Goal: Task Accomplishment & Management: Manage account settings

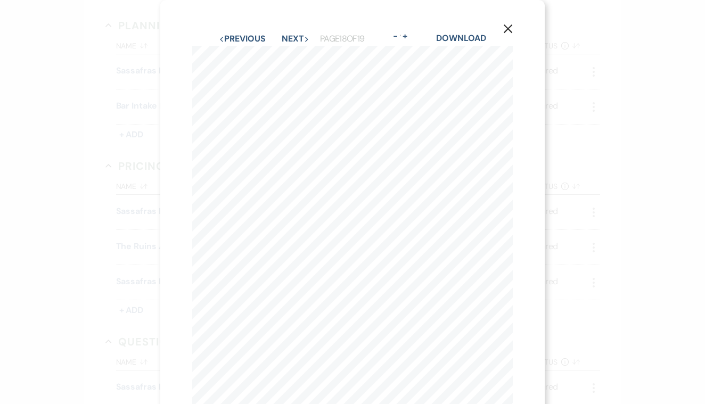
click at [509, 29] on icon "X" at bounding box center [508, 29] width 10 height 10
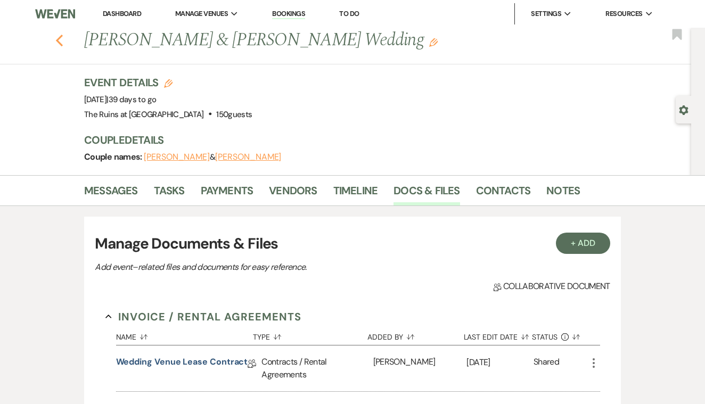
click at [60, 40] on icon "Previous" at bounding box center [59, 40] width 8 height 13
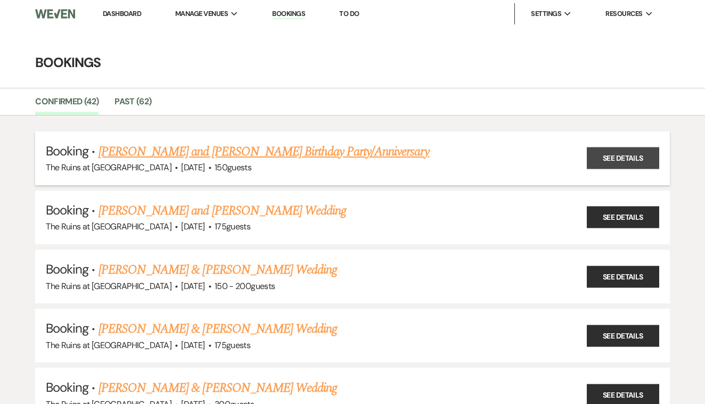
click at [637, 155] on link "See Details" at bounding box center [623, 158] width 72 height 22
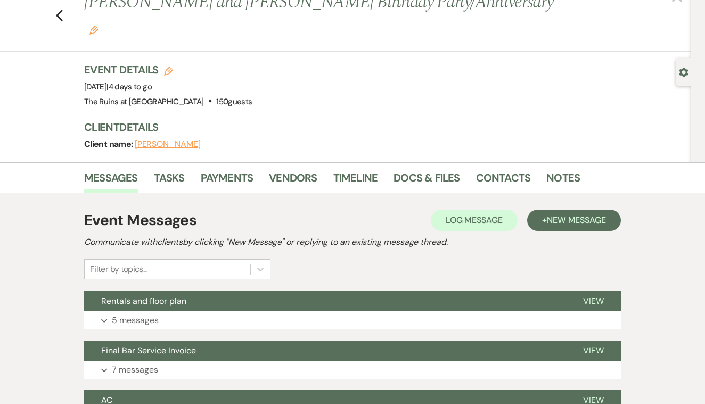
scroll to position [40, 0]
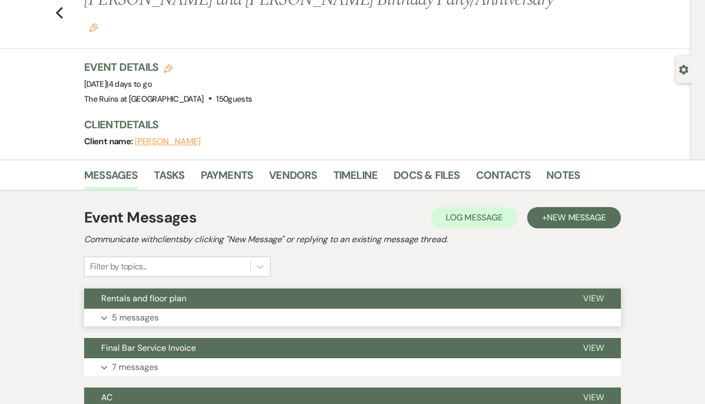
click at [591, 293] on span "View" at bounding box center [593, 298] width 21 height 11
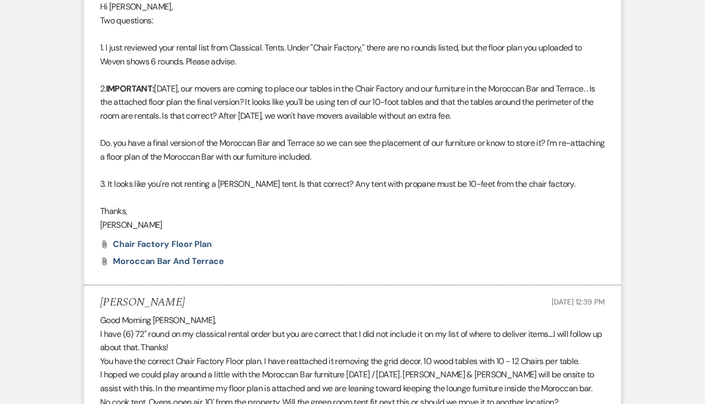
scroll to position [387, 0]
click at [202, 239] on span "chair factory floor plan" at bounding box center [162, 244] width 99 height 11
click at [207, 256] on span "Moroccan Bar and Terrace" at bounding box center [168, 261] width 111 height 11
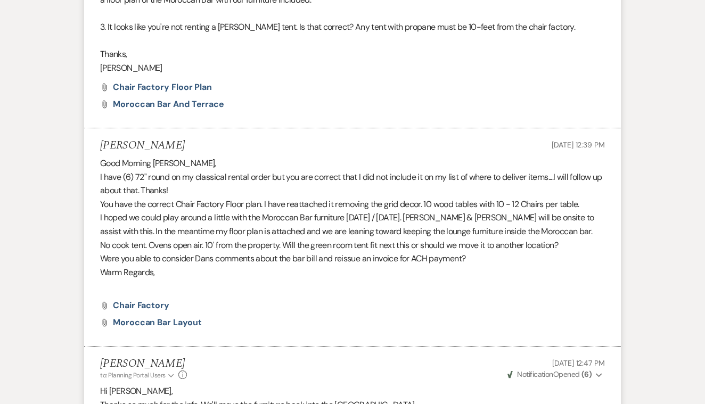
scroll to position [548, 0]
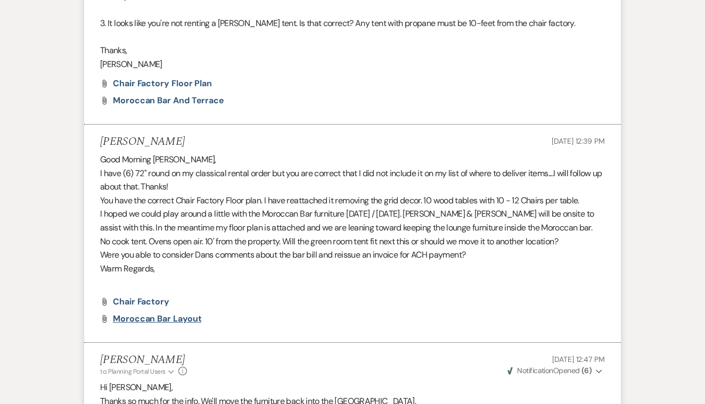
click at [161, 313] on span "Moroccan Bar Layout" at bounding box center [157, 318] width 88 height 11
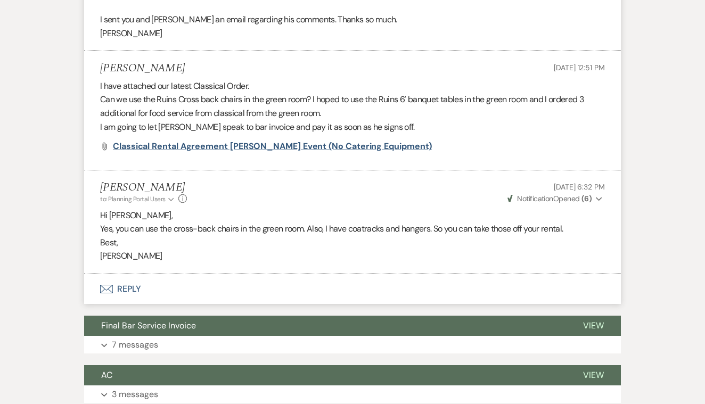
scroll to position [999, 0]
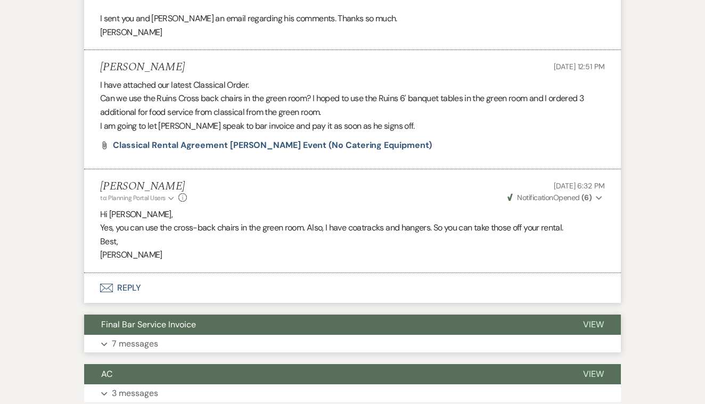
click at [591, 319] on span "View" at bounding box center [593, 324] width 21 height 11
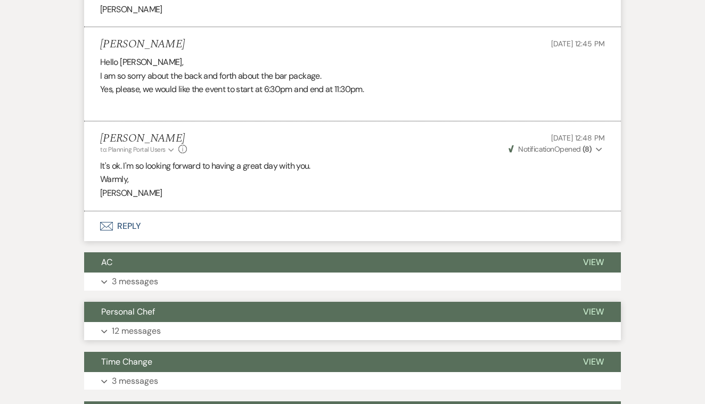
scroll to position [2150, 0]
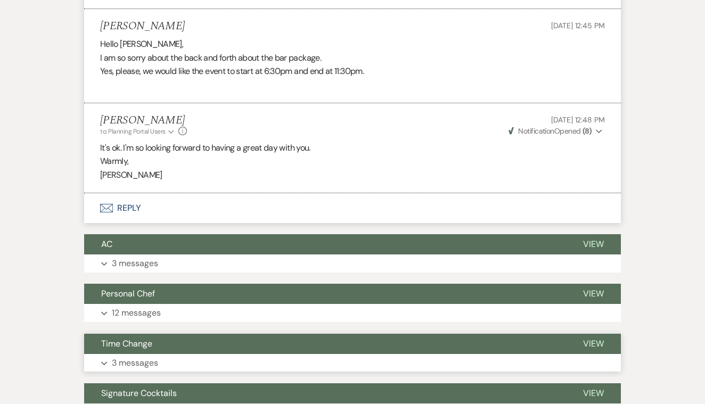
click at [593, 338] on span "View" at bounding box center [593, 343] width 21 height 11
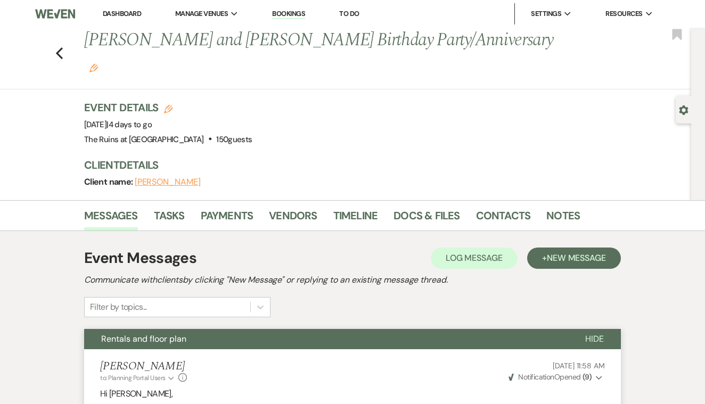
scroll to position [0, 0]
click at [57, 47] on use "button" at bounding box center [59, 53] width 7 height 12
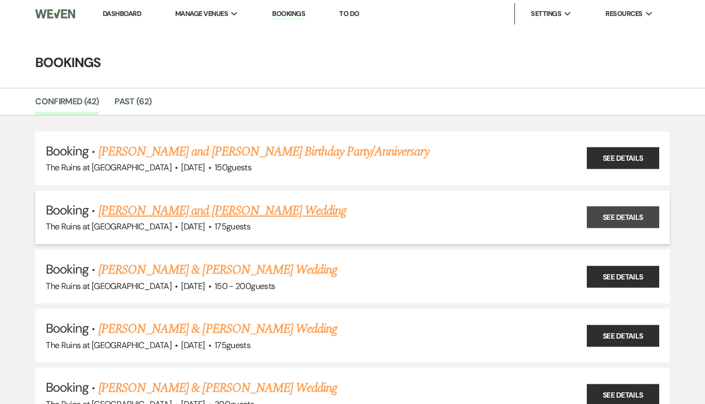
click at [615, 217] on link "See Details" at bounding box center [623, 218] width 72 height 22
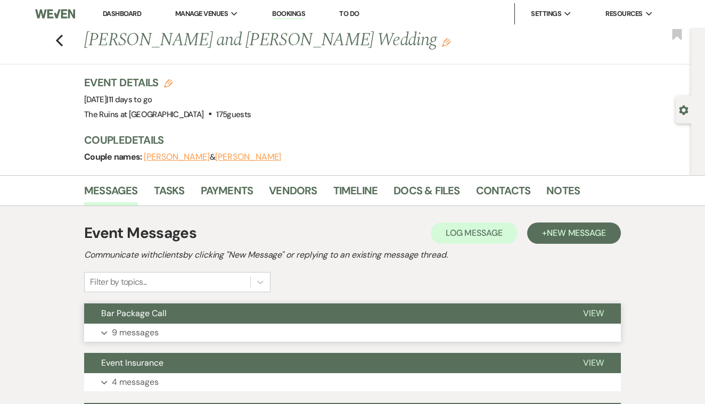
click at [590, 312] on span "View" at bounding box center [593, 313] width 21 height 11
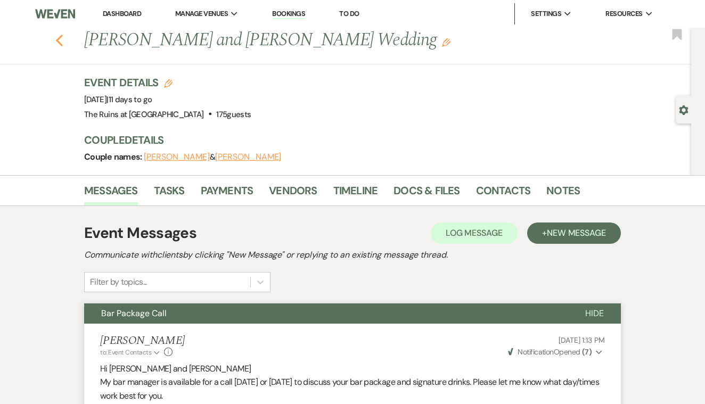
click at [58, 38] on use "button" at bounding box center [59, 41] width 7 height 12
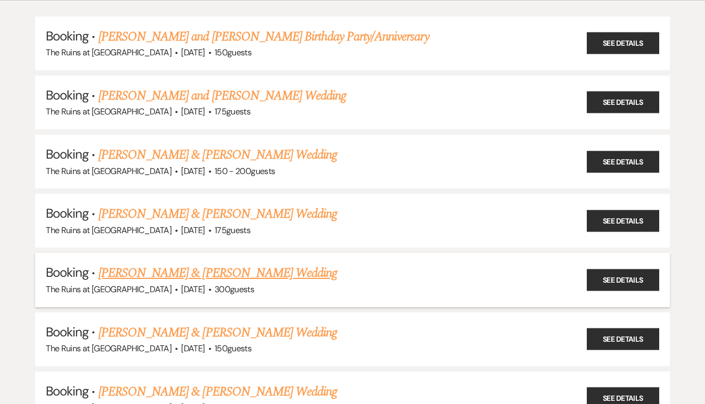
scroll to position [122, 0]
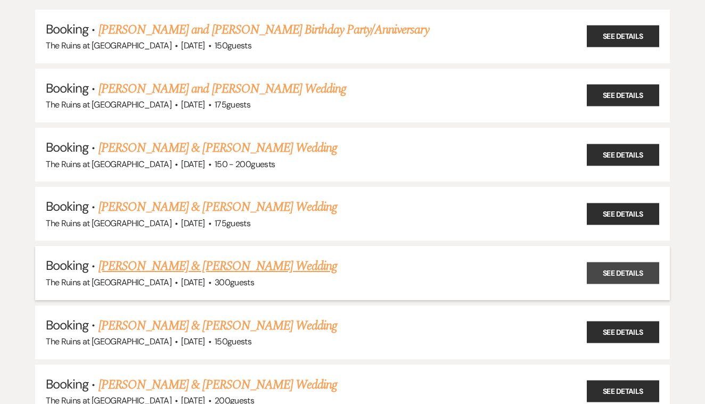
click at [610, 264] on link "See Details" at bounding box center [623, 273] width 72 height 22
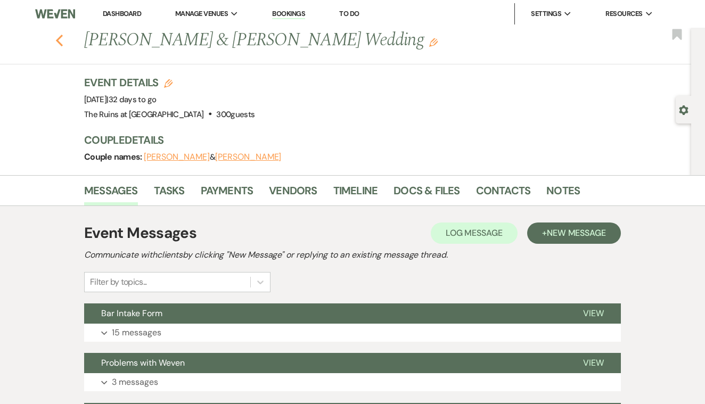
click at [58, 39] on use "button" at bounding box center [59, 41] width 7 height 12
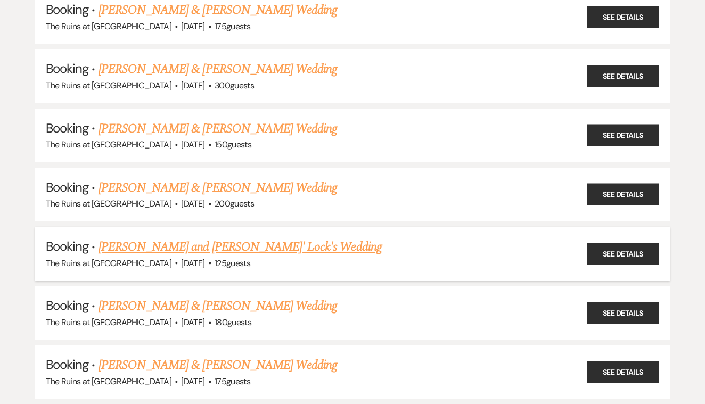
scroll to position [319, 0]
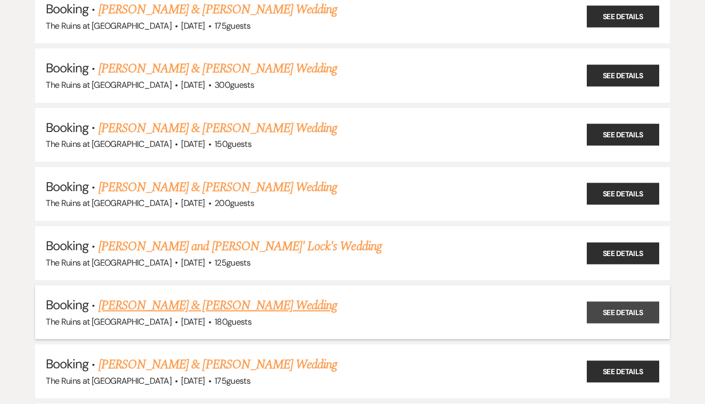
click at [600, 301] on link "See Details" at bounding box center [623, 312] width 72 height 22
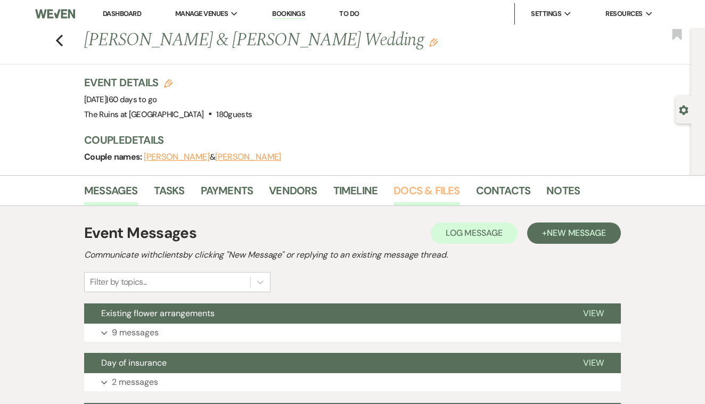
click at [435, 188] on link "Docs & Files" at bounding box center [426, 193] width 66 height 23
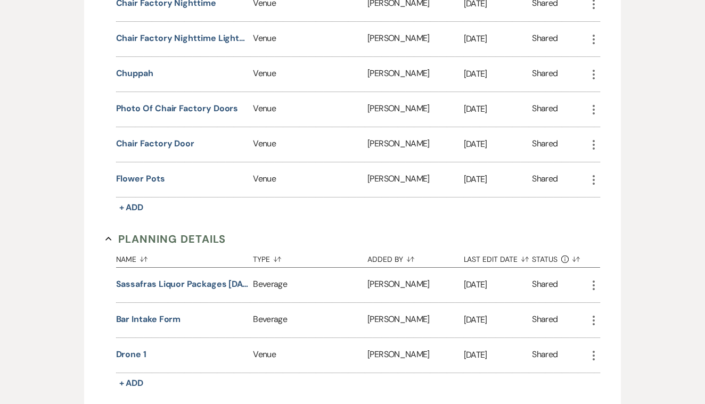
scroll to position [1693, 0]
click at [168, 319] on button "Bar Intake Form" at bounding box center [148, 318] width 65 height 13
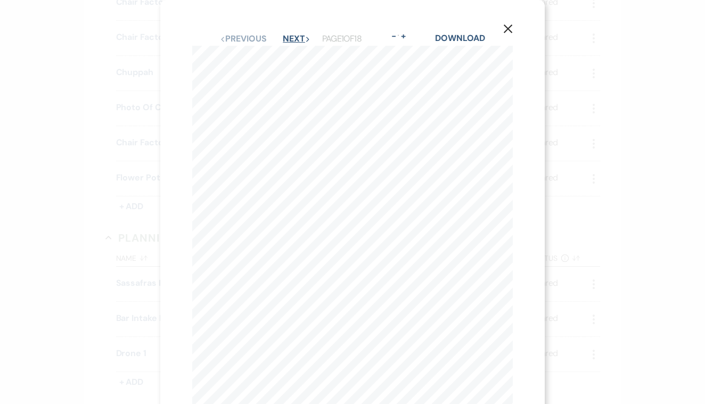
click at [285, 38] on button "Next Next" at bounding box center [297, 39] width 28 height 9
click at [285, 38] on button "Next Next" at bounding box center [296, 39] width 28 height 9
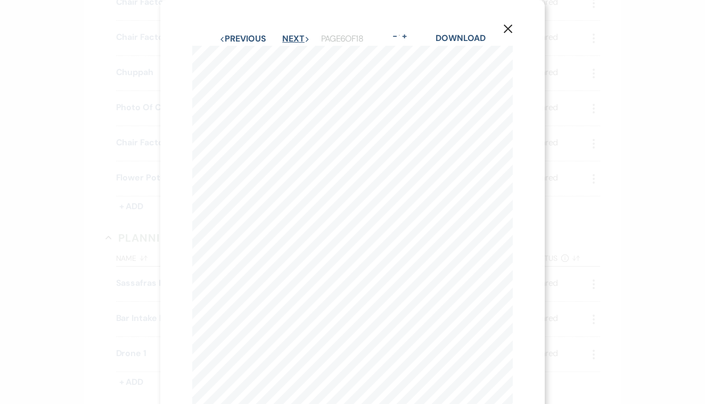
click at [285, 38] on button "Next Next" at bounding box center [296, 39] width 28 height 9
click at [285, 39] on button "Next Next" at bounding box center [296, 39] width 28 height 9
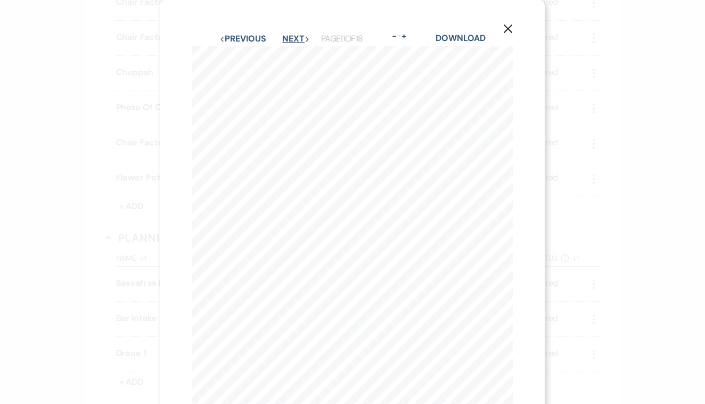
click at [284, 36] on button "Next Next" at bounding box center [296, 39] width 28 height 9
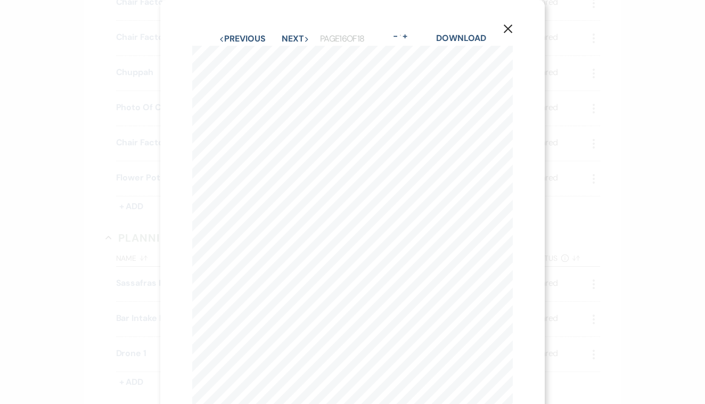
click at [506, 26] on icon "X" at bounding box center [508, 29] width 10 height 10
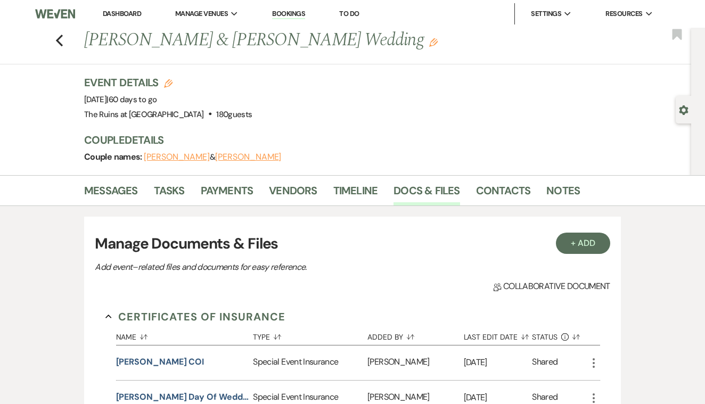
scroll to position [0, 0]
click at [59, 40] on icon "Previous" at bounding box center [59, 40] width 8 height 13
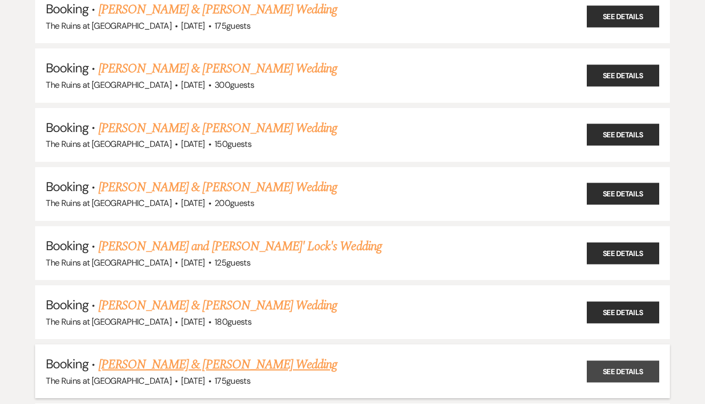
click at [610, 360] on link "See Details" at bounding box center [623, 371] width 72 height 22
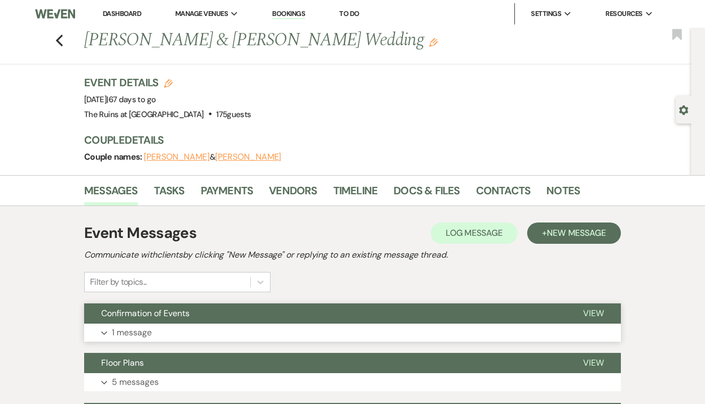
click at [592, 311] on span "View" at bounding box center [593, 313] width 21 height 11
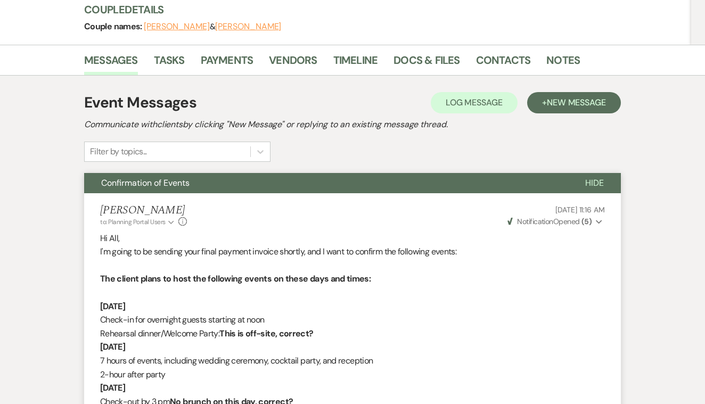
scroll to position [129, 0]
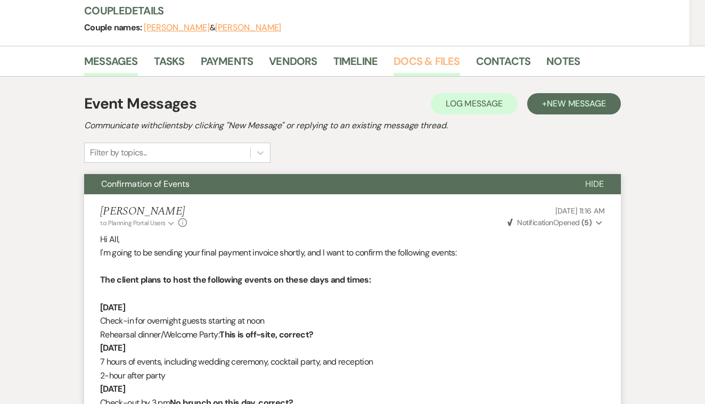
click at [418, 56] on link "Docs & Files" at bounding box center [426, 64] width 66 height 23
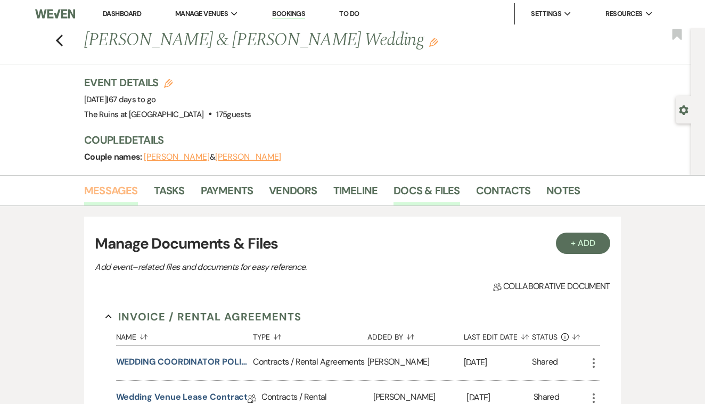
click at [128, 190] on link "Messages" at bounding box center [111, 193] width 54 height 23
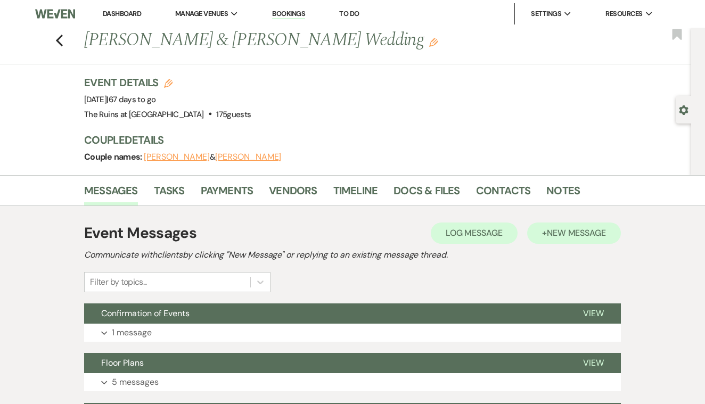
click at [556, 229] on span "New Message" at bounding box center [576, 232] width 59 height 11
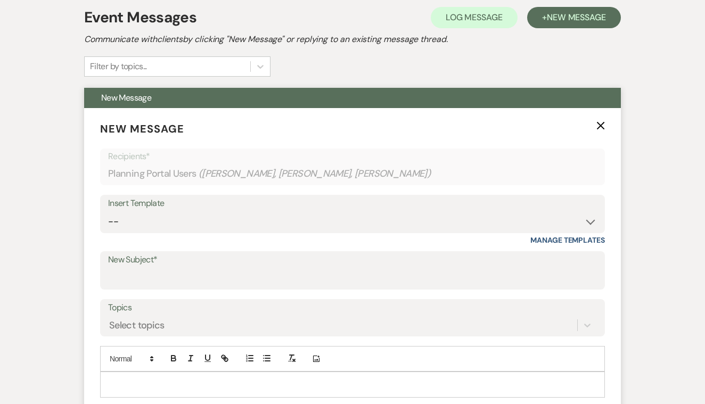
scroll to position [217, 0]
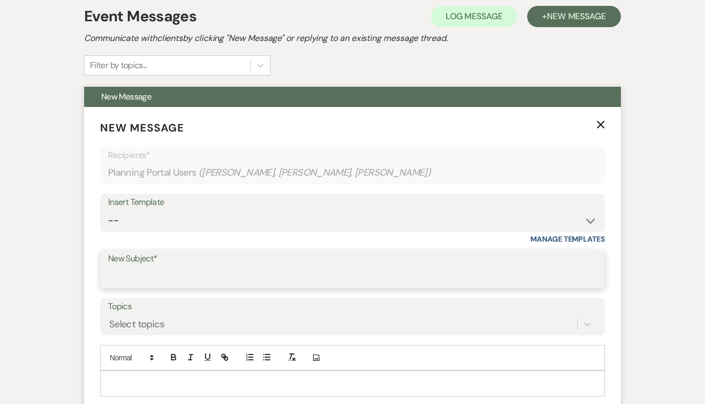
click at [212, 269] on input "New Subject*" at bounding box center [352, 277] width 489 height 21
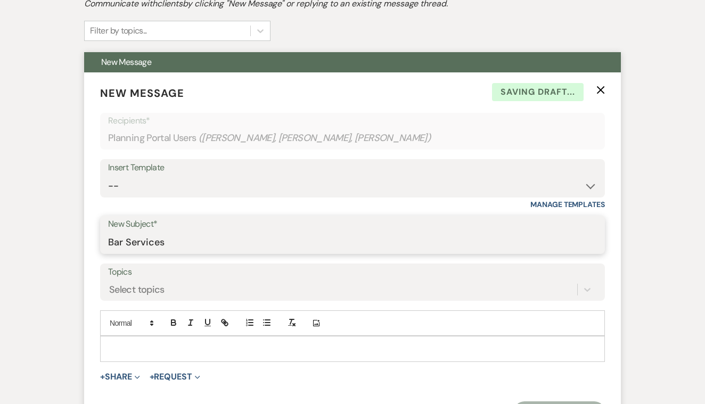
scroll to position [254, 0]
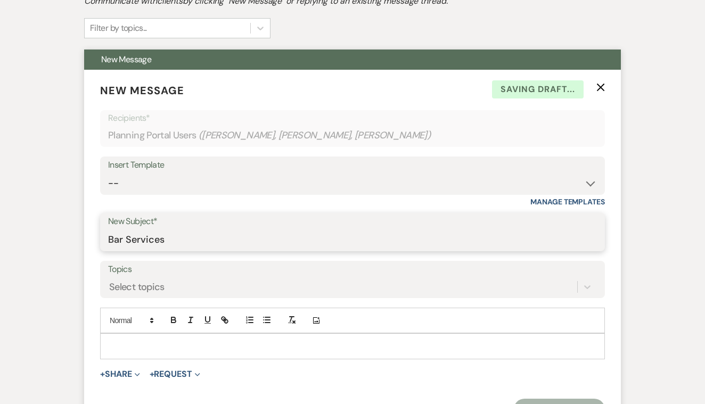
type input "Bar Services"
click at [167, 346] on p at bounding box center [353, 346] width 488 height 12
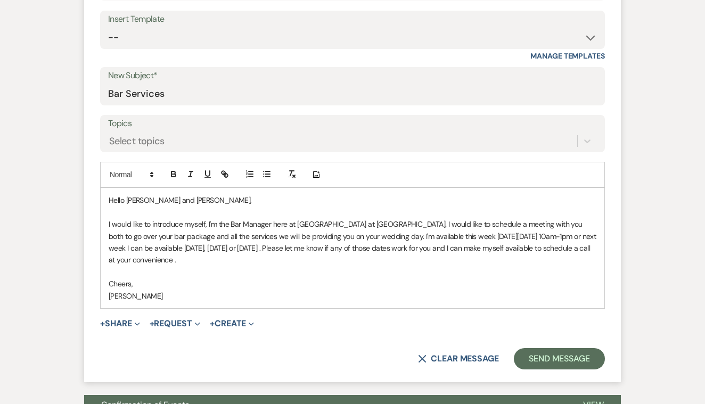
scroll to position [404, 0]
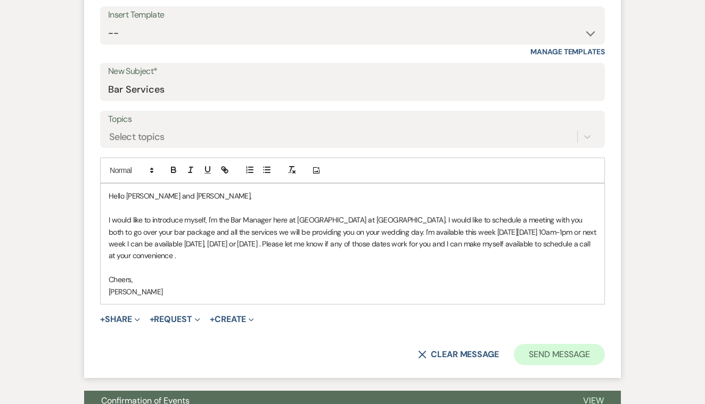
click at [544, 347] on button "Send Message" at bounding box center [559, 354] width 91 height 21
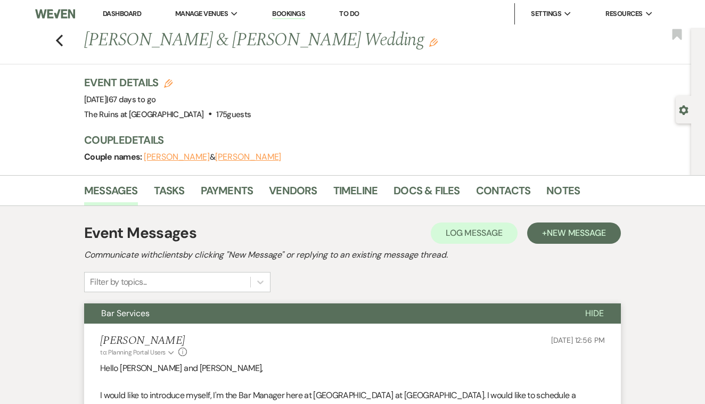
scroll to position [0, 0]
click at [59, 38] on use "button" at bounding box center [59, 41] width 7 height 12
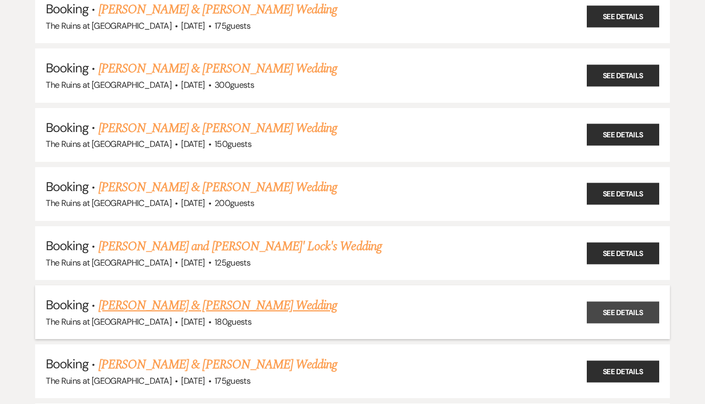
click at [600, 304] on link "See Details" at bounding box center [623, 312] width 72 height 22
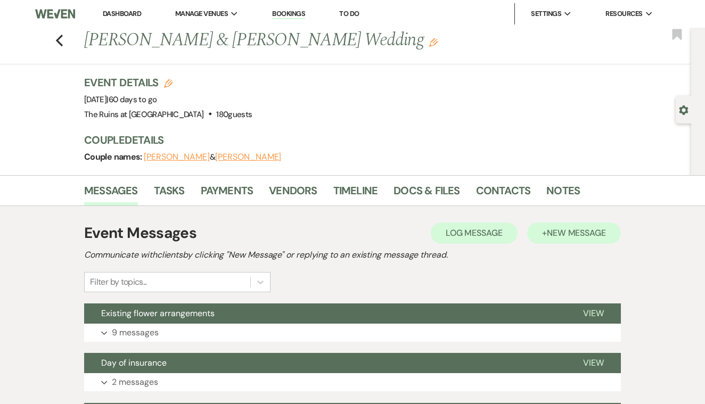
click at [571, 228] on span "New Message" at bounding box center [576, 232] width 59 height 11
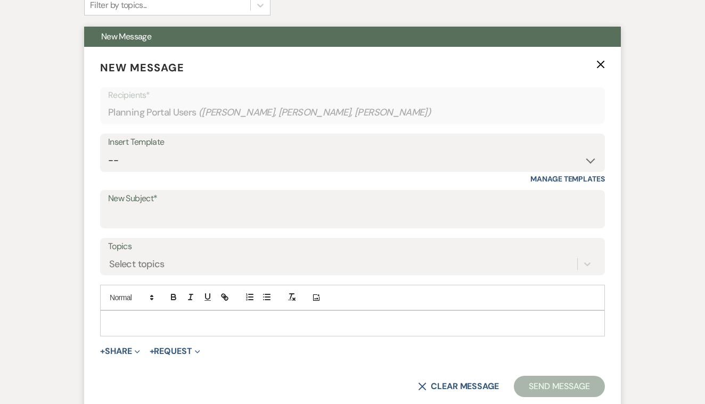
scroll to position [278, 0]
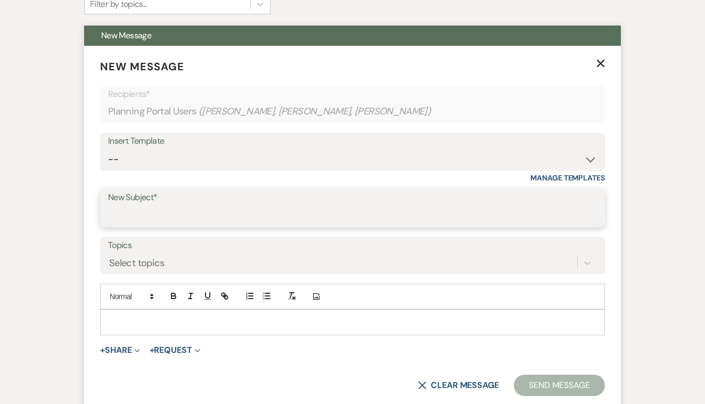
click at [326, 207] on input "New Subject*" at bounding box center [352, 215] width 489 height 21
type input "Bar Services"
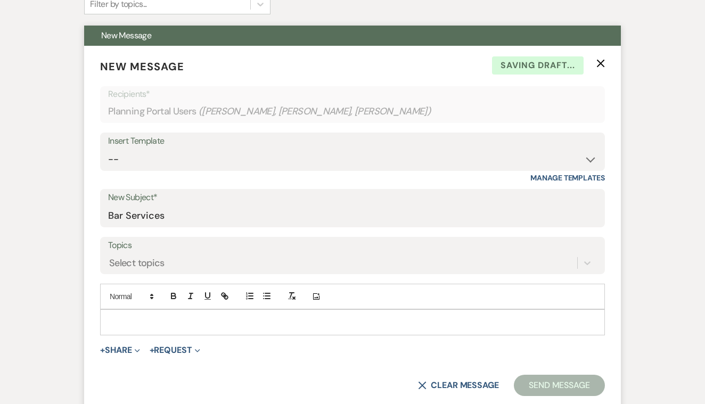
click at [161, 323] on p at bounding box center [353, 322] width 488 height 12
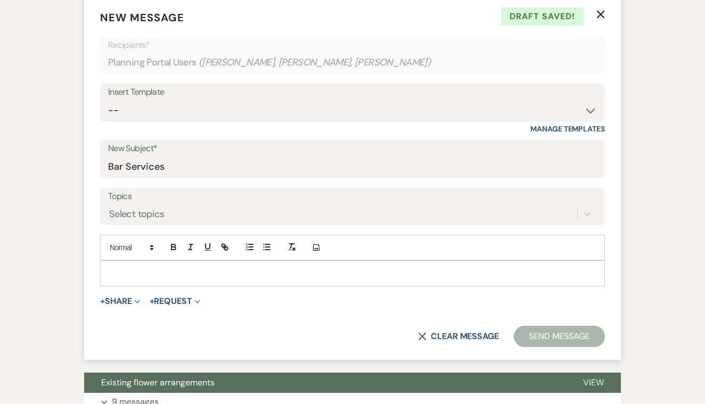
scroll to position [327, 0]
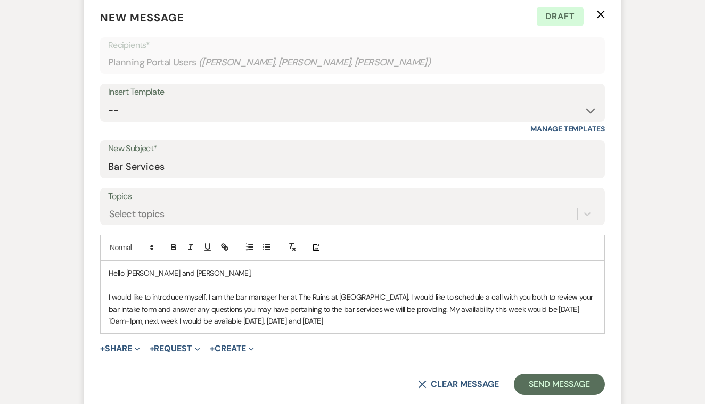
click at [367, 316] on p "I would like to introduce myself, I am the bar manager her at The Ruins at [GEO…" at bounding box center [353, 309] width 488 height 36
click at [353, 317] on p "I would like to introduce myself, I am the bar manager her at The Ruins at [GEO…" at bounding box center [353, 309] width 488 height 36
click at [395, 319] on p "I would like to introduce myself, I am the bar manager her at The Ruins at [GEO…" at bounding box center [353, 309] width 488 height 36
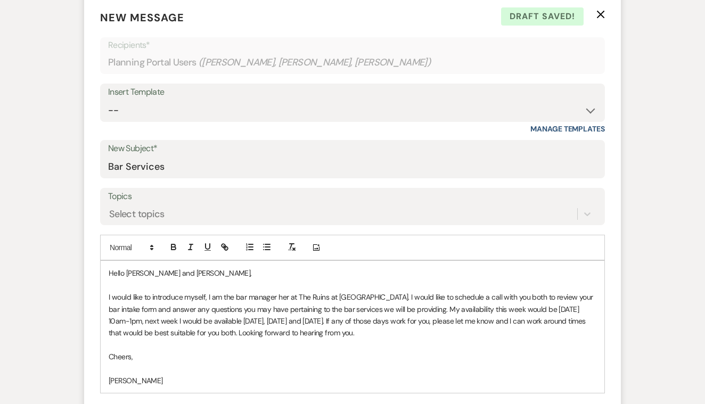
click at [288, 294] on p "I would like to introduce myself, I am the bar manager her at The Ruins at [GEO…" at bounding box center [353, 315] width 488 height 48
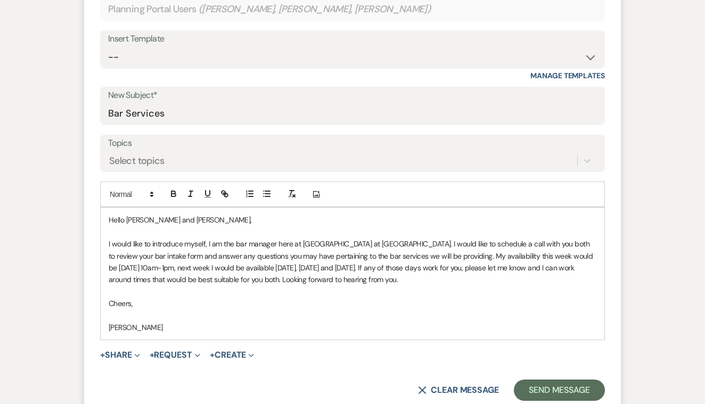
scroll to position [386, 0]
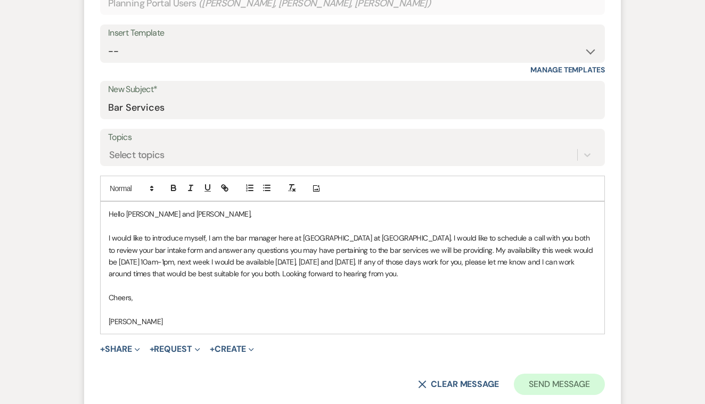
click at [555, 375] on button "Send Message" at bounding box center [559, 384] width 91 height 21
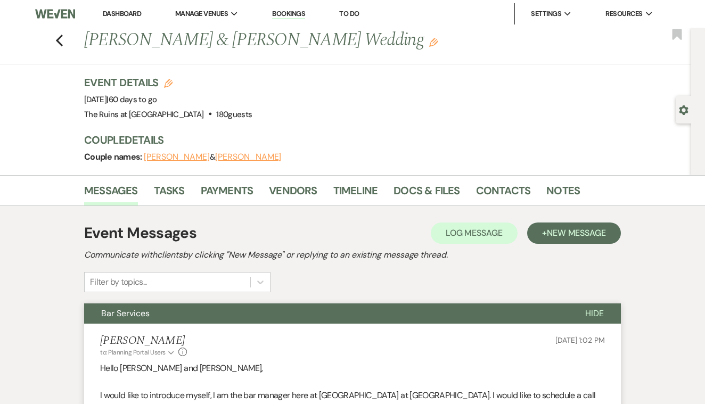
scroll to position [0, 0]
click at [57, 42] on icon "Previous" at bounding box center [59, 40] width 8 height 13
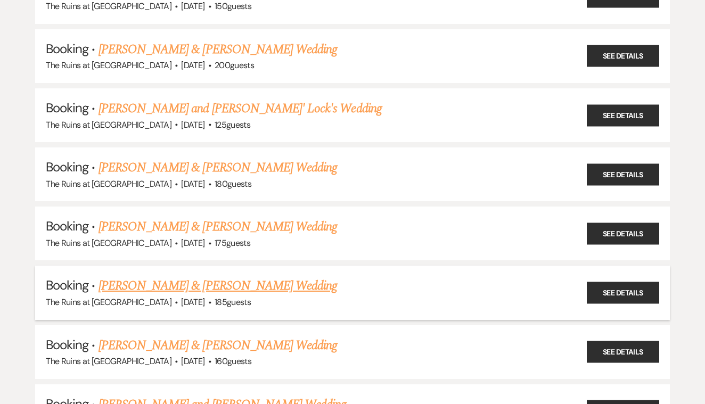
scroll to position [459, 0]
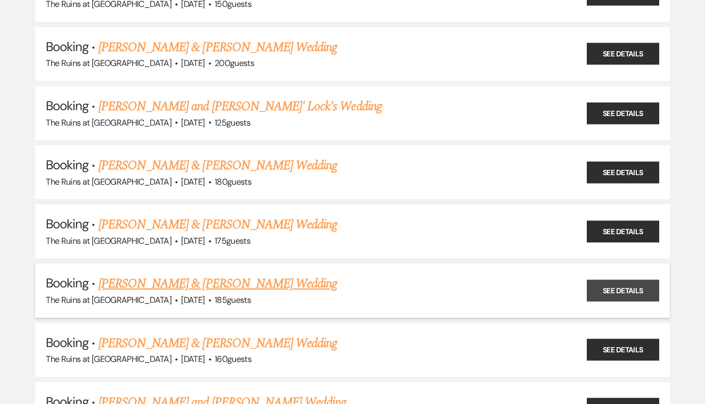
click at [619, 280] on link "See Details" at bounding box center [623, 291] width 72 height 22
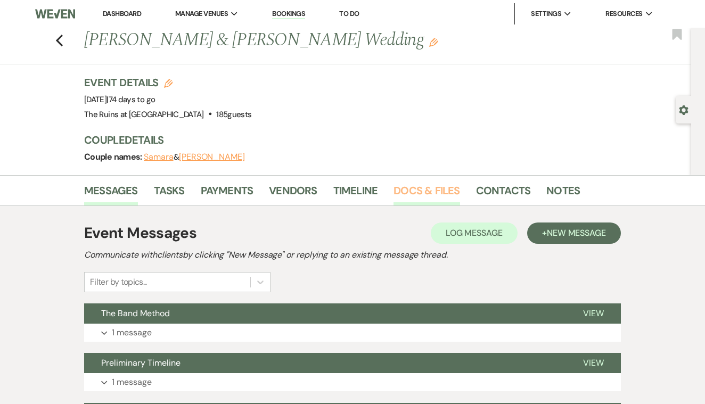
click at [434, 192] on link "Docs & Files" at bounding box center [426, 193] width 66 height 23
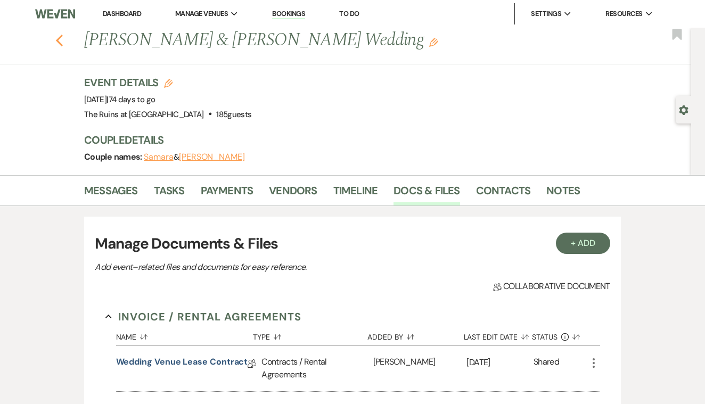
click at [61, 40] on icon "Previous" at bounding box center [59, 40] width 8 height 13
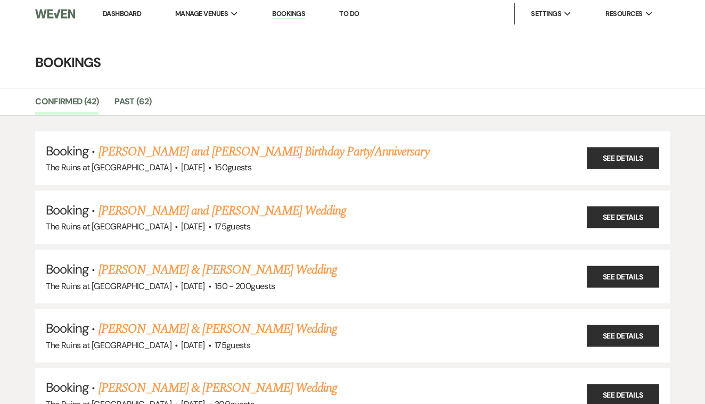
scroll to position [459, 0]
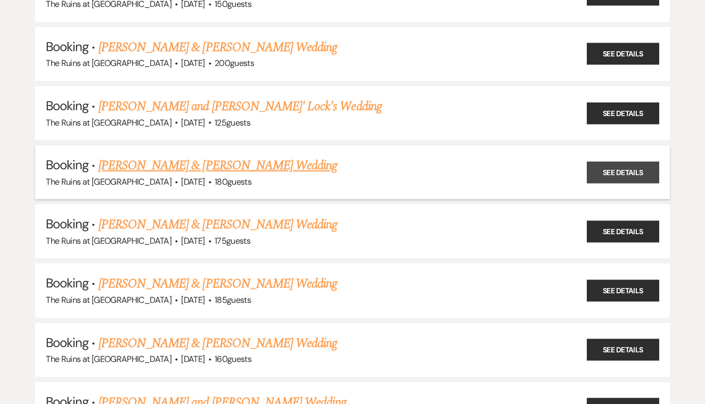
click at [612, 161] on link "See Details" at bounding box center [623, 172] width 72 height 22
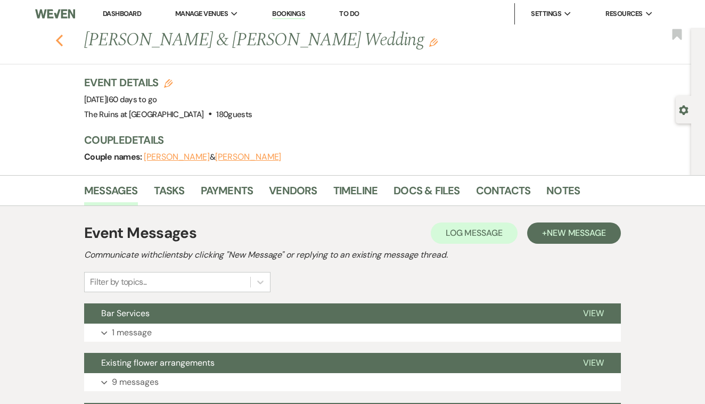
click at [58, 39] on use "button" at bounding box center [59, 41] width 7 height 12
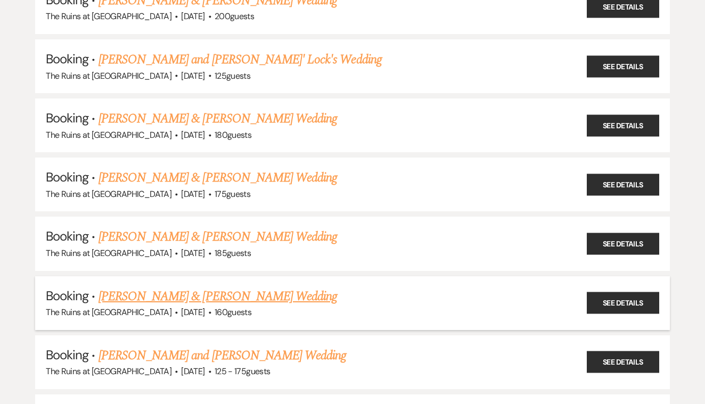
scroll to position [508, 0]
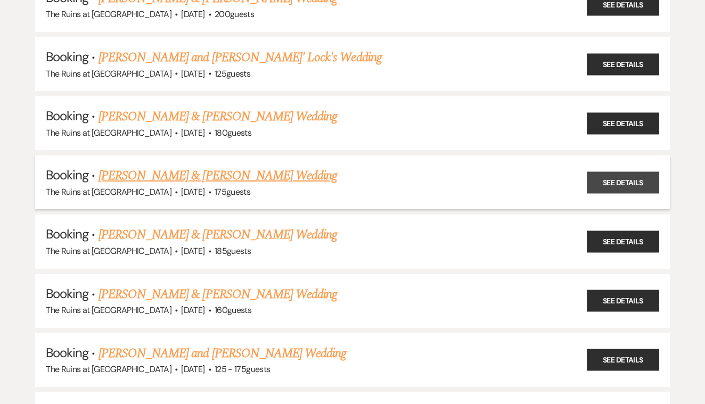
click at [615, 171] on link "See Details" at bounding box center [623, 182] width 72 height 22
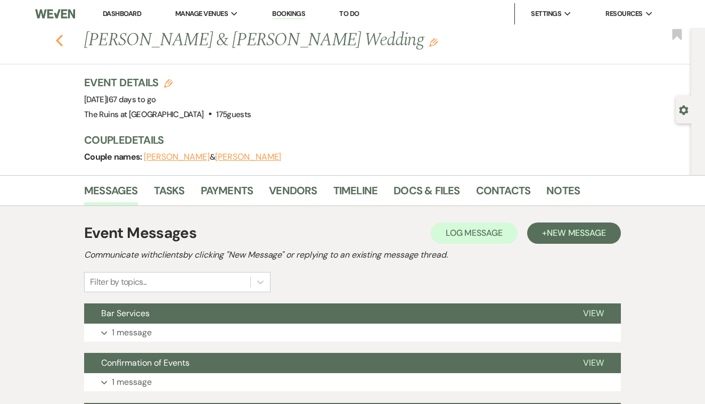
click at [57, 39] on use "button" at bounding box center [59, 41] width 7 height 12
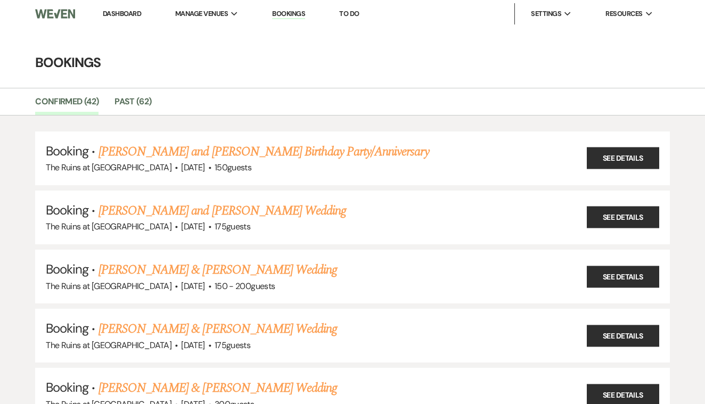
scroll to position [508, 0]
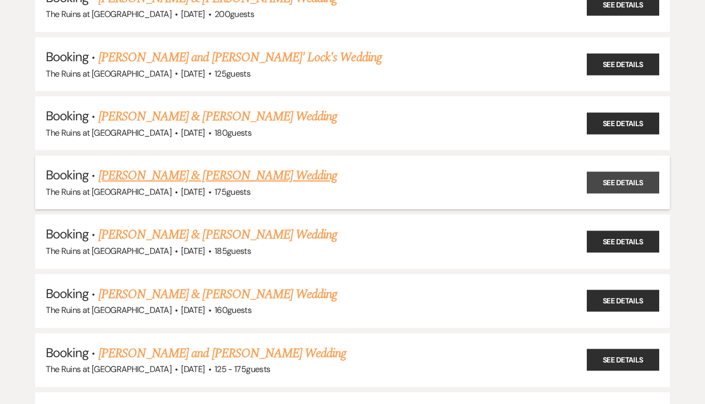
click at [626, 171] on link "See Details" at bounding box center [623, 182] width 72 height 22
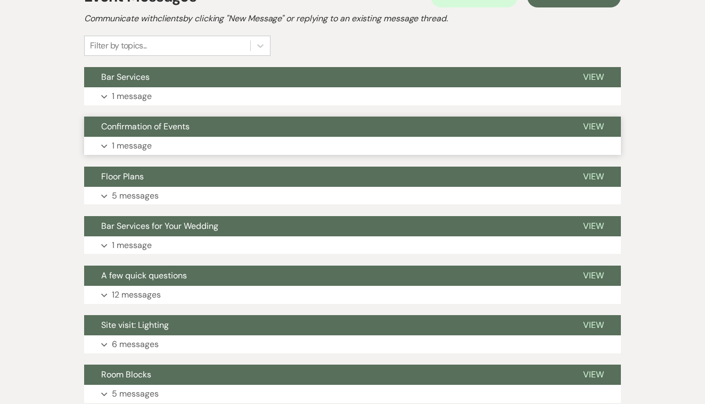
scroll to position [220, 0]
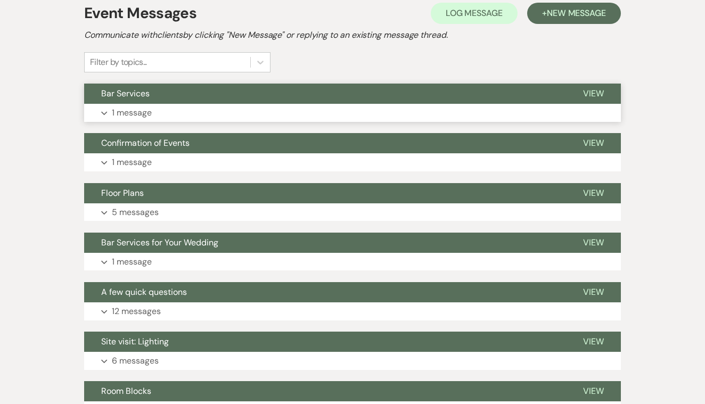
click at [593, 91] on span "View" at bounding box center [593, 93] width 21 height 11
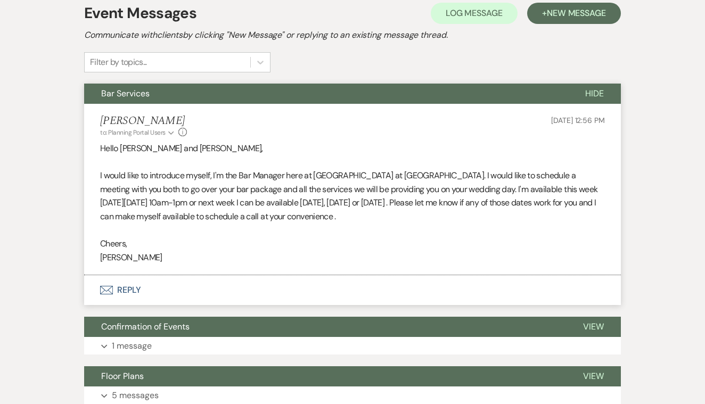
drag, startPoint x: 101, startPoint y: 172, endPoint x: 347, endPoint y: 217, distance: 250.4
click at [347, 217] on p "I would like to introduce myself, I'm the Bar Manager here at [GEOGRAPHIC_DATA]…" at bounding box center [352, 196] width 505 height 54
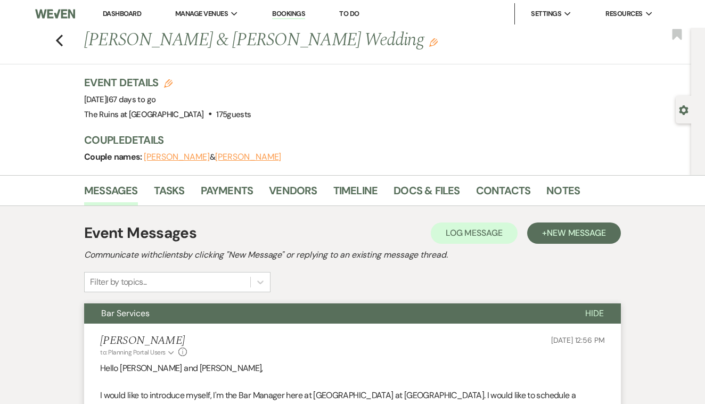
scroll to position [0, 0]
click at [59, 37] on use "button" at bounding box center [59, 41] width 7 height 12
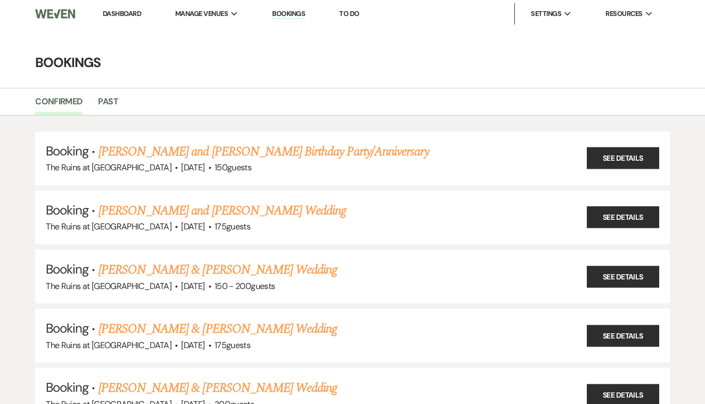
scroll to position [508, 0]
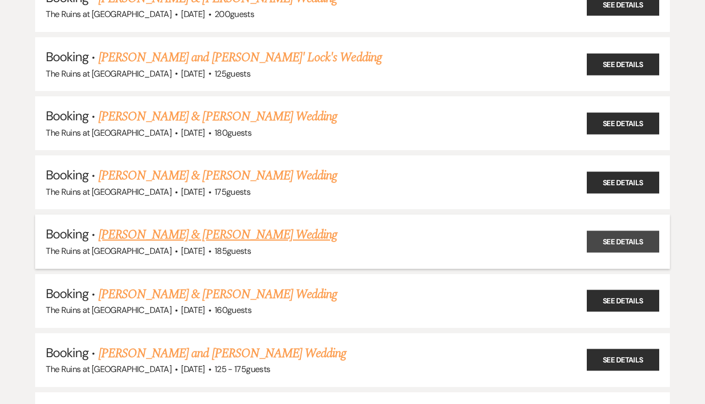
click at [619, 231] on link "See Details" at bounding box center [623, 242] width 72 height 22
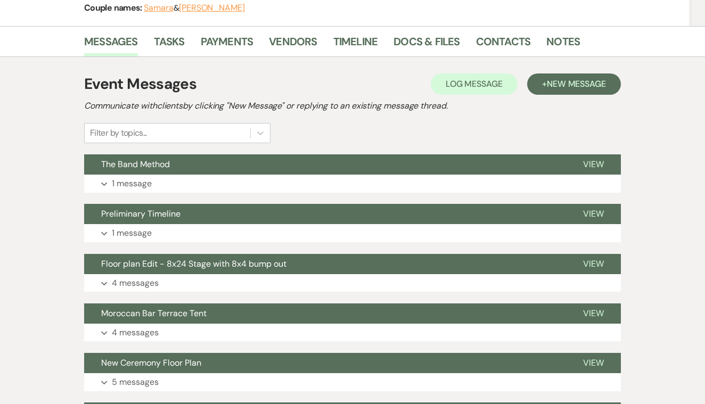
scroll to position [148, 0]
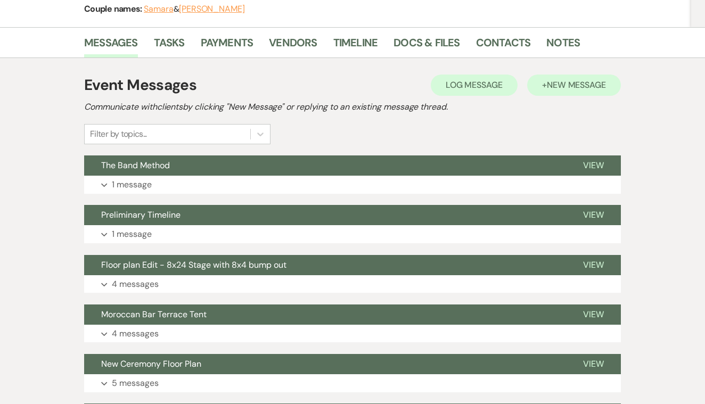
click at [565, 84] on span "New Message" at bounding box center [576, 84] width 59 height 11
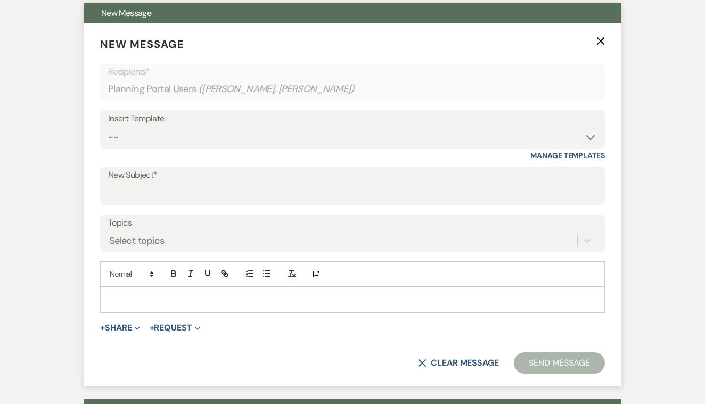
scroll to position [316, 0]
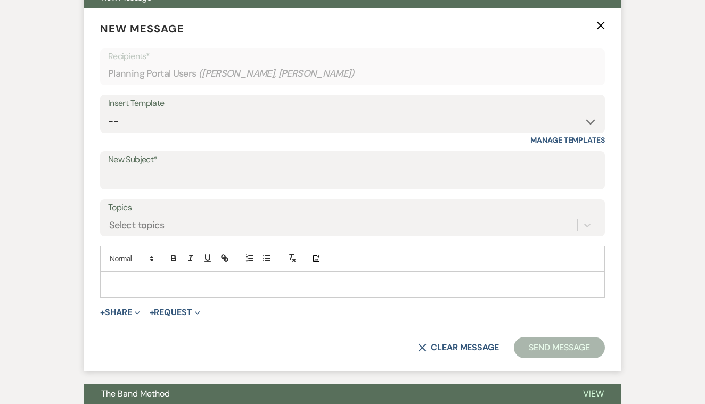
click at [186, 279] on p at bounding box center [353, 284] width 488 height 12
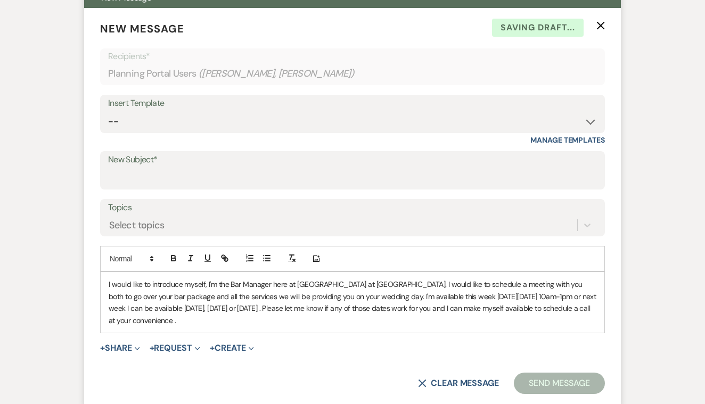
click at [193, 162] on label "New Subject*" at bounding box center [352, 159] width 489 height 15
click at [193, 168] on input "New Subject*" at bounding box center [352, 178] width 489 height 21
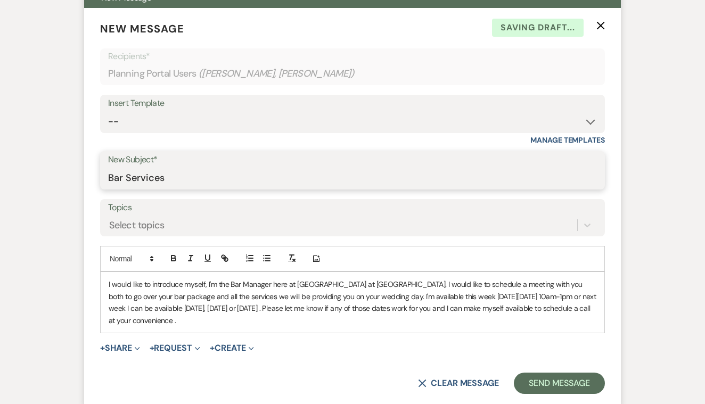
type input "Bar Services"
click at [106, 277] on div "I would like to introduce myself, I'm the Bar Manager here at [GEOGRAPHIC_DATA]…" at bounding box center [353, 302] width 504 height 61
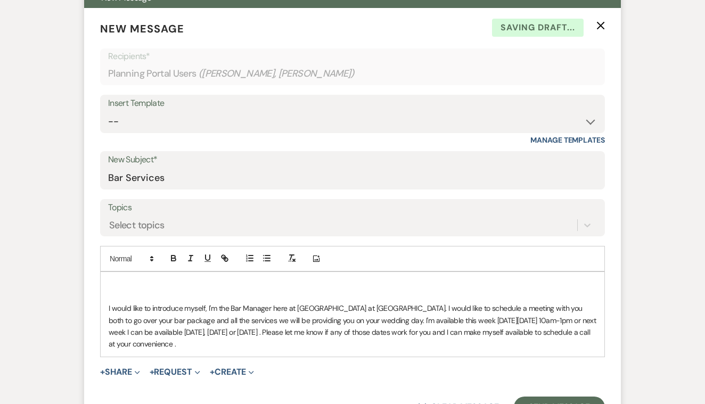
click at [116, 278] on p at bounding box center [353, 284] width 488 height 12
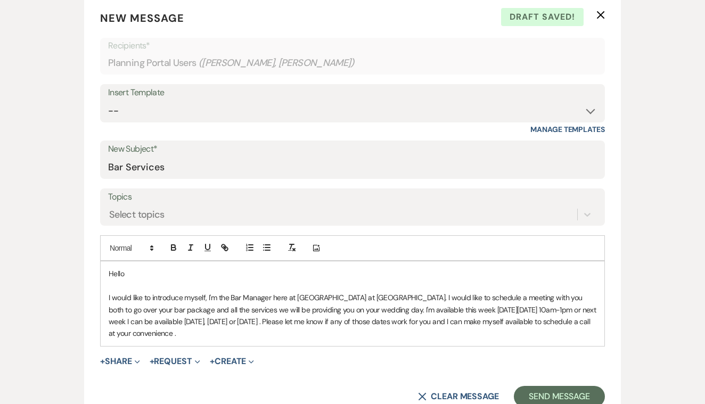
scroll to position [336, 0]
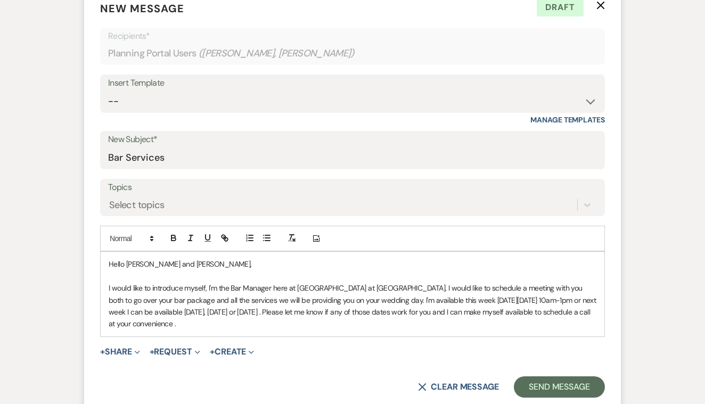
click at [215, 320] on p "I would like to introduce myself, I'm the Bar Manager here at [GEOGRAPHIC_DATA]…" at bounding box center [353, 306] width 488 height 48
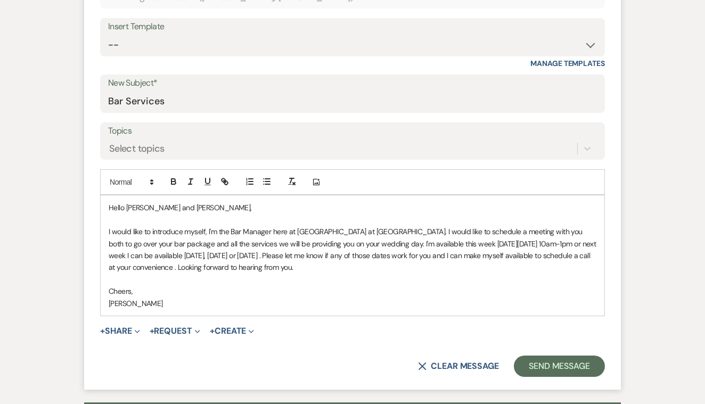
scroll to position [408, 0]
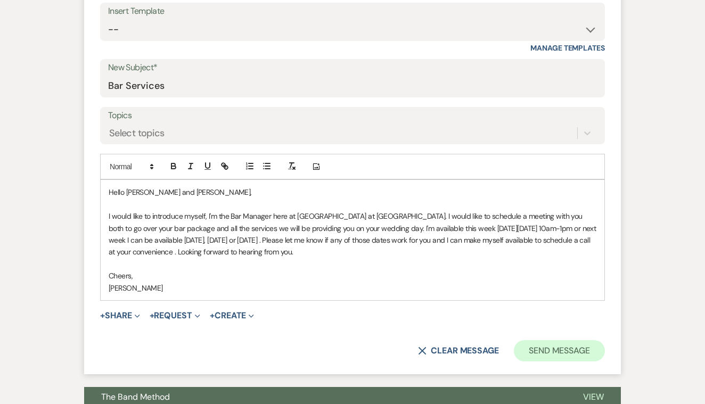
click at [563, 346] on button "Send Message" at bounding box center [559, 350] width 91 height 21
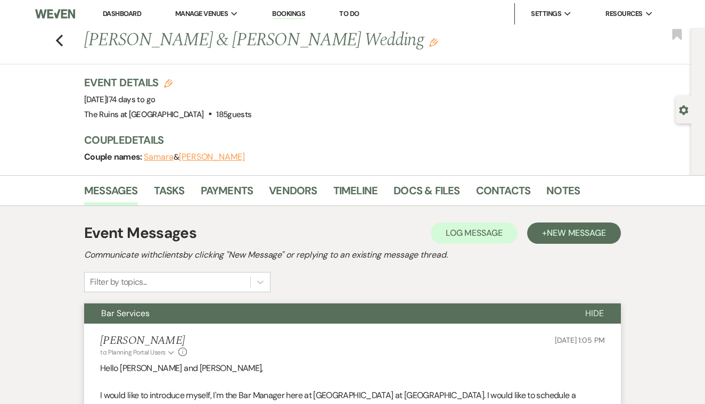
scroll to position [0, 0]
click at [56, 40] on use "button" at bounding box center [59, 41] width 7 height 12
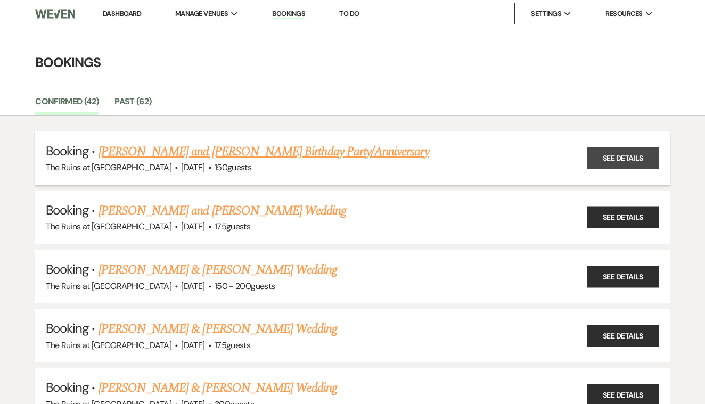
click at [615, 149] on link "See Details" at bounding box center [623, 158] width 72 height 22
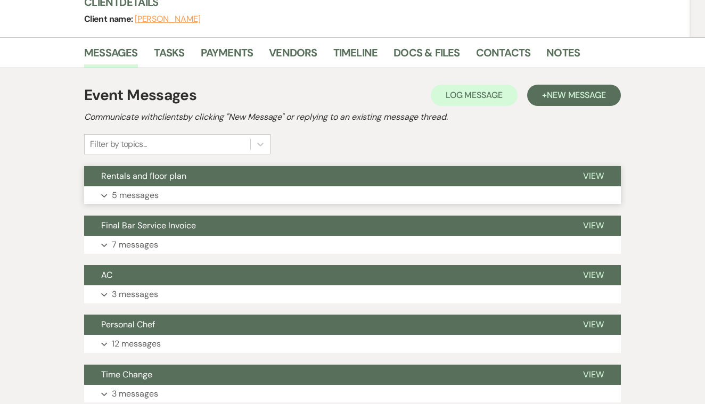
scroll to position [163, 0]
click at [599, 319] on span "View" at bounding box center [593, 324] width 21 height 11
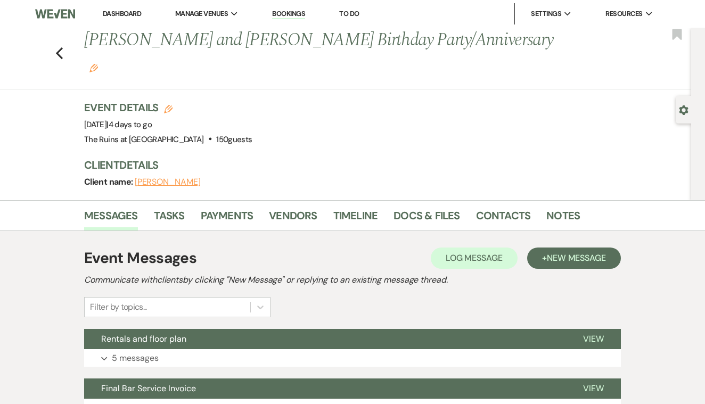
scroll to position [0, 0]
click at [60, 47] on use "button" at bounding box center [59, 53] width 7 height 12
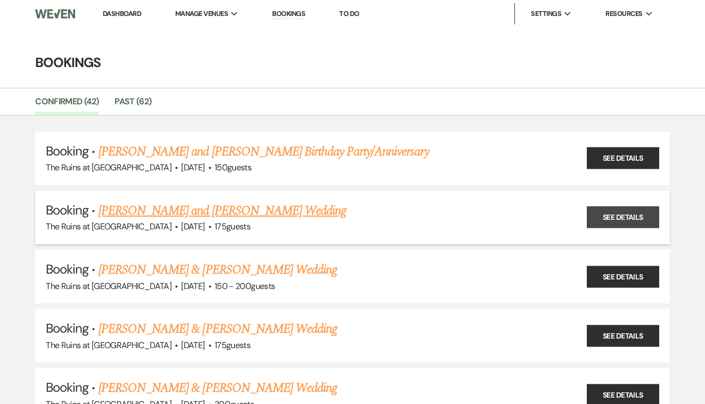
click at [625, 215] on link "See Details" at bounding box center [623, 218] width 72 height 22
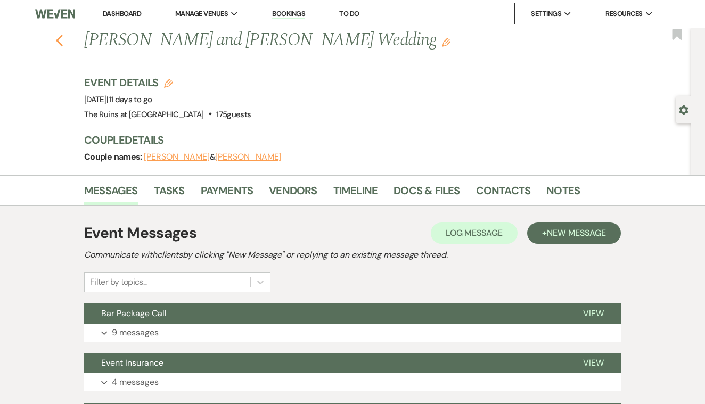
click at [61, 38] on icon "Previous" at bounding box center [59, 40] width 8 height 13
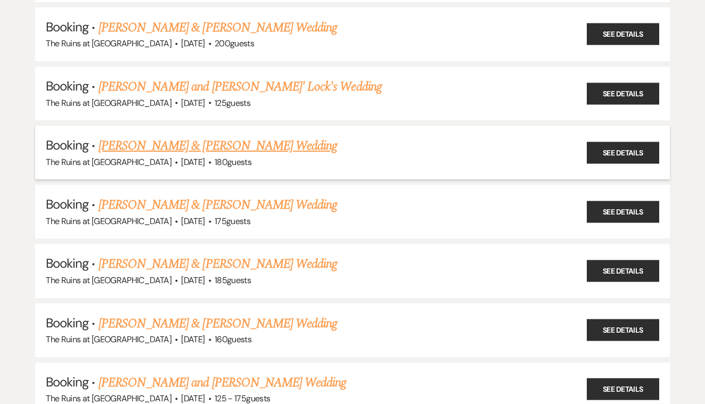
scroll to position [482, 0]
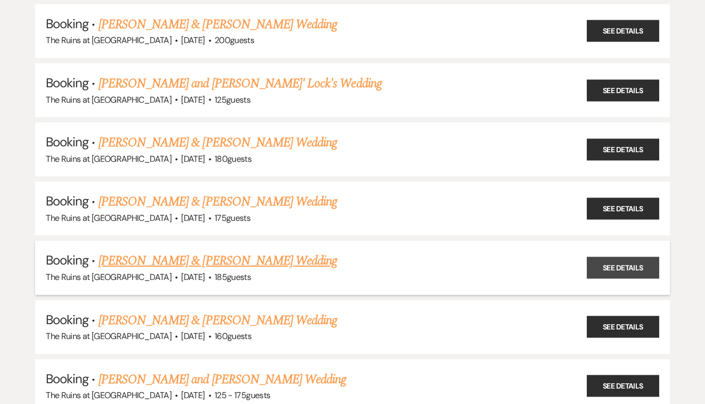
click at [605, 258] on link "See Details" at bounding box center [623, 268] width 72 height 22
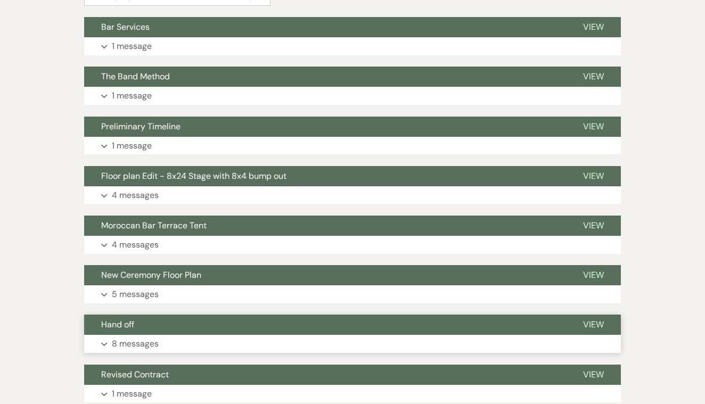
scroll to position [251, 0]
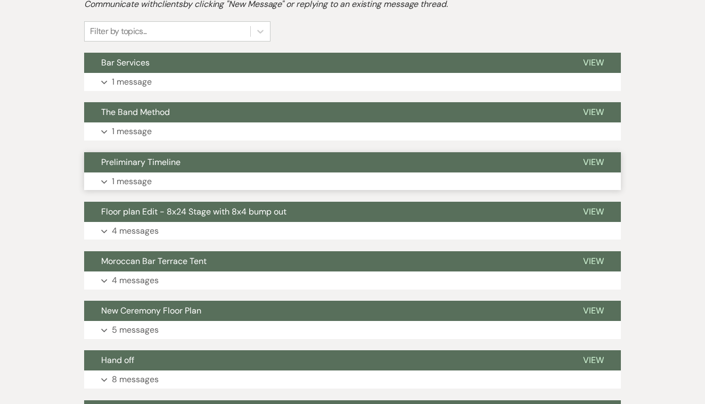
click at [596, 158] on span "View" at bounding box center [593, 162] width 21 height 11
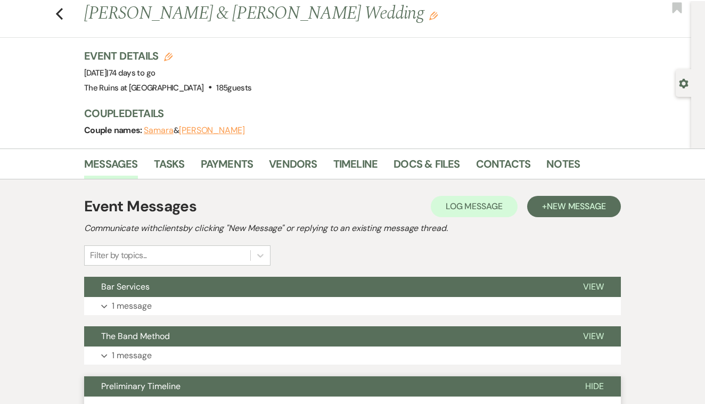
scroll to position [0, 0]
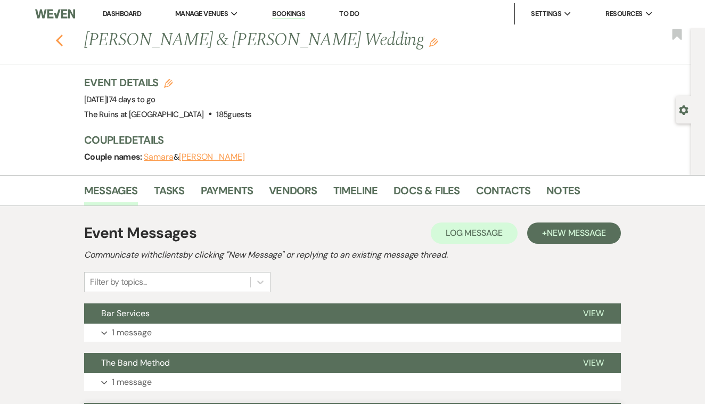
click at [60, 40] on icon "Previous" at bounding box center [59, 40] width 8 height 13
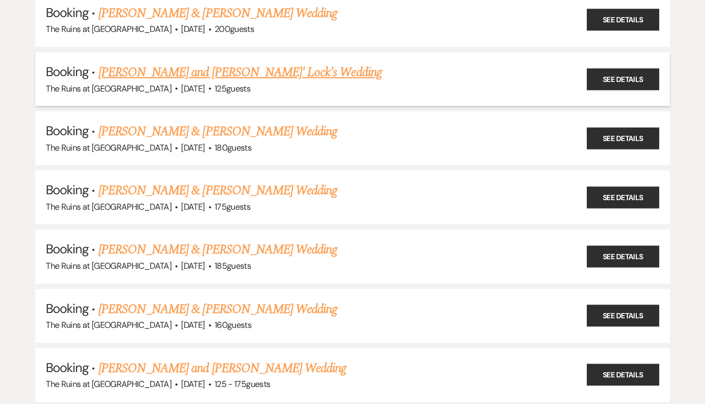
scroll to position [493, 0]
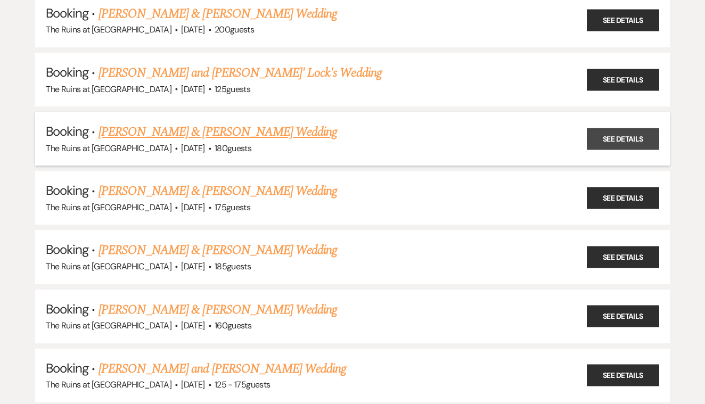
click at [610, 135] on link "See Details" at bounding box center [623, 139] width 72 height 22
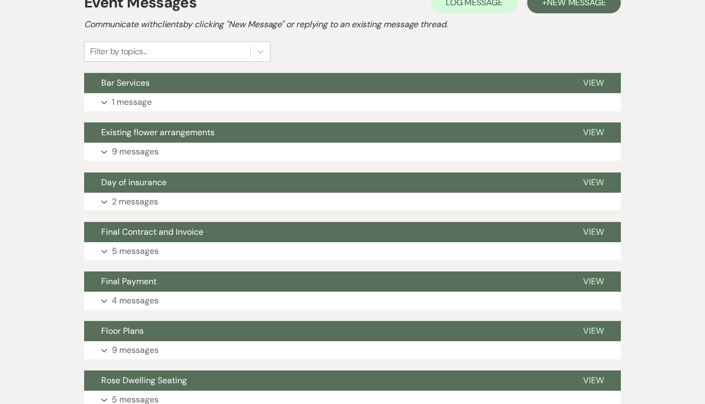
scroll to position [210, 0]
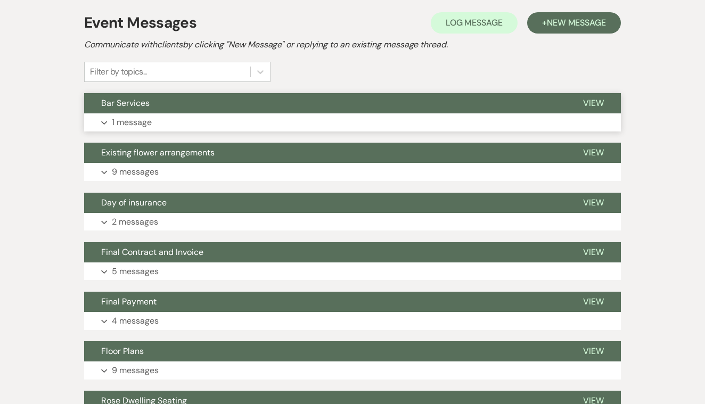
click at [594, 102] on span "View" at bounding box center [593, 102] width 21 height 11
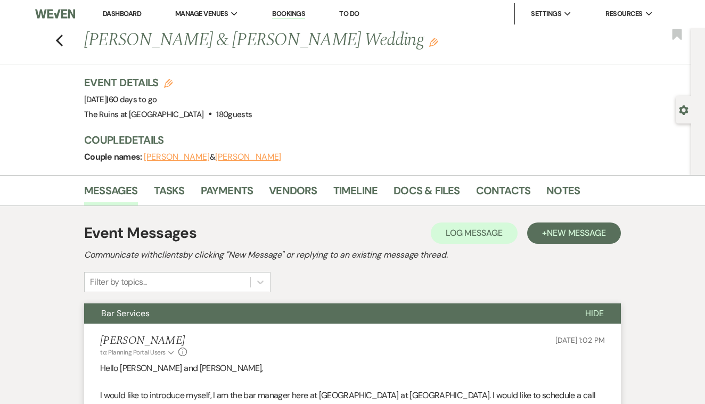
scroll to position [0, 0]
click at [62, 43] on icon "Previous" at bounding box center [59, 40] width 8 height 13
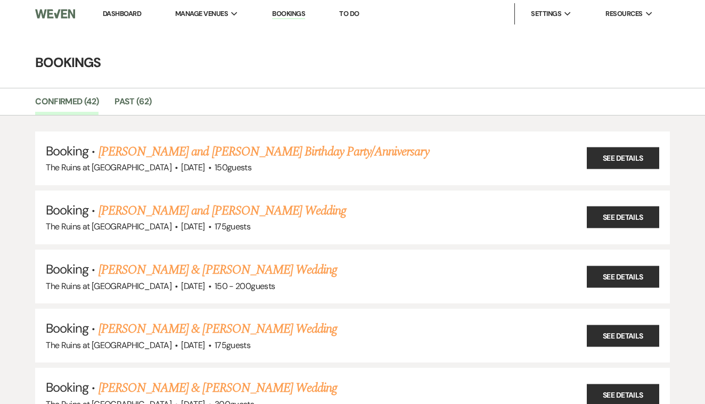
scroll to position [493, 0]
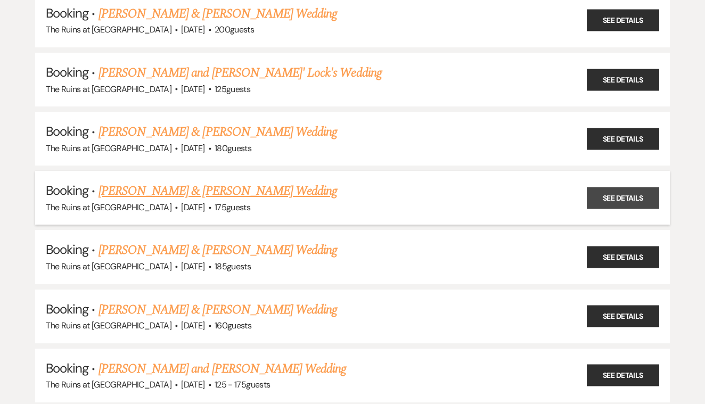
click at [604, 190] on link "See Details" at bounding box center [623, 198] width 72 height 22
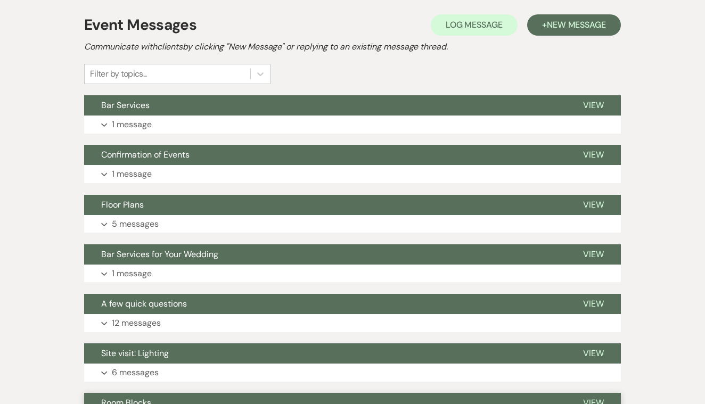
scroll to position [208, 0]
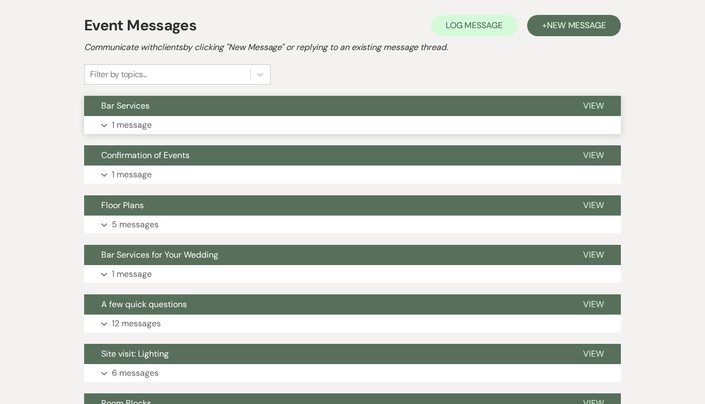
click at [593, 104] on span "View" at bounding box center [593, 105] width 21 height 11
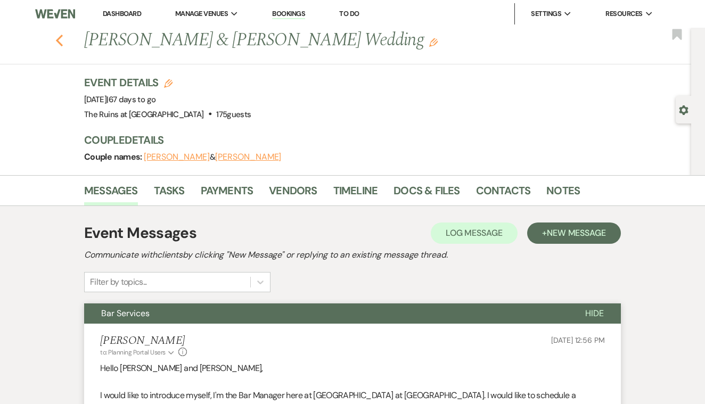
scroll to position [0, 0]
click at [62, 38] on icon "Previous" at bounding box center [59, 40] width 8 height 13
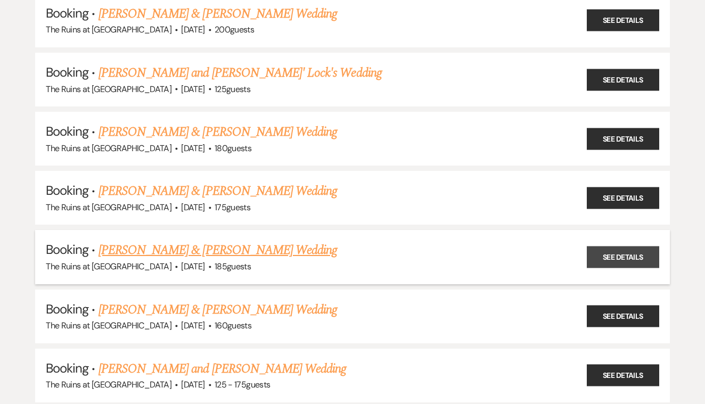
click at [602, 246] on link "See Details" at bounding box center [623, 257] width 72 height 22
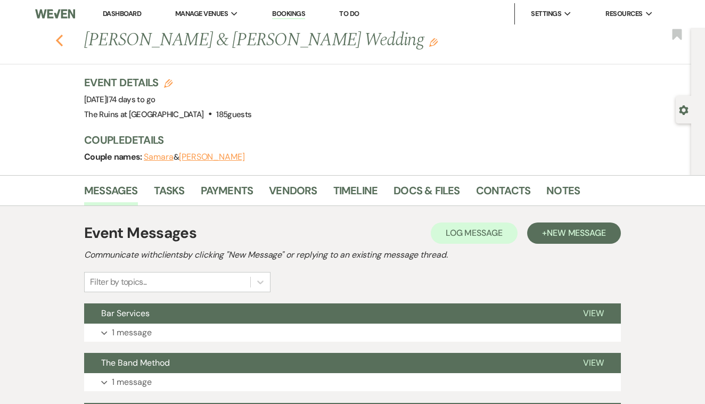
click at [56, 39] on use "button" at bounding box center [59, 41] width 7 height 12
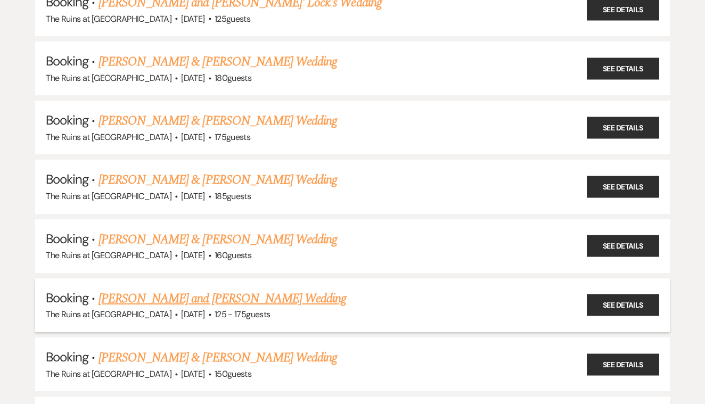
scroll to position [574, 0]
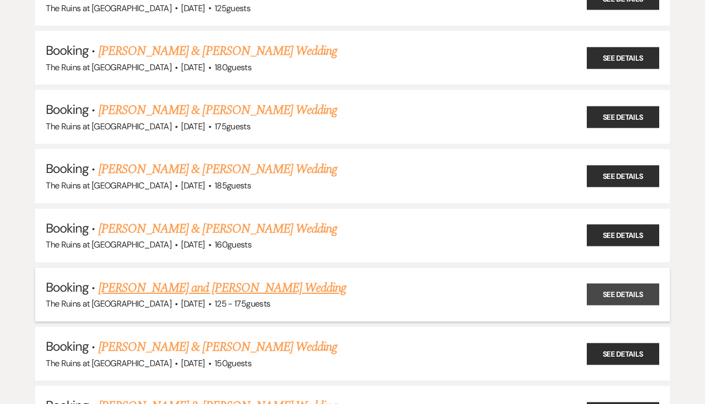
click at [604, 284] on link "See Details" at bounding box center [623, 295] width 72 height 22
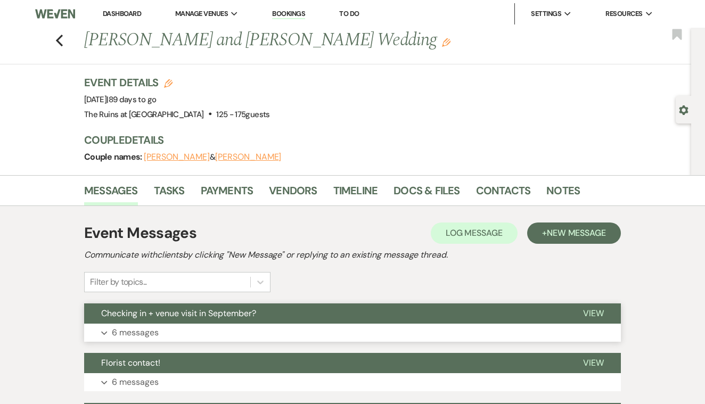
click at [590, 311] on span "View" at bounding box center [593, 313] width 21 height 11
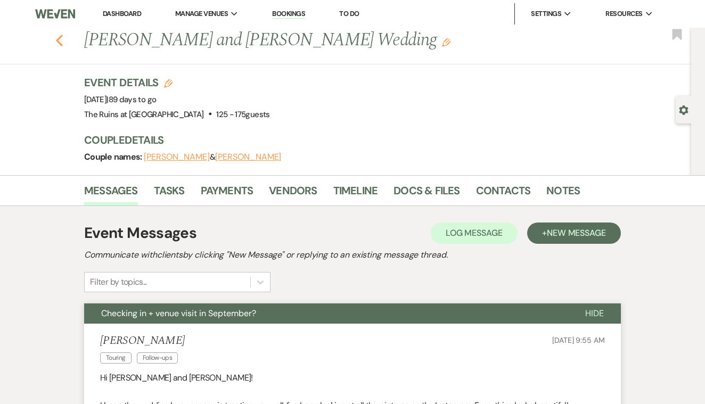
click at [59, 38] on use "button" at bounding box center [59, 41] width 7 height 12
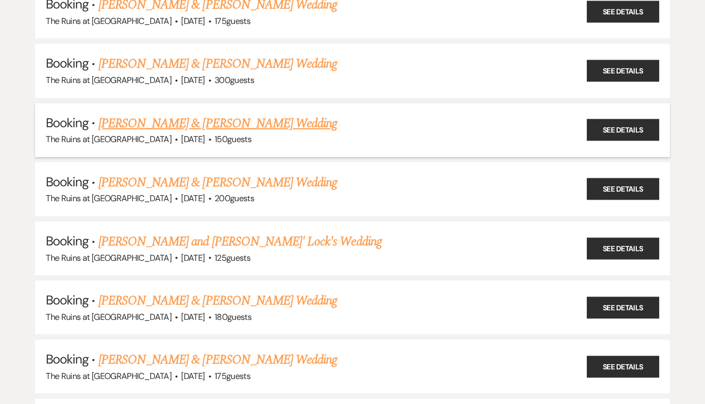
scroll to position [327, 0]
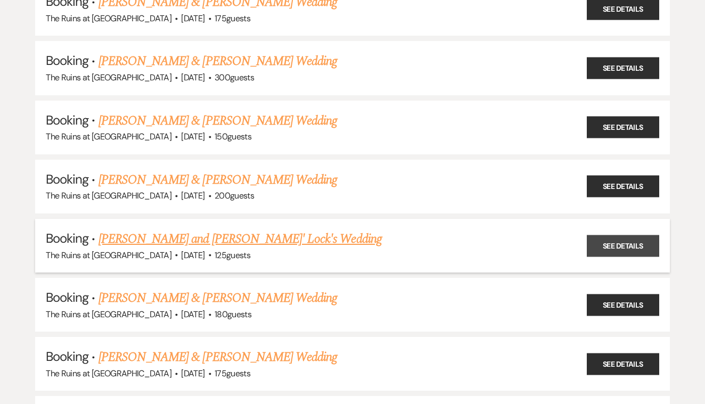
click at [608, 239] on link "See Details" at bounding box center [623, 246] width 72 height 22
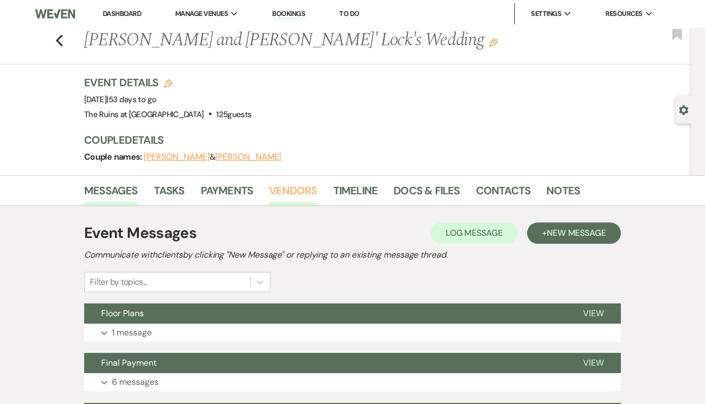
click at [301, 184] on link "Vendors" at bounding box center [293, 193] width 48 height 23
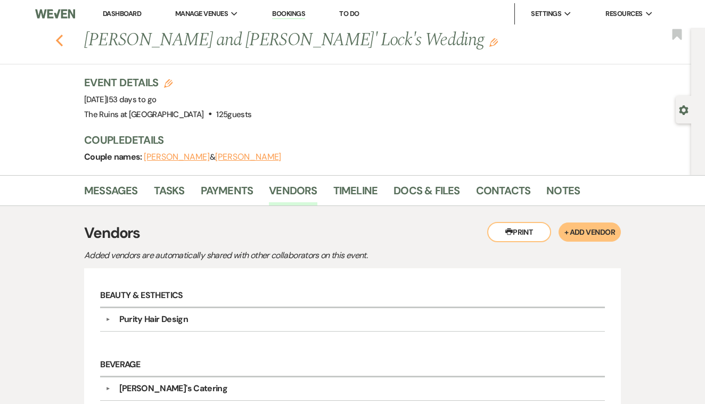
click at [60, 40] on icon "Previous" at bounding box center [59, 40] width 8 height 13
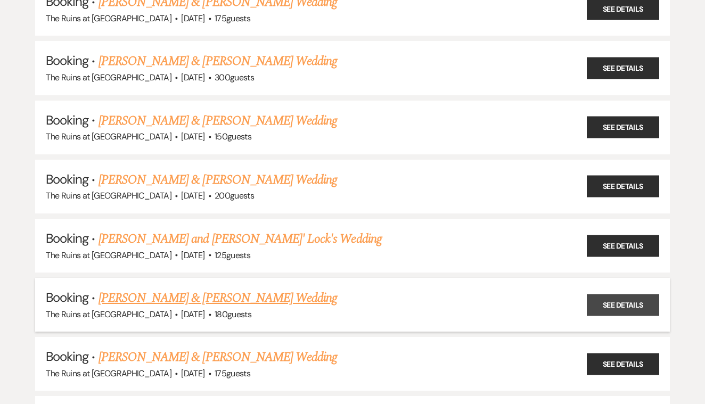
click at [611, 294] on link "See Details" at bounding box center [623, 305] width 72 height 22
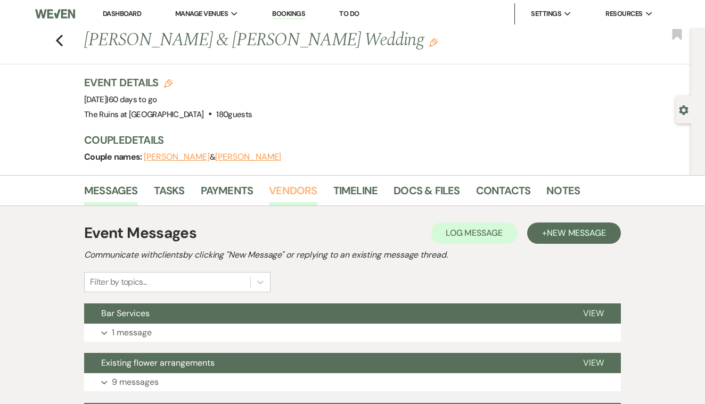
click at [305, 190] on link "Vendors" at bounding box center [293, 193] width 48 height 23
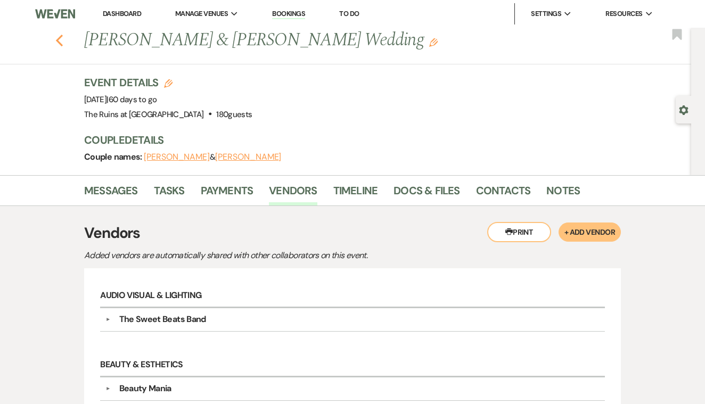
click at [60, 42] on use "button" at bounding box center [59, 41] width 7 height 12
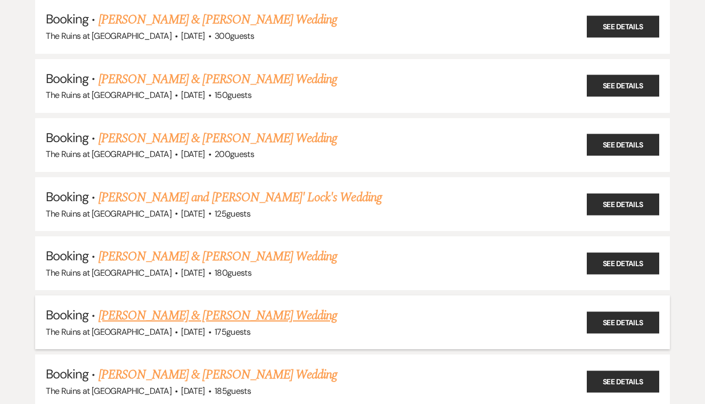
scroll to position [375, 0]
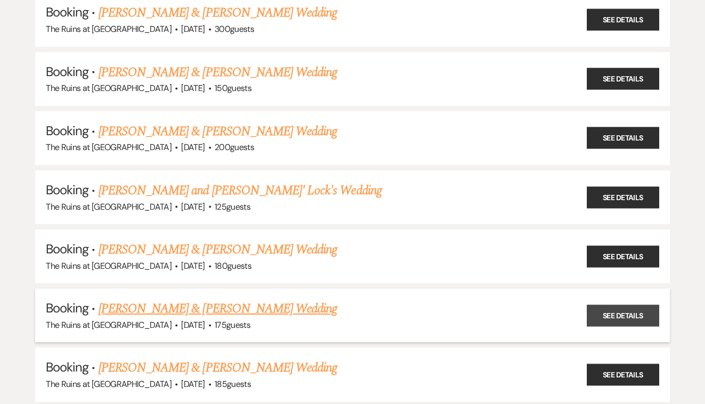
click at [605, 305] on link "See Details" at bounding box center [623, 316] width 72 height 22
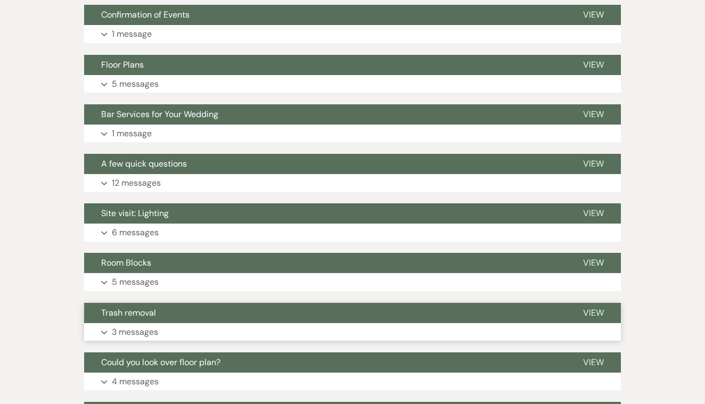
scroll to position [346, 0]
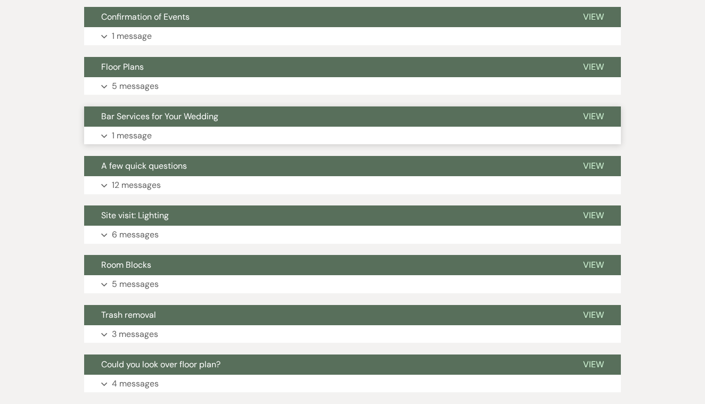
click at [593, 114] on span "View" at bounding box center [593, 116] width 21 height 11
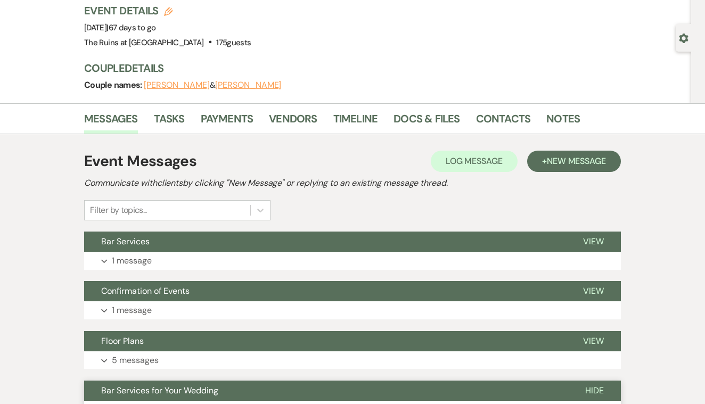
scroll to position [70, 0]
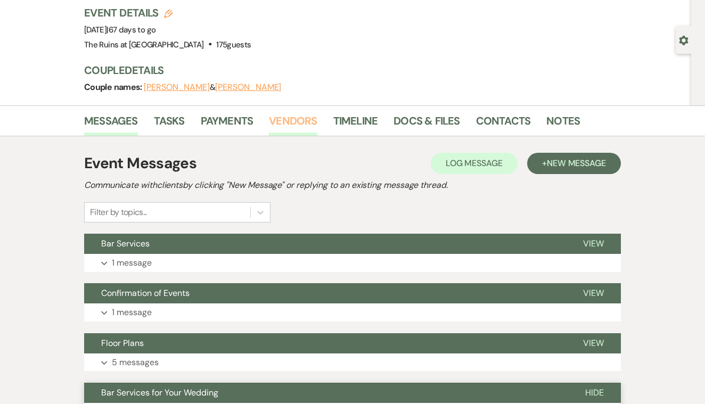
click at [299, 126] on link "Vendors" at bounding box center [293, 123] width 48 height 23
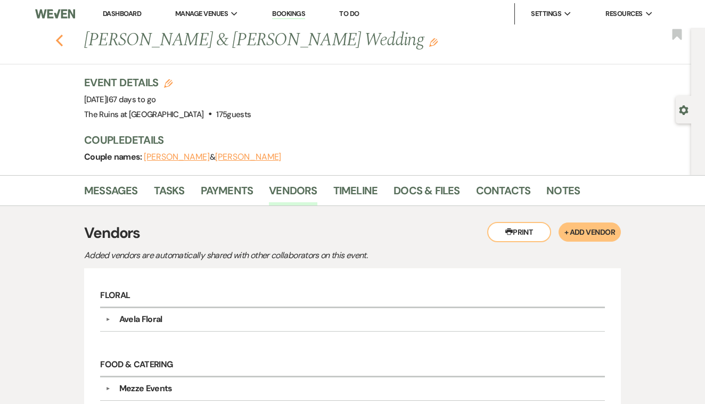
click at [61, 43] on use "button" at bounding box center [59, 41] width 7 height 12
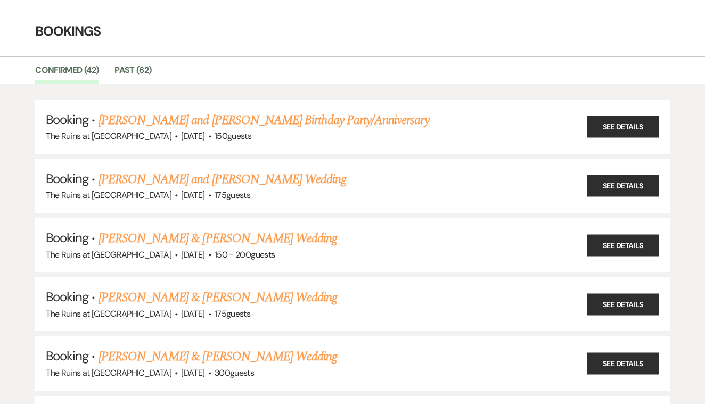
scroll to position [34, 0]
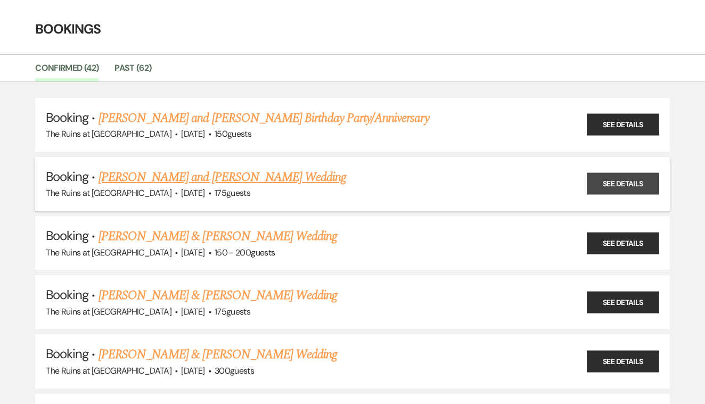
click at [629, 178] on link "See Details" at bounding box center [623, 184] width 72 height 22
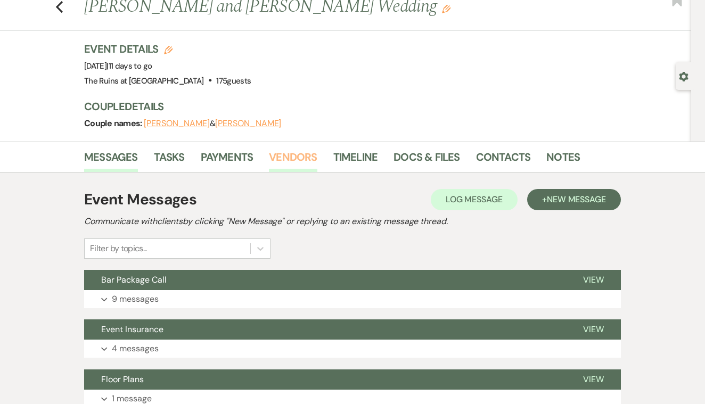
click at [306, 154] on link "Vendors" at bounding box center [293, 160] width 48 height 23
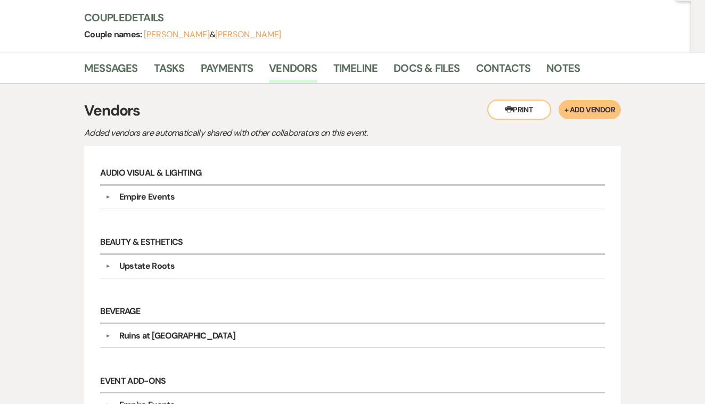
scroll to position [119, 1]
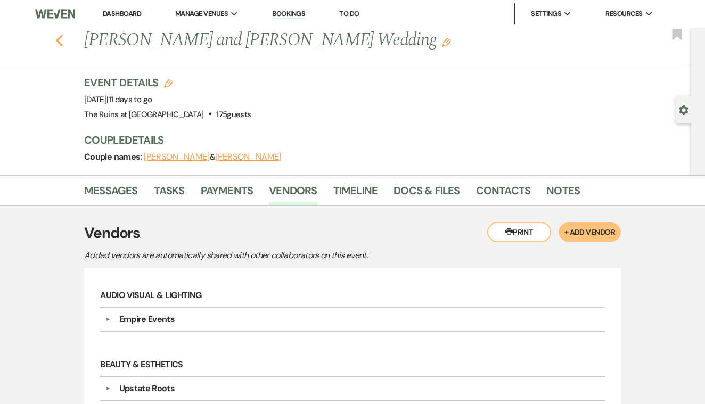
click at [60, 41] on icon "Previous" at bounding box center [59, 40] width 8 height 13
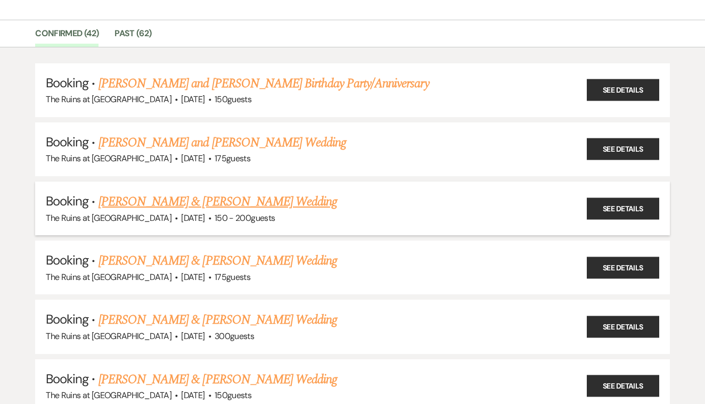
scroll to position [70, 0]
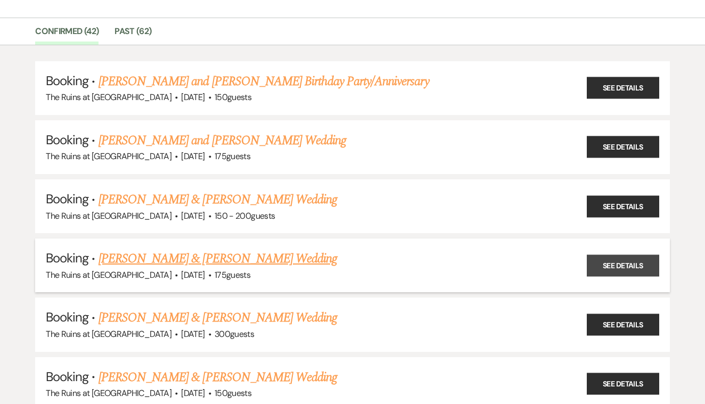
click at [602, 261] on link "See Details" at bounding box center [623, 265] width 72 height 22
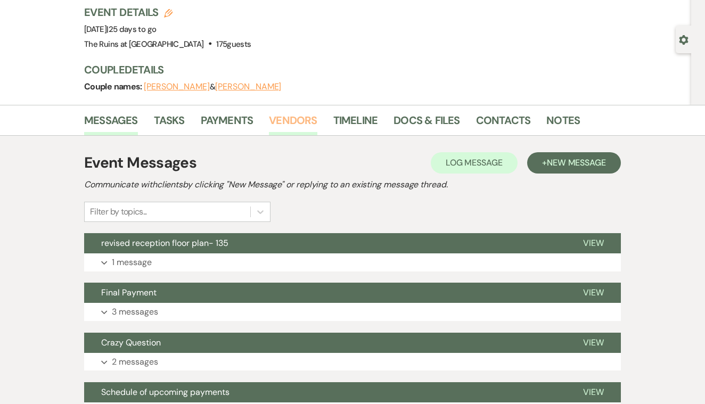
click at [296, 117] on link "Vendors" at bounding box center [293, 123] width 48 height 23
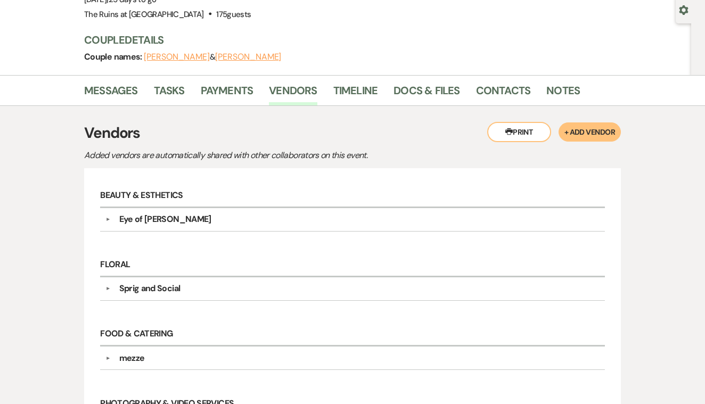
scroll to position [10, 0]
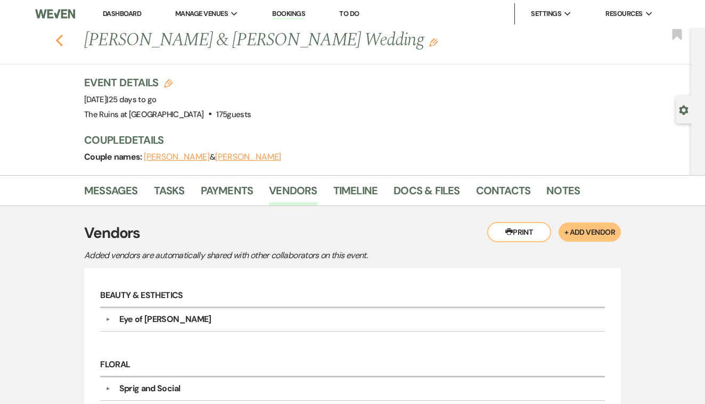
click at [57, 36] on icon "Previous" at bounding box center [59, 40] width 8 height 13
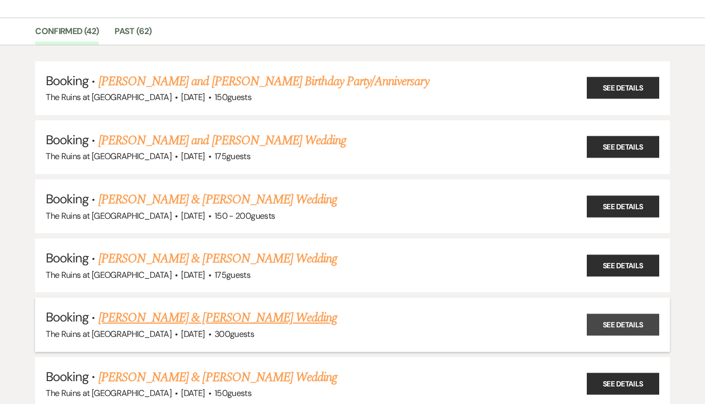
click at [604, 317] on link "See Details" at bounding box center [623, 325] width 72 height 22
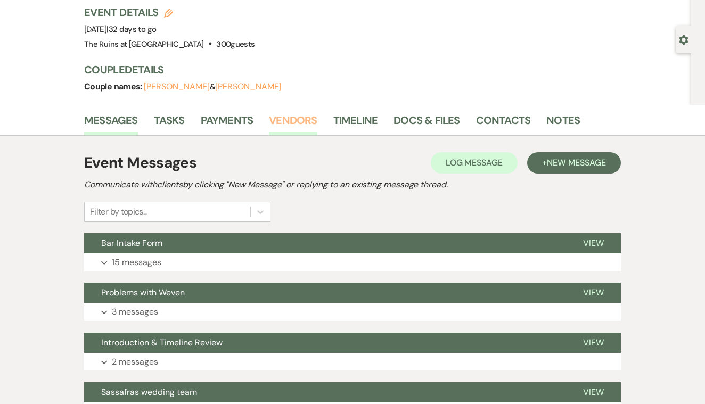
click at [297, 120] on link "Vendors" at bounding box center [293, 123] width 48 height 23
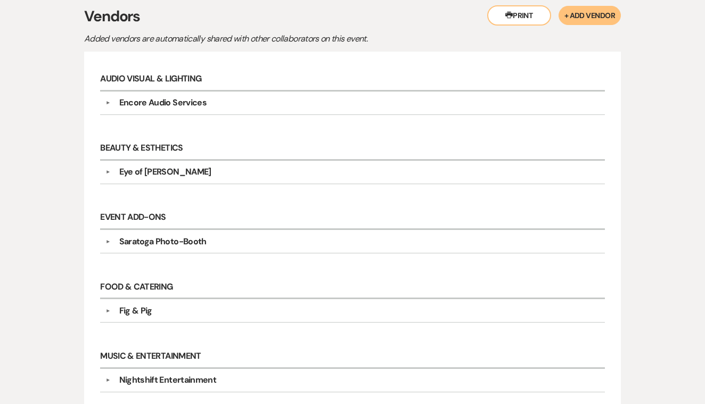
scroll to position [225, 0]
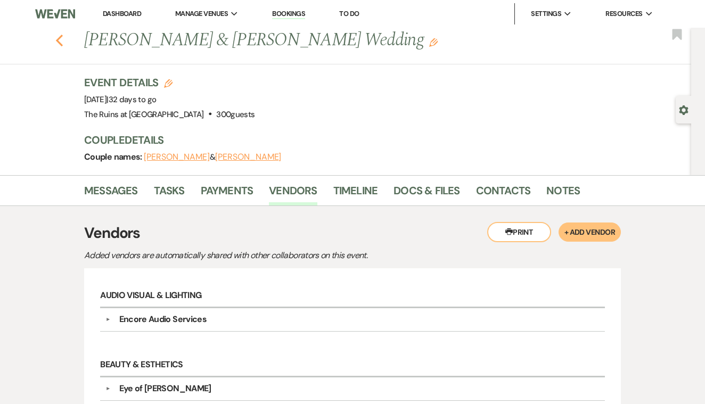
click at [59, 39] on icon "Previous" at bounding box center [59, 40] width 8 height 13
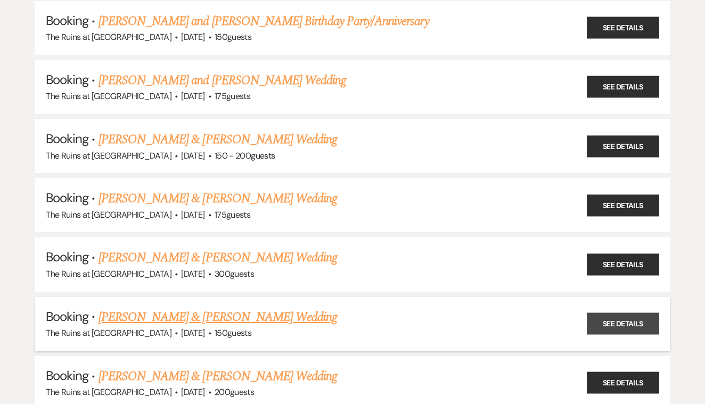
click at [618, 320] on link "See Details" at bounding box center [623, 324] width 72 height 22
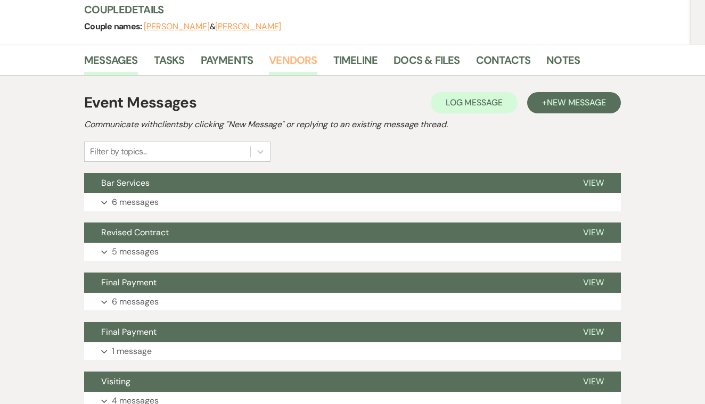
click at [292, 60] on link "Vendors" at bounding box center [293, 63] width 48 height 23
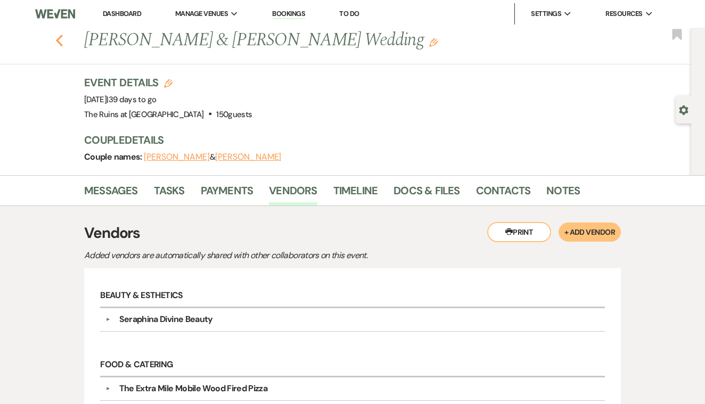
click at [60, 40] on icon "Previous" at bounding box center [59, 40] width 8 height 13
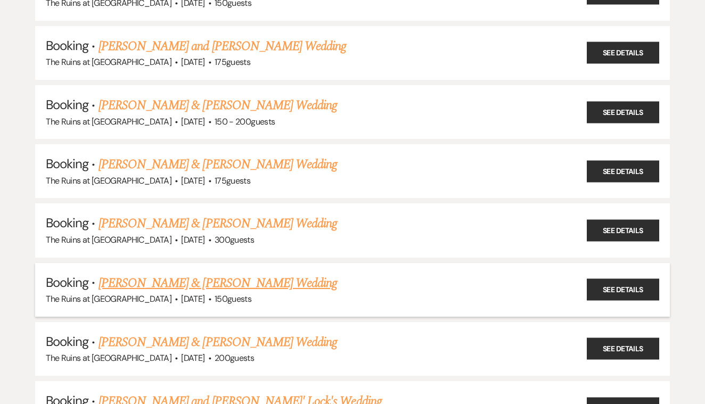
scroll to position [184, 0]
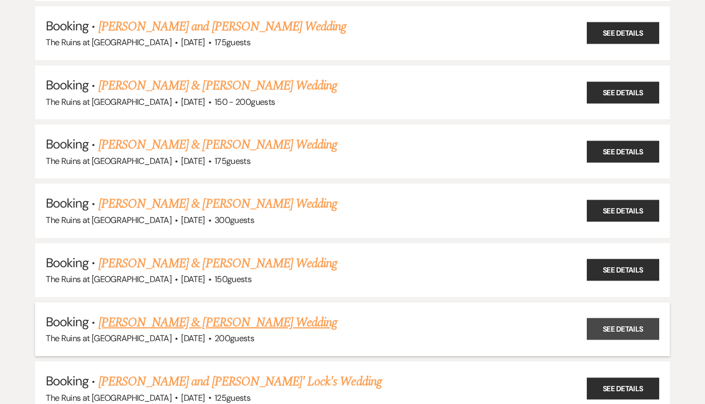
click at [613, 323] on link "See Details" at bounding box center [623, 329] width 72 height 22
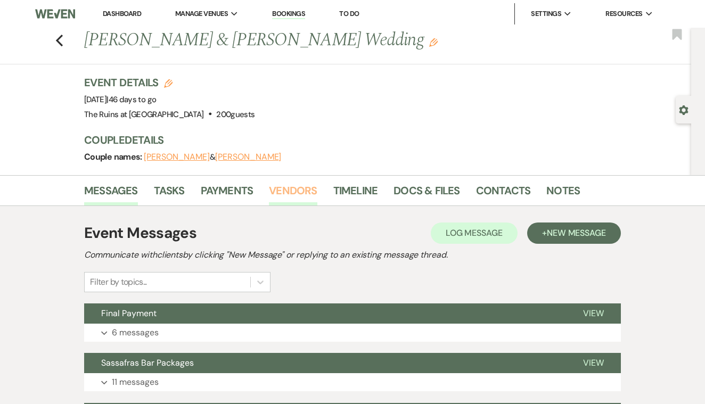
click at [295, 196] on link "Vendors" at bounding box center [293, 193] width 48 height 23
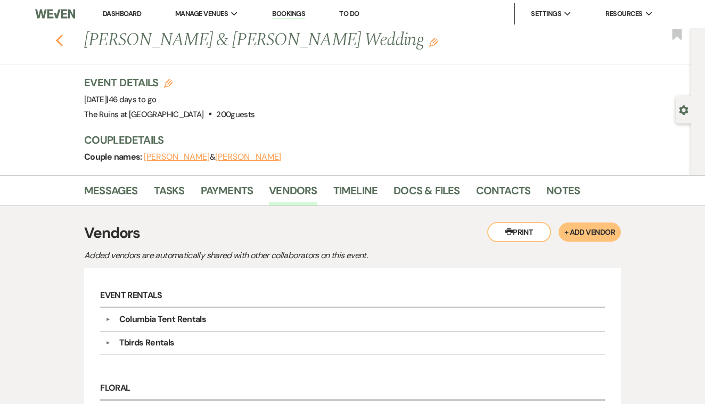
click at [61, 39] on icon "Previous" at bounding box center [59, 40] width 8 height 13
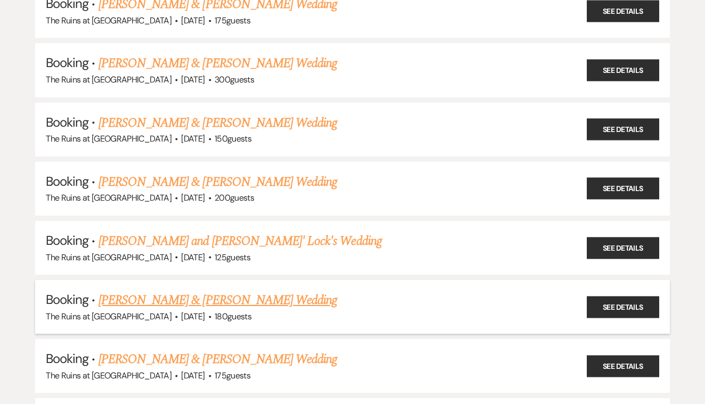
scroll to position [327, 0]
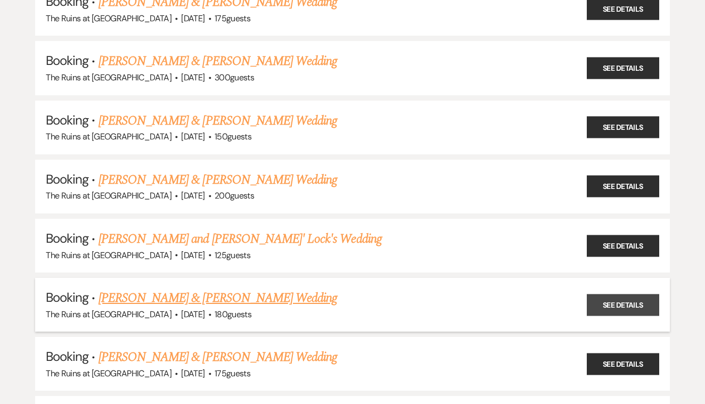
click at [635, 294] on link "See Details" at bounding box center [623, 305] width 72 height 22
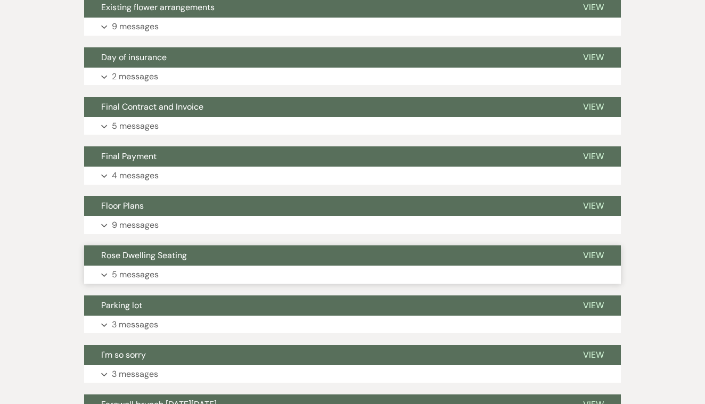
scroll to position [359, 0]
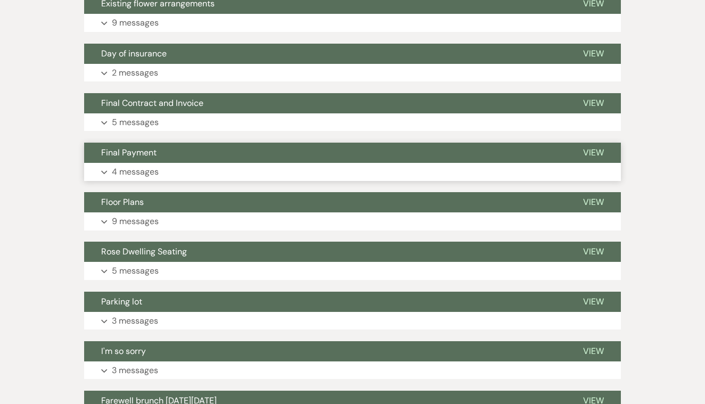
click at [589, 151] on span "View" at bounding box center [593, 152] width 21 height 11
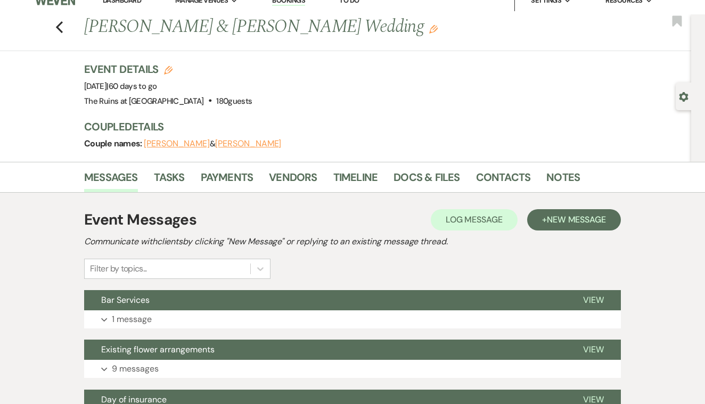
scroll to position [9, 0]
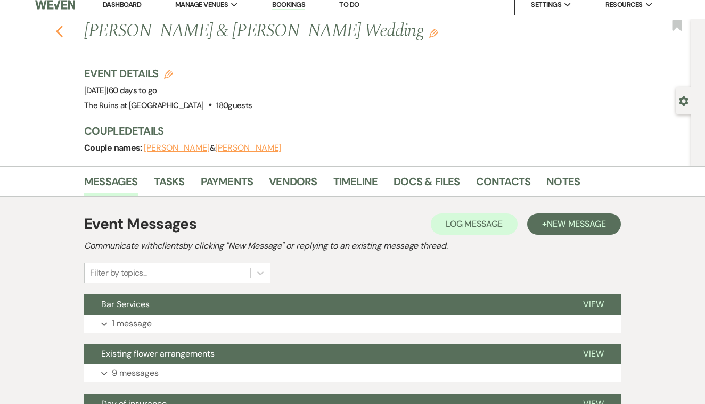
click at [59, 29] on use "button" at bounding box center [59, 32] width 7 height 12
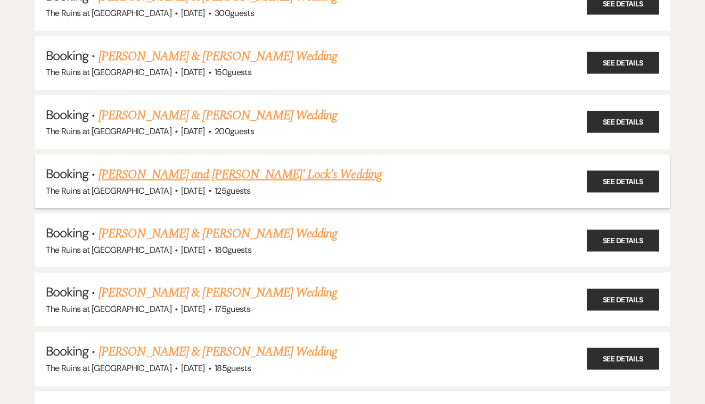
scroll to position [396, 0]
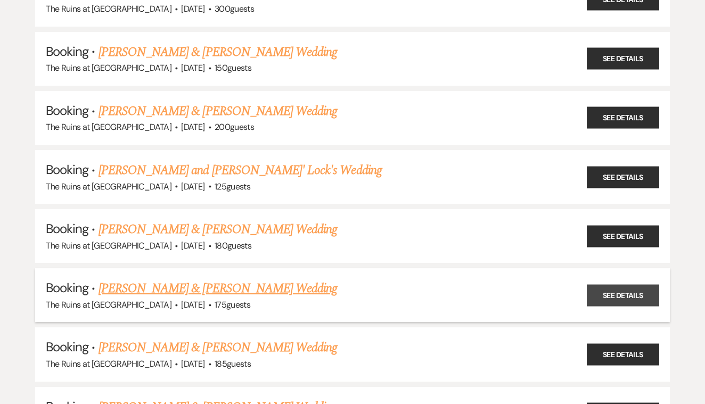
click at [610, 286] on link "See Details" at bounding box center [623, 295] width 72 height 22
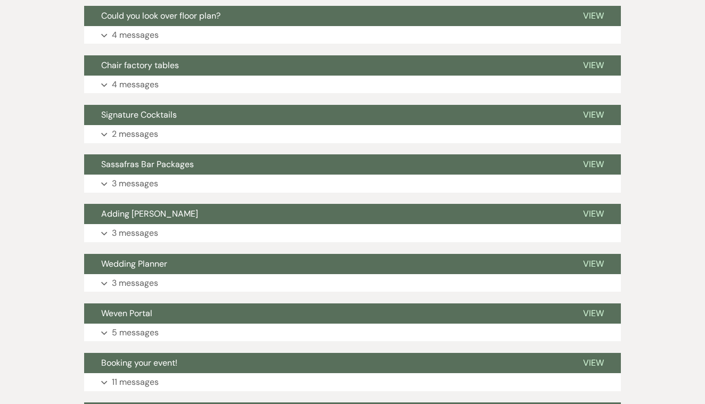
scroll to position [695, 0]
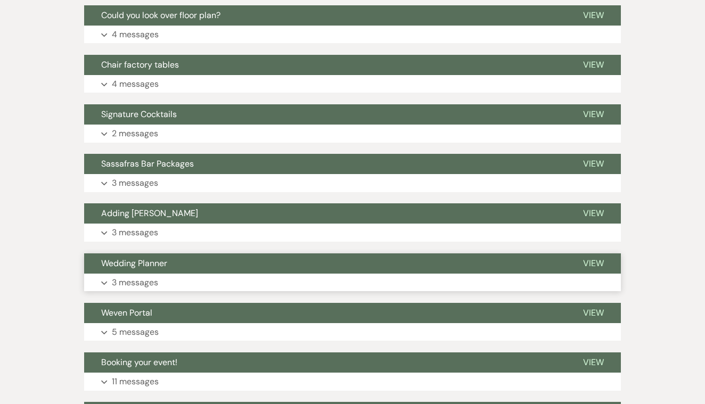
click at [598, 258] on span "View" at bounding box center [593, 263] width 21 height 11
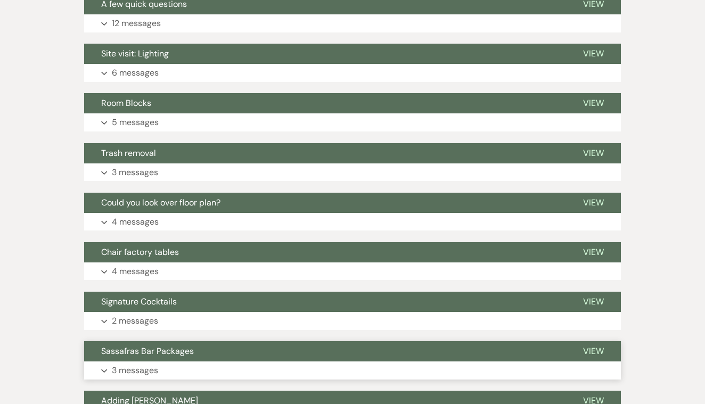
scroll to position [506, 0]
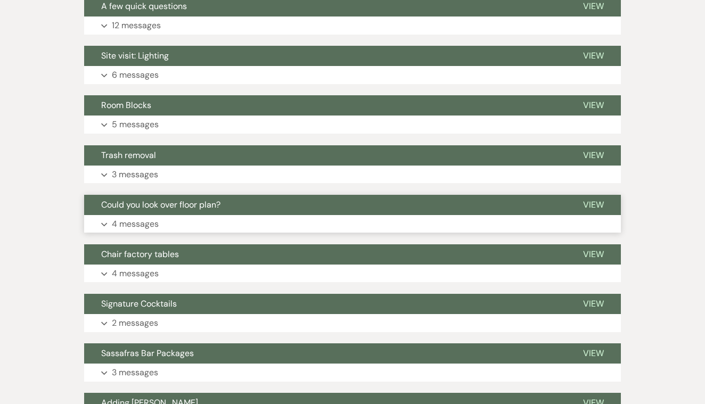
click at [596, 200] on span "View" at bounding box center [593, 204] width 21 height 11
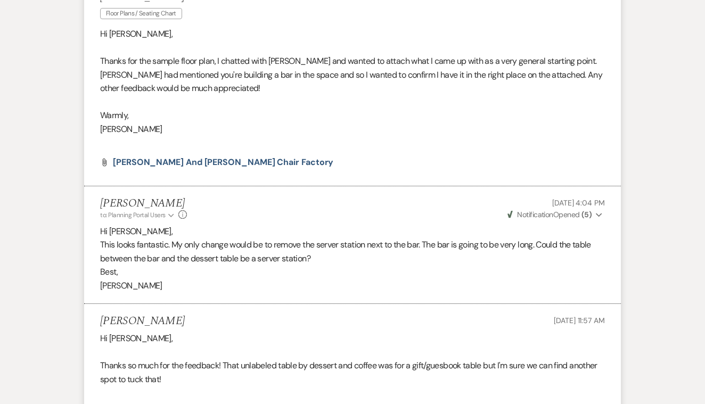
scroll to position [727, 0]
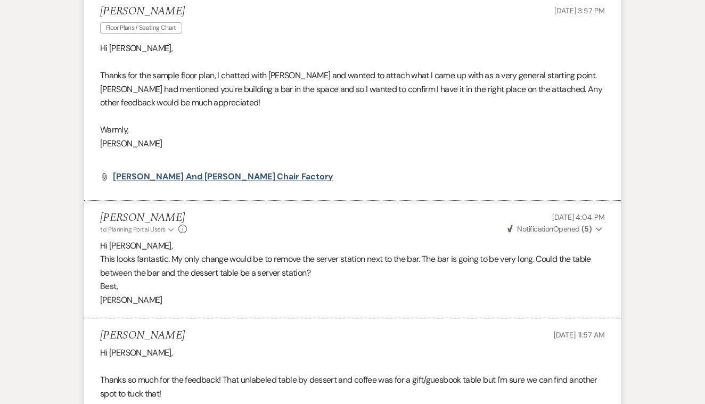
click at [228, 172] on span "[PERSON_NAME] and [PERSON_NAME] Chair Factory" at bounding box center [223, 176] width 220 height 11
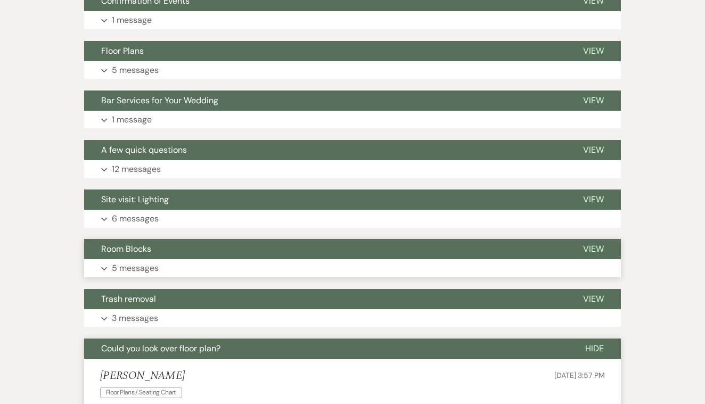
scroll to position [358, 0]
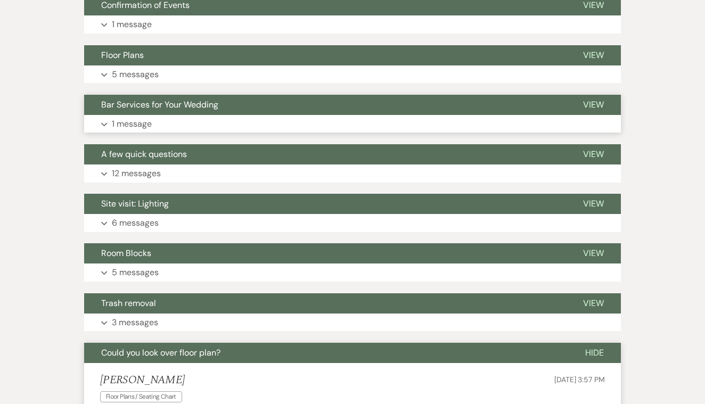
click at [591, 99] on span "View" at bounding box center [593, 104] width 21 height 11
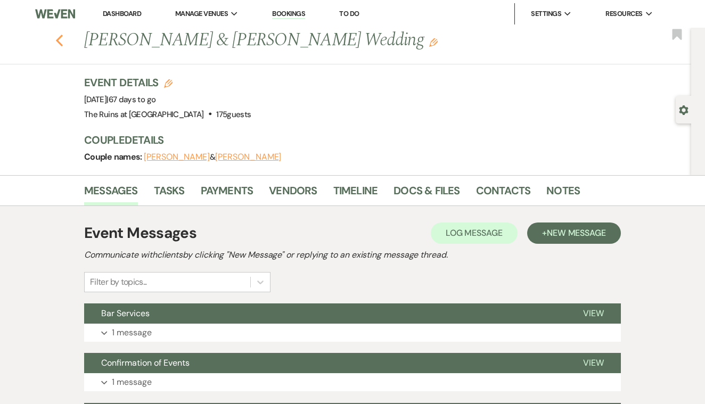
scroll to position [0, 0]
click at [60, 42] on use "button" at bounding box center [59, 41] width 7 height 12
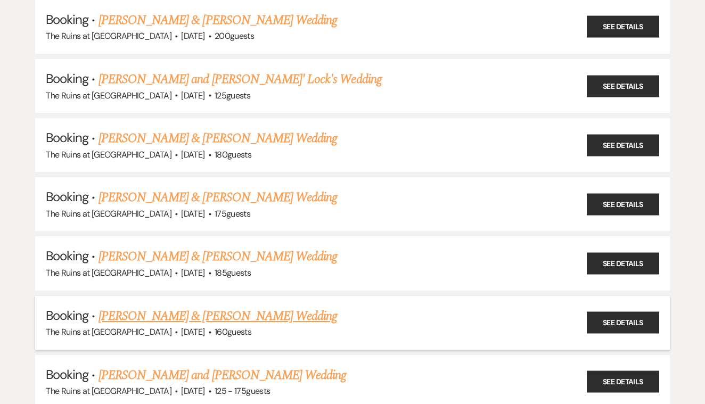
scroll to position [488, 0]
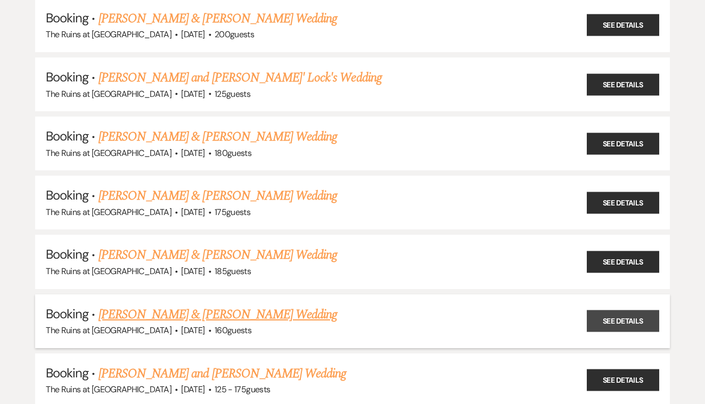
click at [614, 310] on link "See Details" at bounding box center [623, 321] width 72 height 22
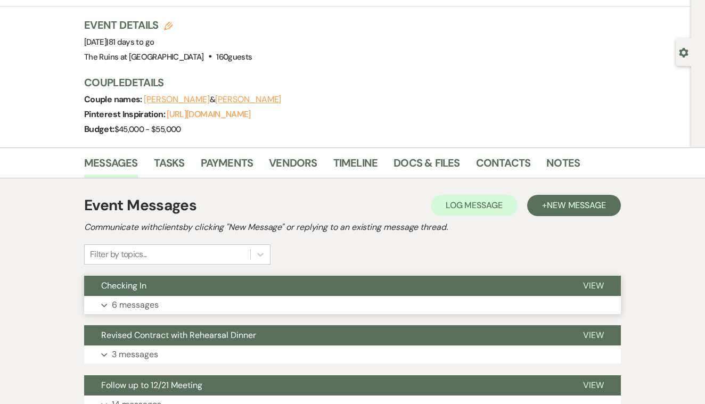
scroll to position [60, 0]
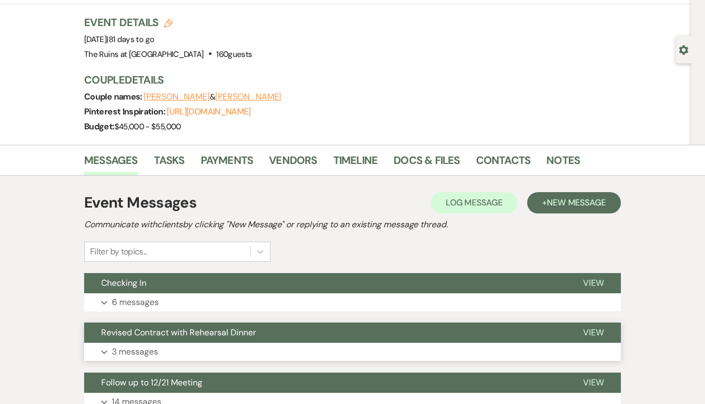
click at [595, 331] on span "View" at bounding box center [593, 332] width 21 height 11
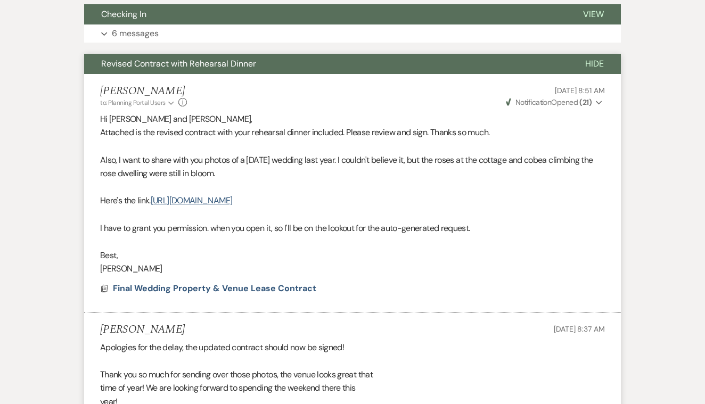
scroll to position [325, 0]
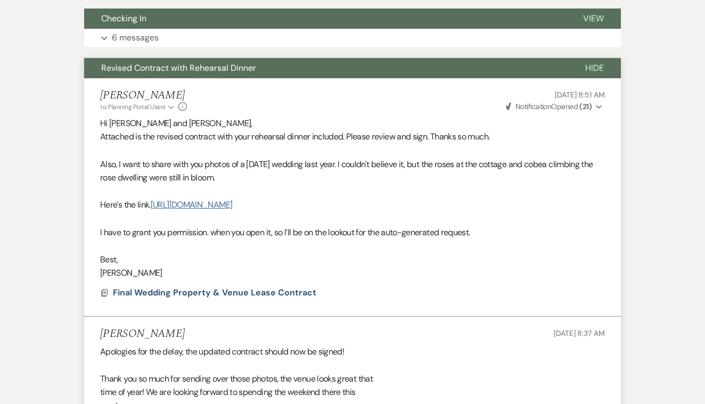
click at [232, 202] on link "[URL][DOMAIN_NAME]" at bounding box center [191, 204] width 81 height 11
click at [300, 287] on span "Final Wedding Property & Venue Lease Contract" at bounding box center [214, 292] width 203 height 11
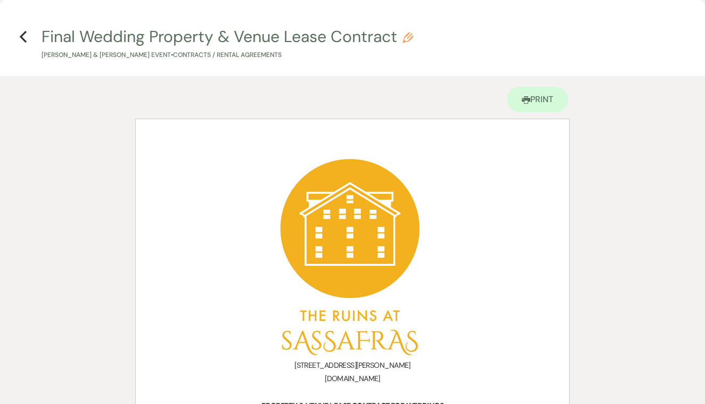
scroll to position [0, 0]
click at [22, 35] on use "button" at bounding box center [23, 37] width 7 height 12
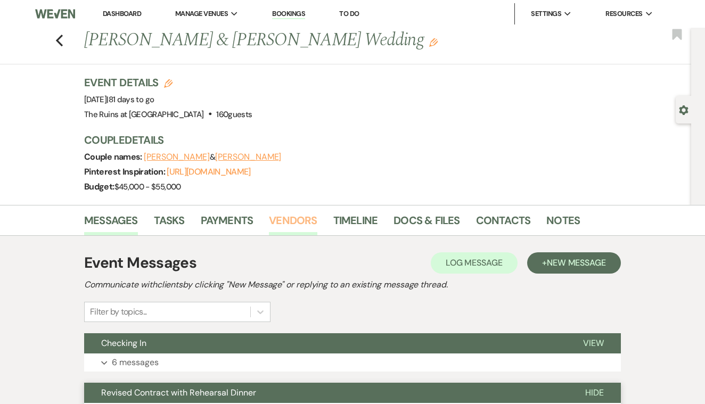
click at [304, 217] on link "Vendors" at bounding box center [293, 223] width 48 height 23
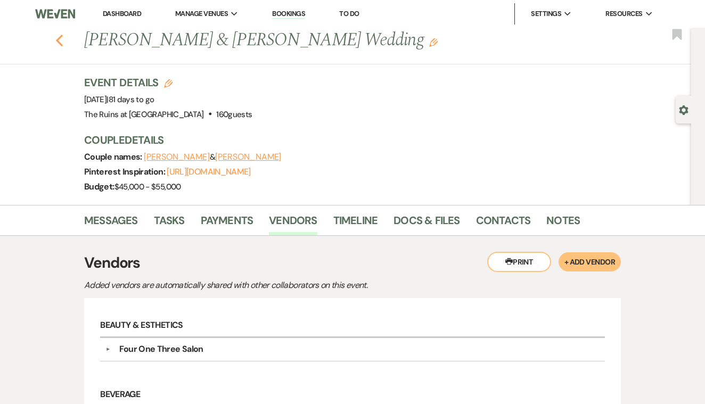
click at [59, 38] on use "button" at bounding box center [59, 41] width 7 height 12
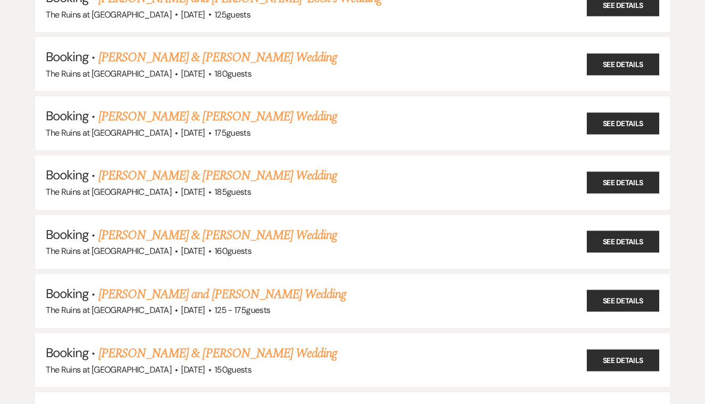
scroll to position [569, 0]
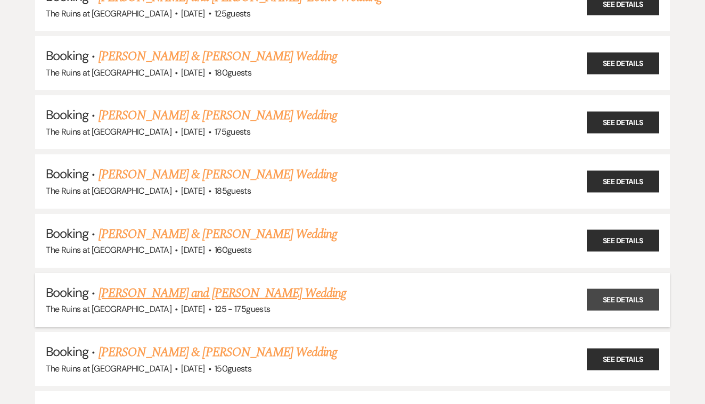
click at [611, 289] on link "See Details" at bounding box center [623, 300] width 72 height 22
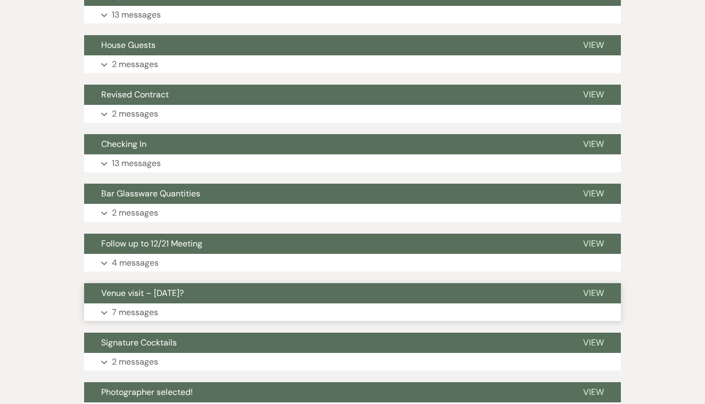
scroll to position [415, 0]
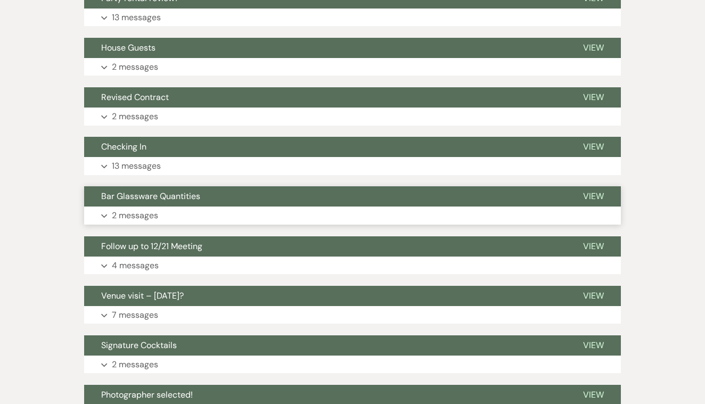
click at [594, 193] on span "View" at bounding box center [593, 196] width 21 height 11
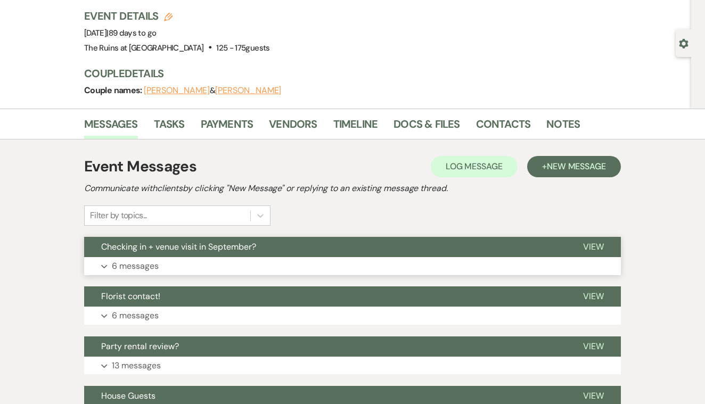
scroll to position [65, 0]
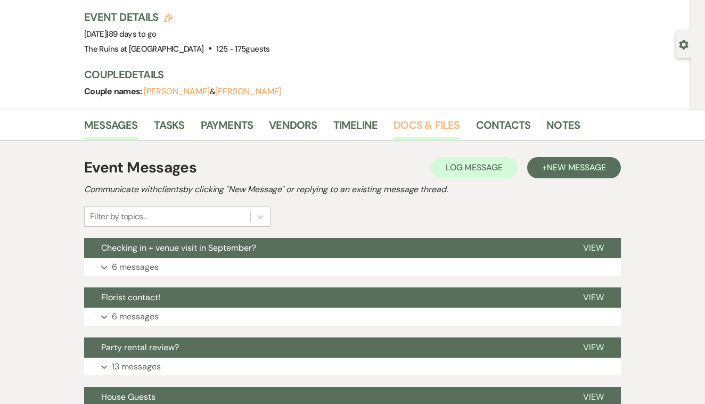
click at [408, 126] on link "Docs & Files" at bounding box center [426, 128] width 66 height 23
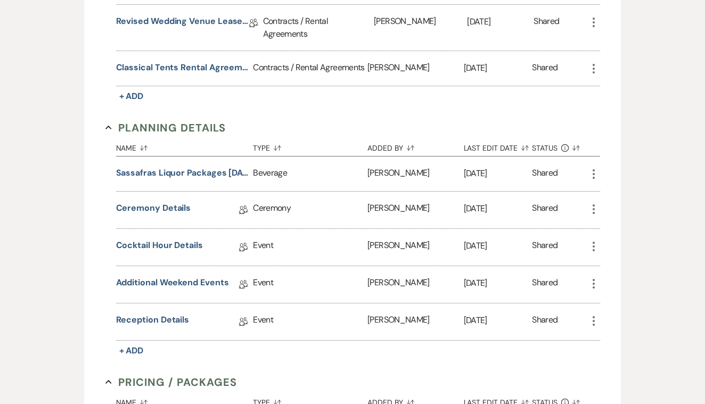
scroll to position [387, 0]
click at [176, 207] on link "Ceremony Details" at bounding box center [153, 210] width 75 height 17
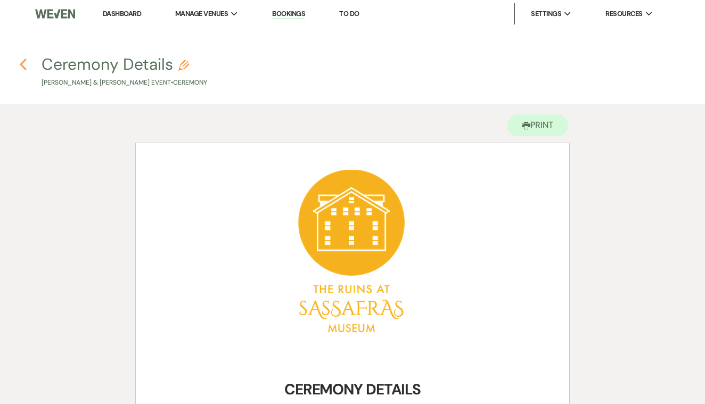
click at [23, 65] on icon "Previous" at bounding box center [23, 64] width 8 height 13
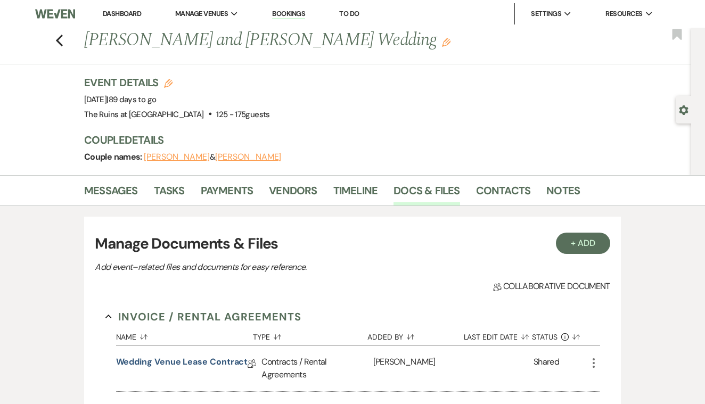
scroll to position [387, 0]
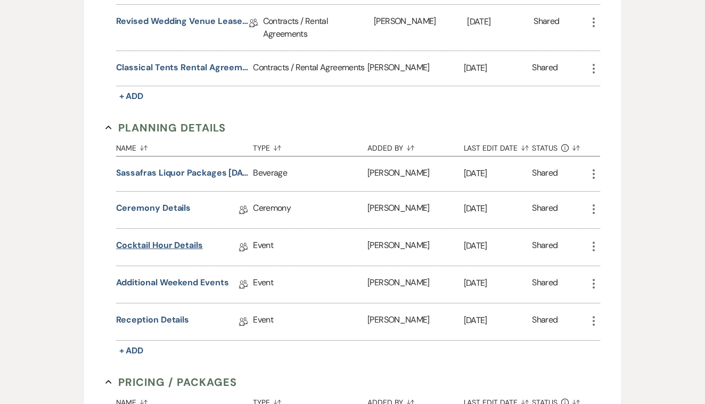
click at [178, 246] on link "Cocktail Hour Details" at bounding box center [159, 247] width 87 height 17
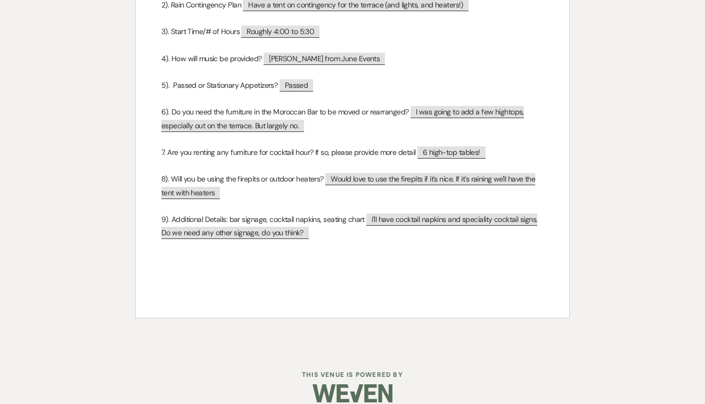
scroll to position [460, 0]
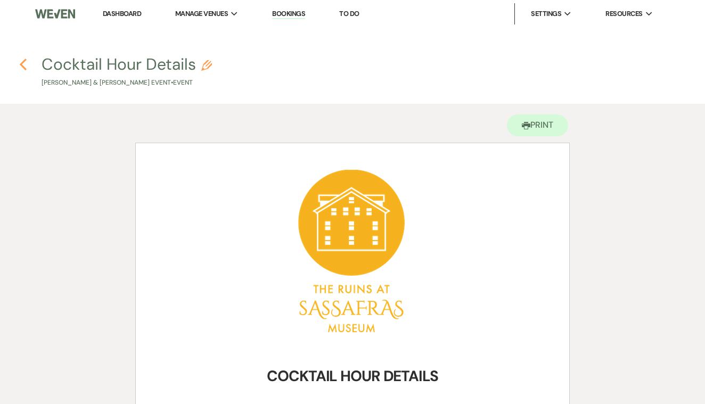
click at [22, 64] on use "button" at bounding box center [23, 65] width 7 height 12
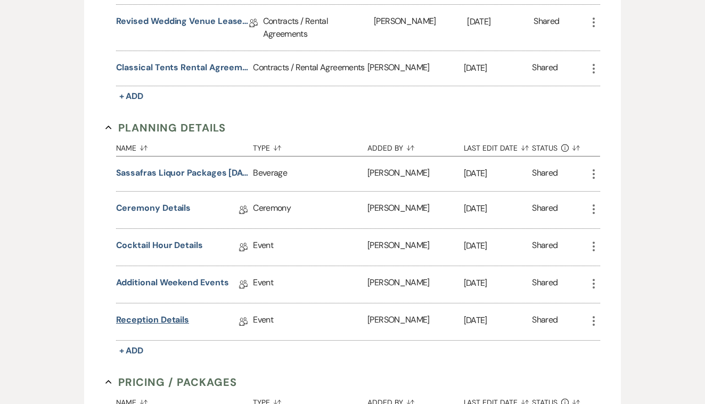
click at [180, 319] on link "Reception Details" at bounding box center [152, 322] width 73 height 17
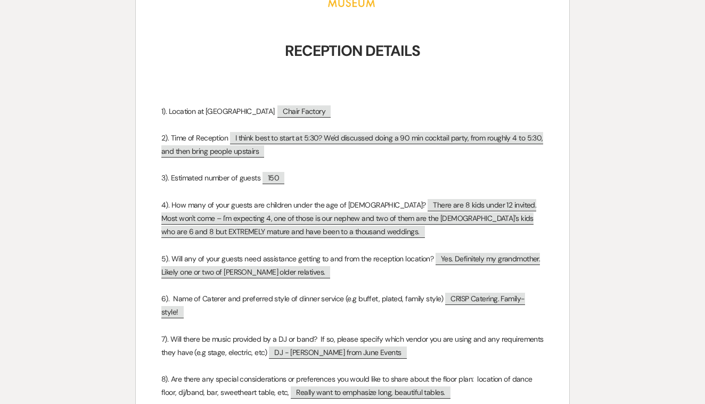
scroll to position [42, 0]
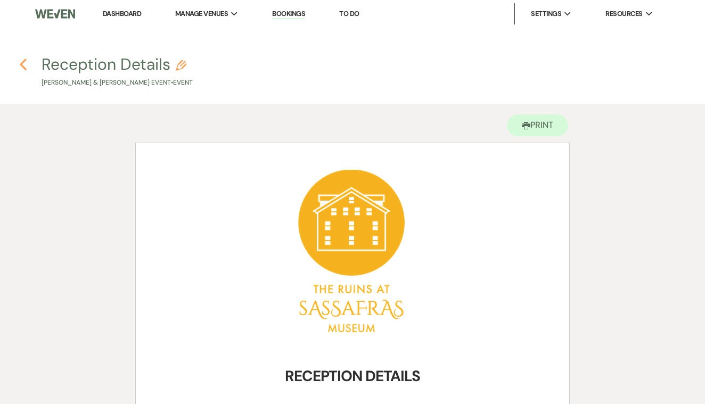
click at [23, 64] on icon "Previous" at bounding box center [23, 64] width 8 height 13
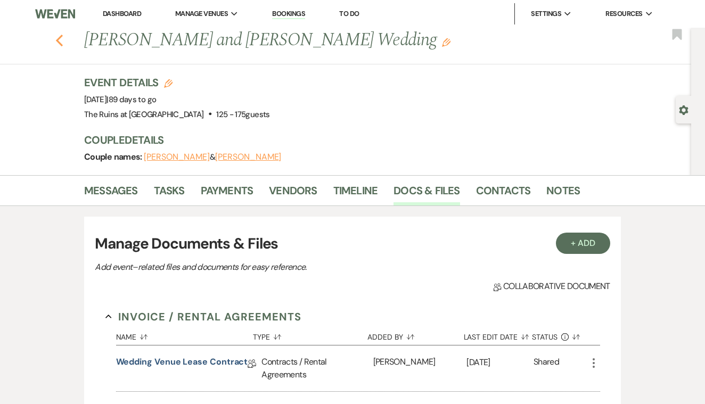
click at [59, 37] on use "button" at bounding box center [59, 41] width 7 height 12
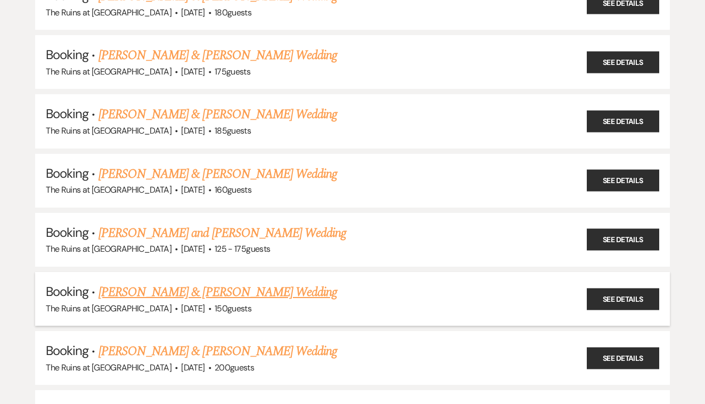
scroll to position [630, 0]
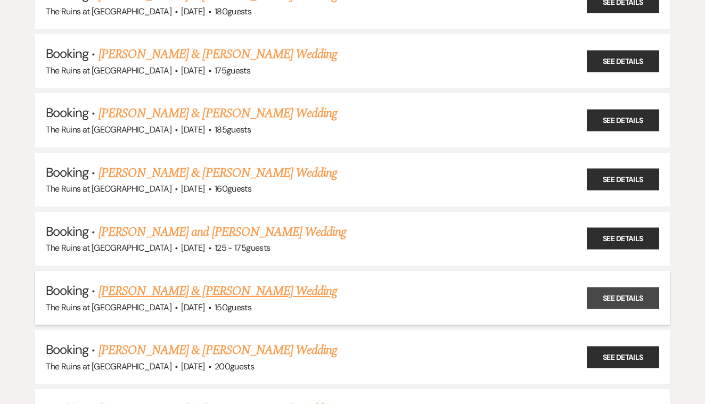
click at [602, 287] on link "See Details" at bounding box center [623, 298] width 72 height 22
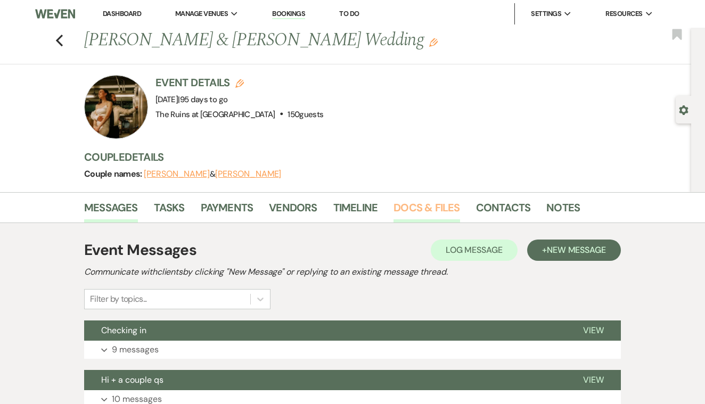
click at [410, 205] on link "Docs & Files" at bounding box center [426, 210] width 66 height 23
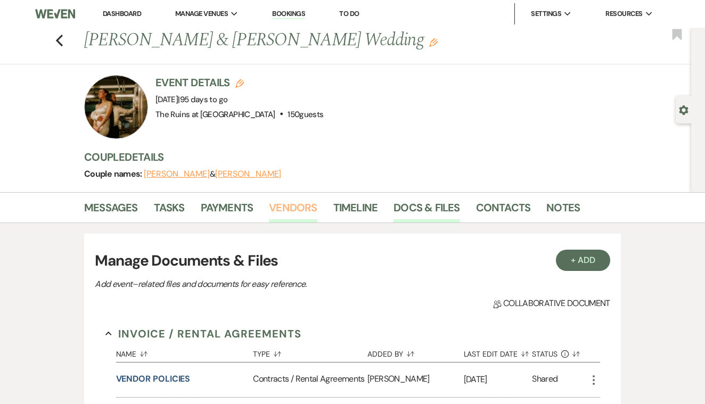
click at [303, 206] on link "Vendors" at bounding box center [293, 210] width 48 height 23
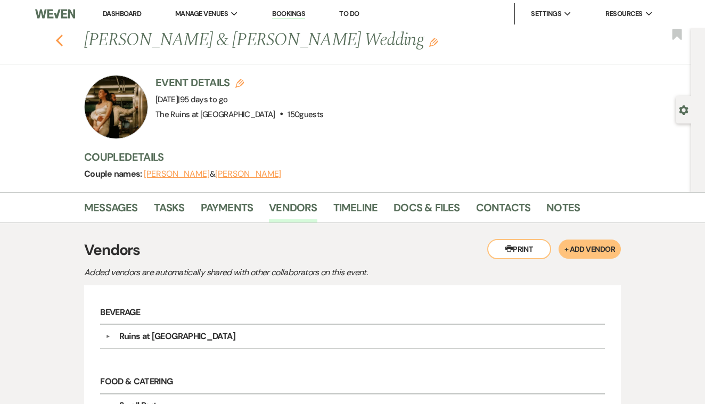
click at [59, 43] on use "button" at bounding box center [59, 41] width 7 height 12
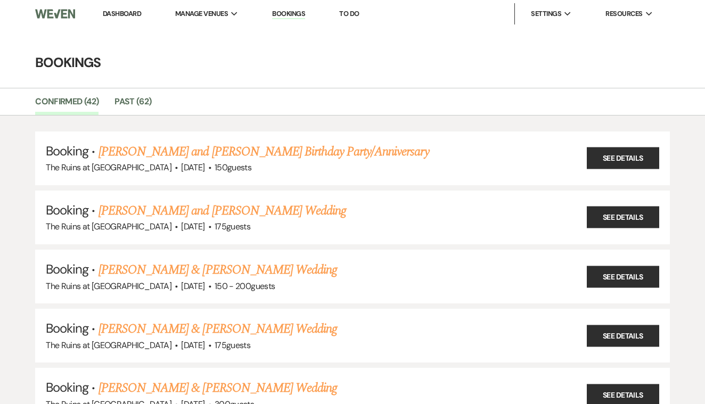
scroll to position [630, 0]
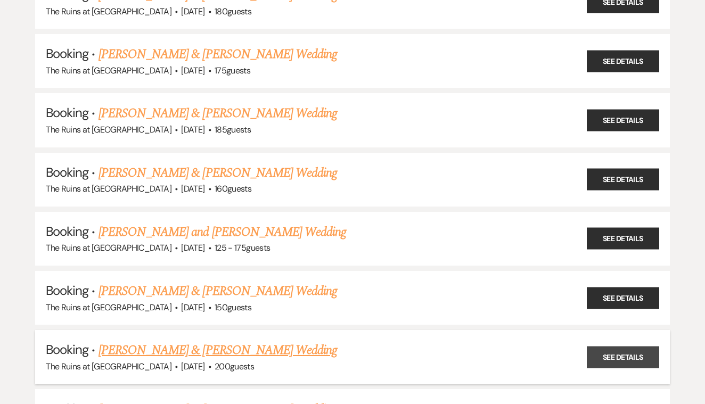
click at [614, 346] on link "See Details" at bounding box center [623, 357] width 72 height 22
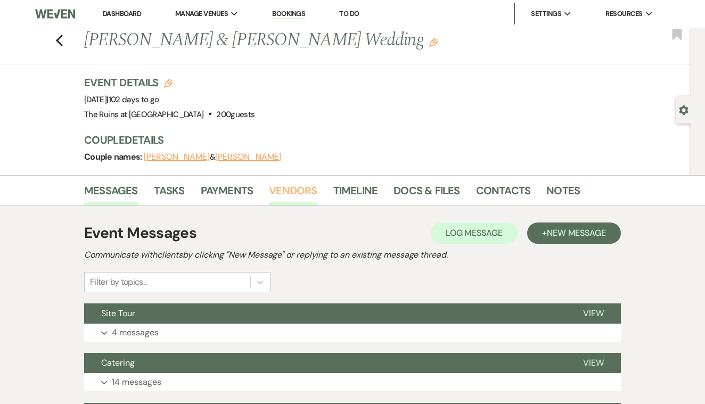
click at [303, 202] on link "Vendors" at bounding box center [293, 193] width 48 height 23
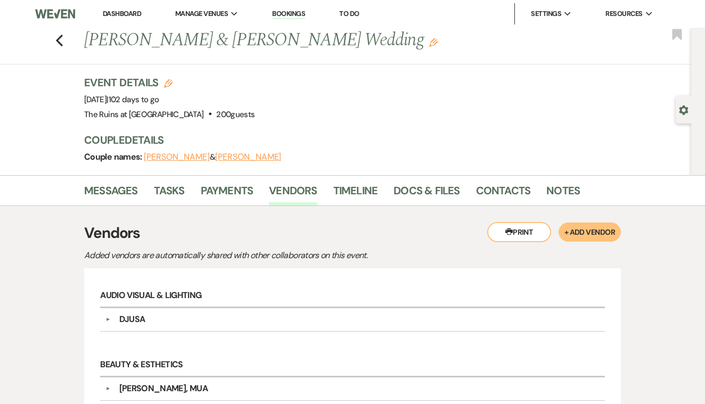
scroll to position [-1, 0]
click at [417, 205] on link "Docs & Files" at bounding box center [426, 193] width 66 height 23
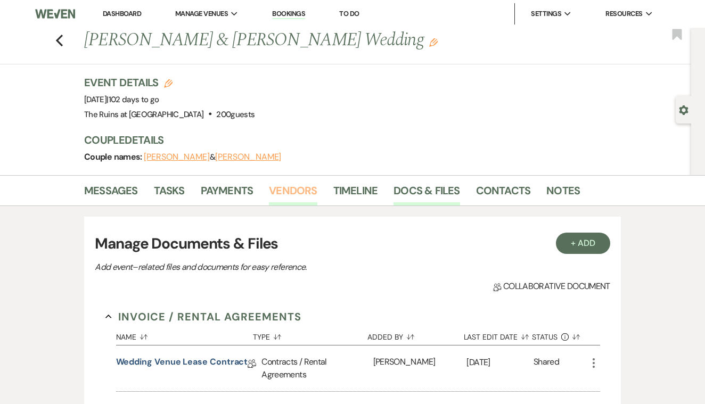
click at [307, 199] on link "Vendors" at bounding box center [293, 193] width 48 height 23
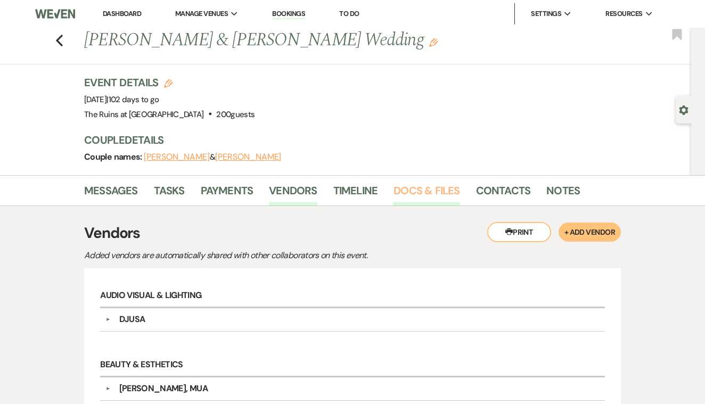
click at [423, 200] on link "Docs & Files" at bounding box center [426, 193] width 66 height 23
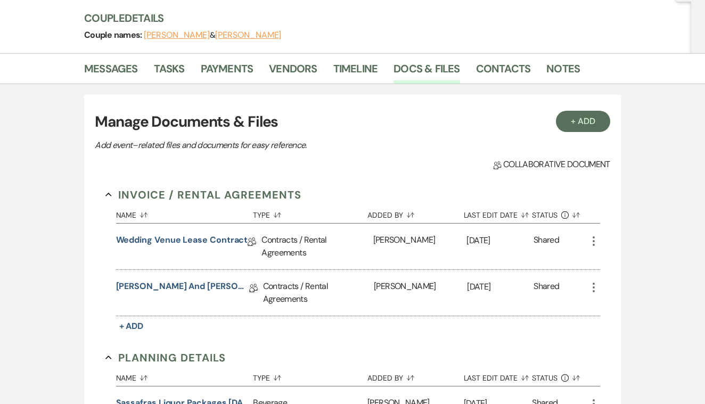
scroll to position [122, 0]
click at [195, 297] on link "[PERSON_NAME] and [PERSON_NAME] Wedding Venue Lease Contract" at bounding box center [182, 288] width 133 height 17
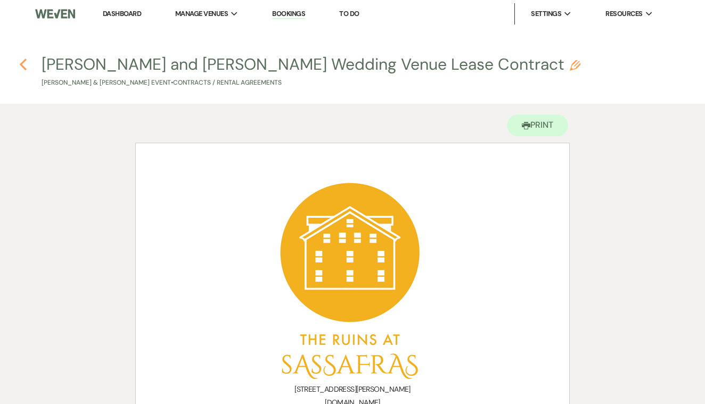
click at [24, 64] on icon "Previous" at bounding box center [23, 64] width 8 height 13
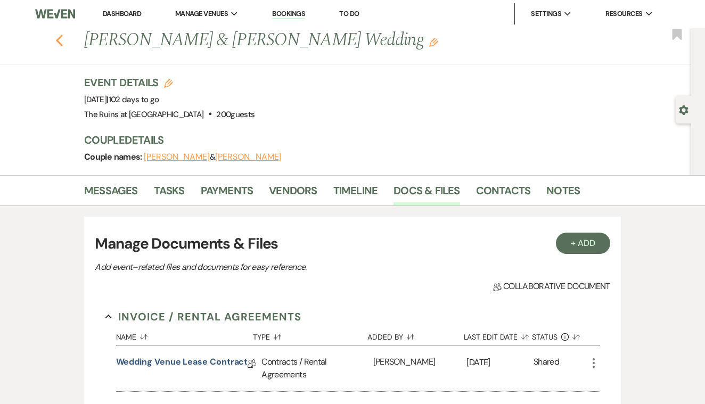
click at [57, 39] on use "button" at bounding box center [59, 41] width 7 height 12
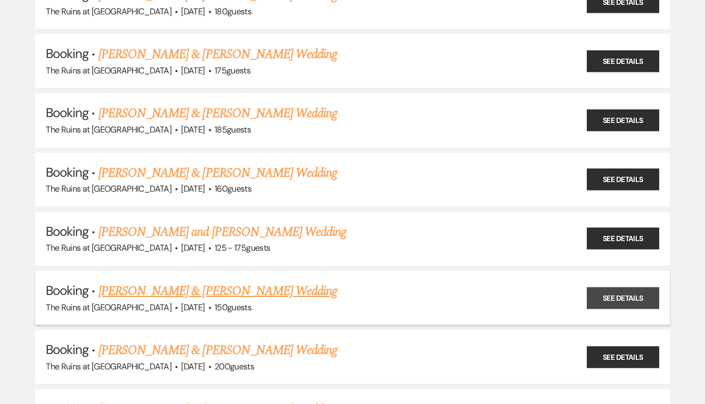
click at [607, 287] on link "See Details" at bounding box center [623, 298] width 72 height 22
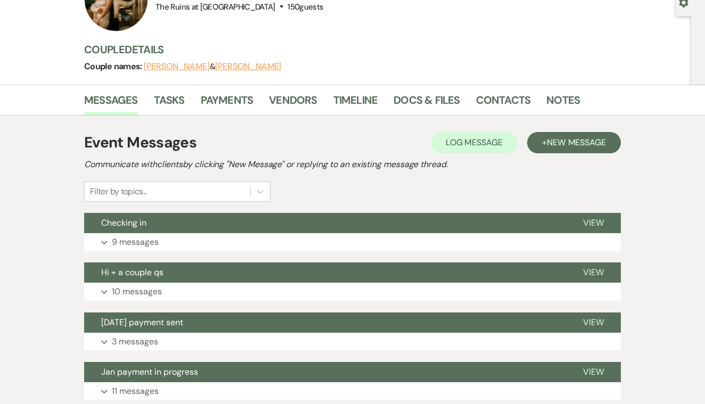
scroll to position [101, 0]
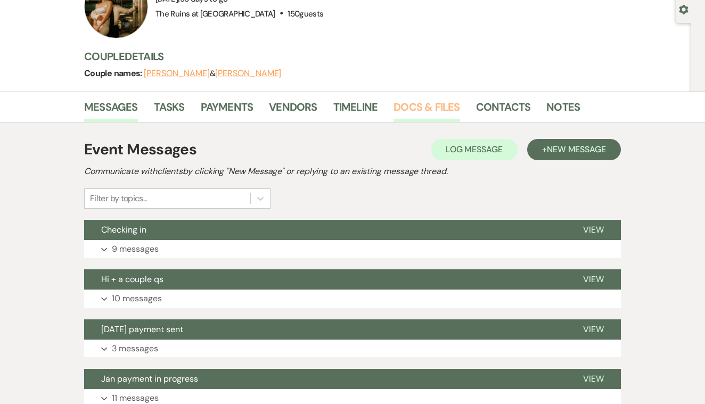
click at [413, 108] on link "Docs & Files" at bounding box center [426, 109] width 66 height 23
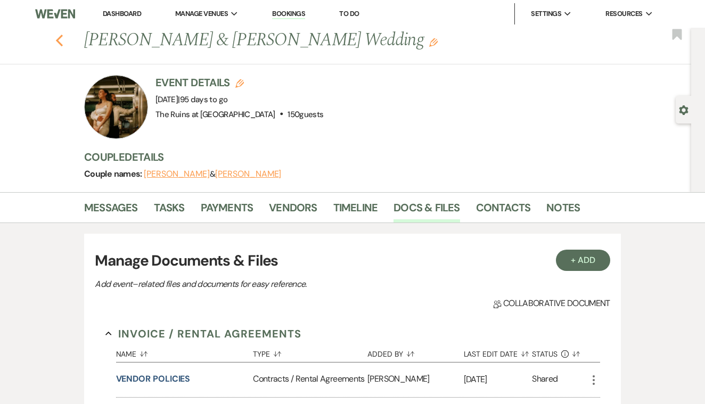
click at [60, 38] on use "button" at bounding box center [59, 41] width 7 height 12
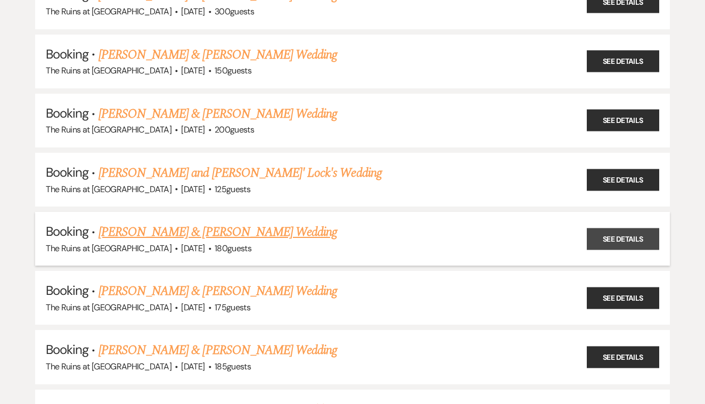
click at [618, 228] on link "See Details" at bounding box center [623, 239] width 72 height 22
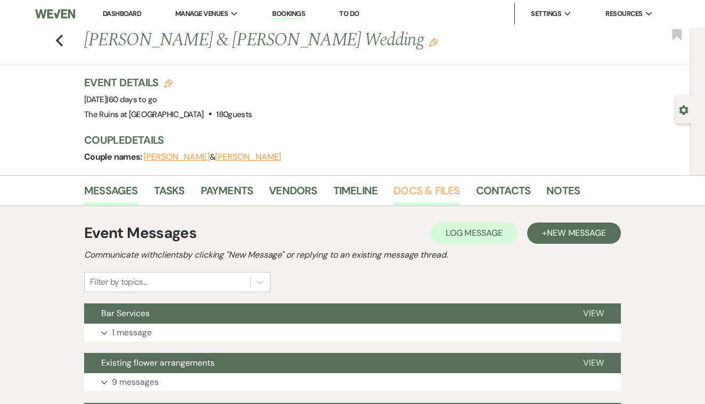
click at [427, 188] on link "Docs & Files" at bounding box center [426, 193] width 66 height 23
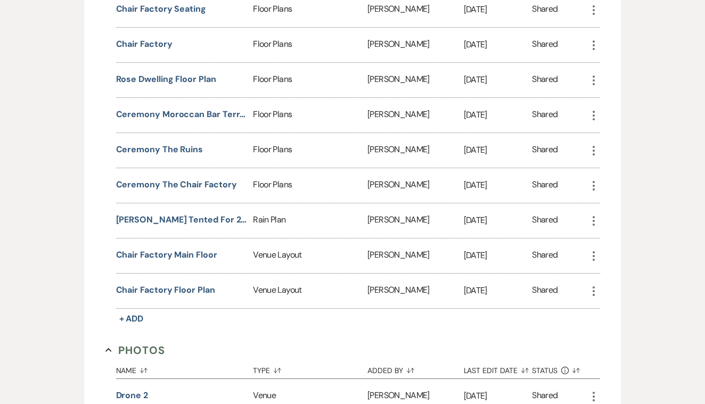
scroll to position [984, 0]
click at [203, 288] on button "chair factory floor plan" at bounding box center [165, 290] width 99 height 13
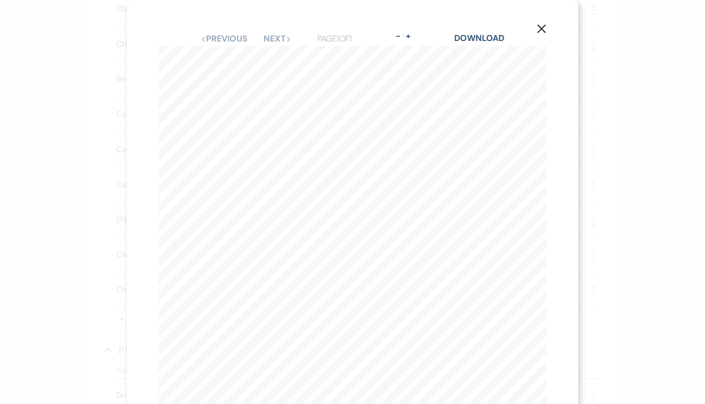
click at [541, 28] on use "button" at bounding box center [541, 28] width 9 height 9
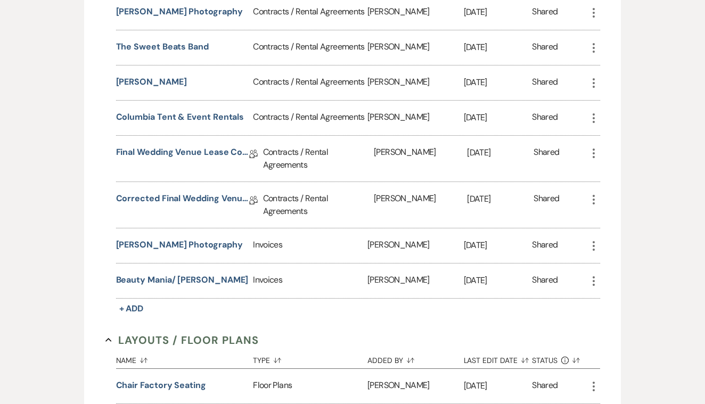
scroll to position [603, 0]
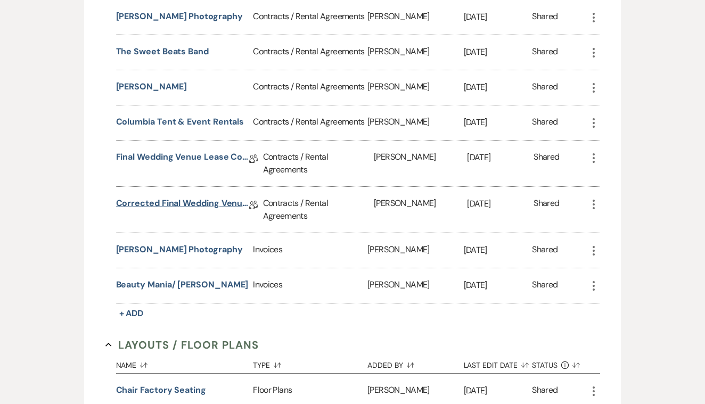
click at [205, 201] on link "Corrected Final Wedding Venue Lease Contract" at bounding box center [182, 205] width 133 height 17
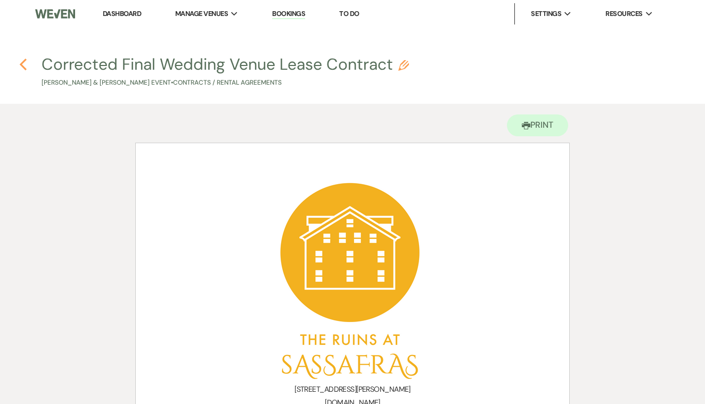
click at [25, 61] on use "button" at bounding box center [23, 65] width 7 height 12
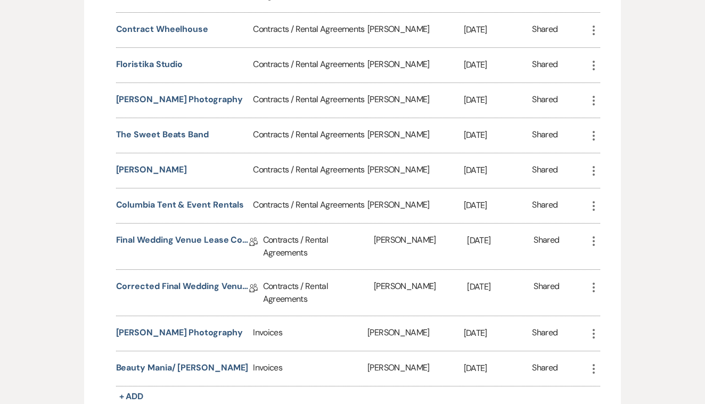
scroll to position [516, 0]
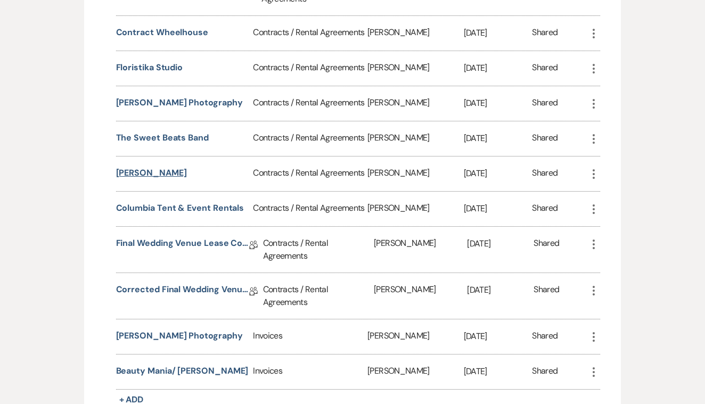
click at [170, 173] on button "[PERSON_NAME]" at bounding box center [151, 173] width 71 height 13
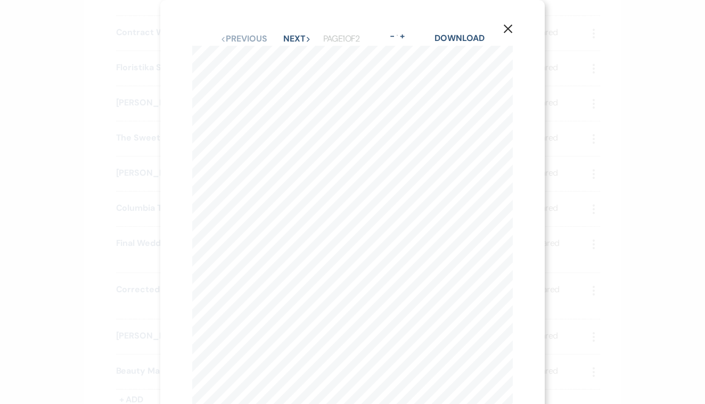
scroll to position [0, 0]
click at [506, 27] on use "button" at bounding box center [508, 28] width 9 height 9
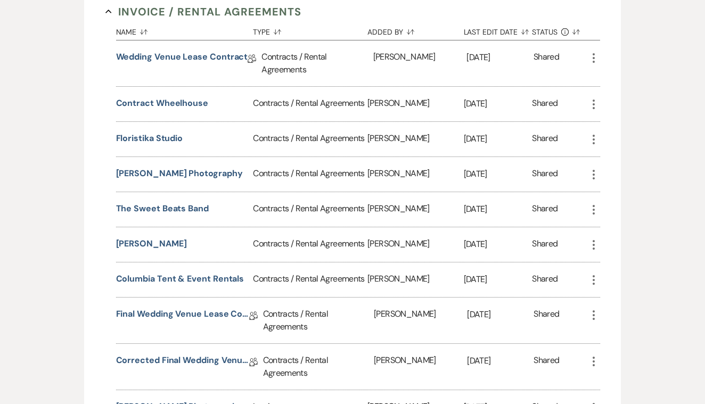
scroll to position [442, 0]
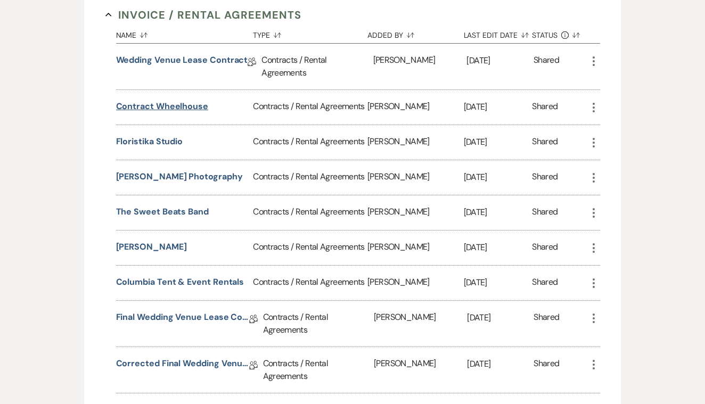
click at [190, 107] on button "Contract Wheelhouse" at bounding box center [162, 106] width 92 height 13
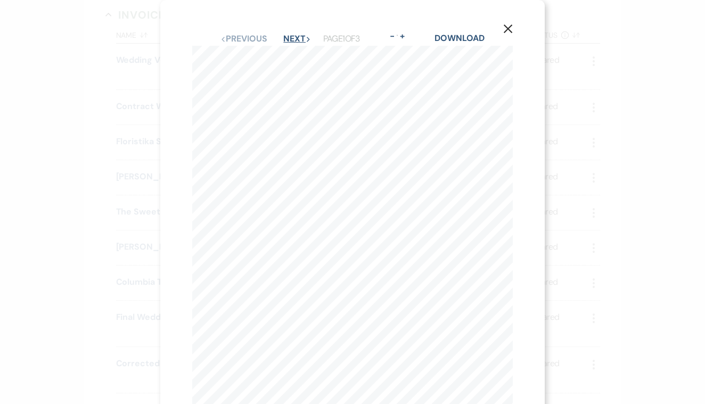
click at [286, 35] on button "Next Next" at bounding box center [297, 39] width 28 height 9
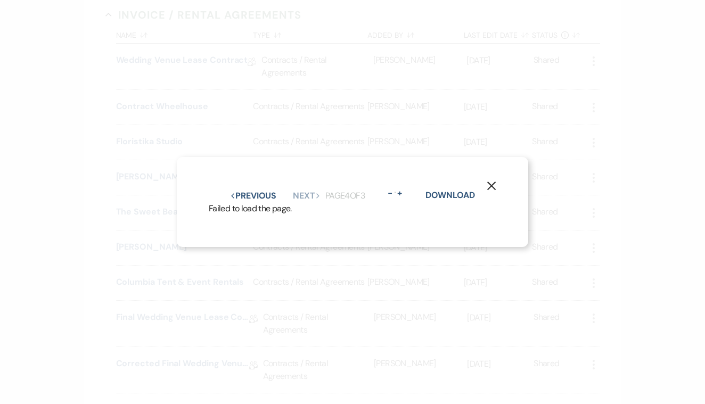
click at [492, 182] on icon "X" at bounding box center [492, 186] width 10 height 10
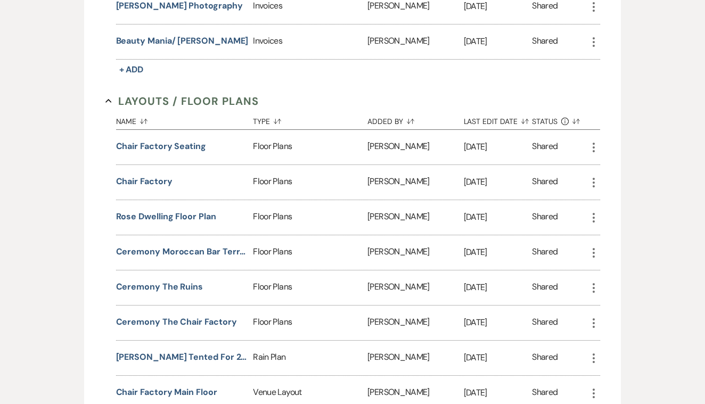
scroll to position [847, 0]
click at [209, 252] on button "Ceremony Moroccan Bar Terrace" at bounding box center [182, 251] width 133 height 13
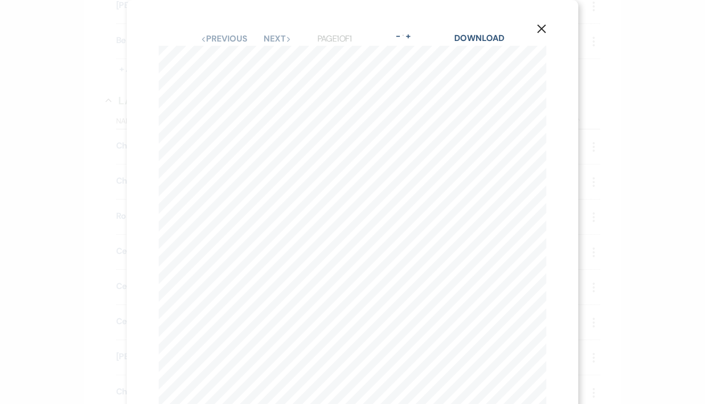
click at [540, 25] on icon "X" at bounding box center [542, 29] width 10 height 10
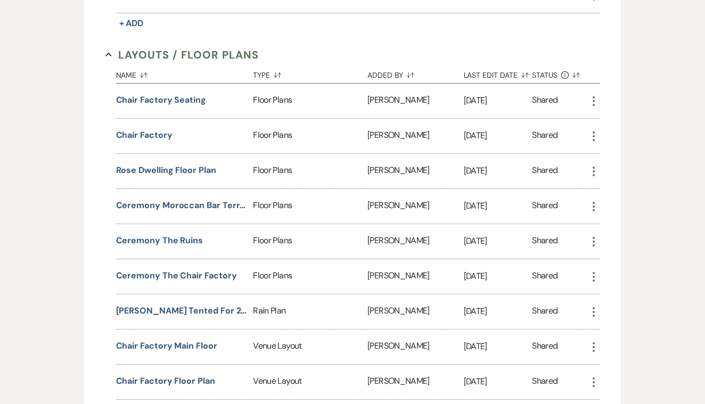
scroll to position [902, 0]
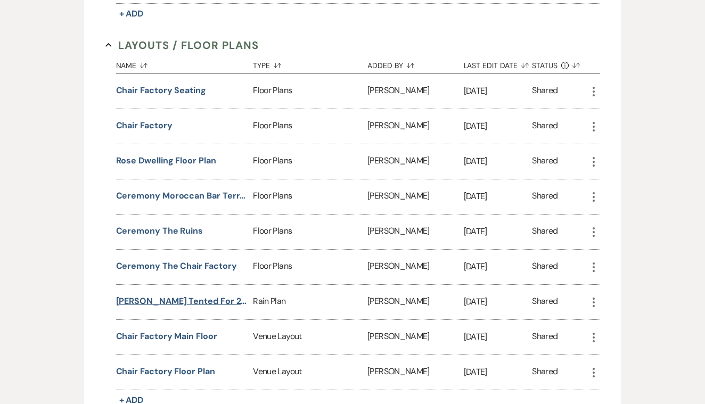
click at [226, 299] on button "[PERSON_NAME] Tented for 250" at bounding box center [182, 301] width 133 height 13
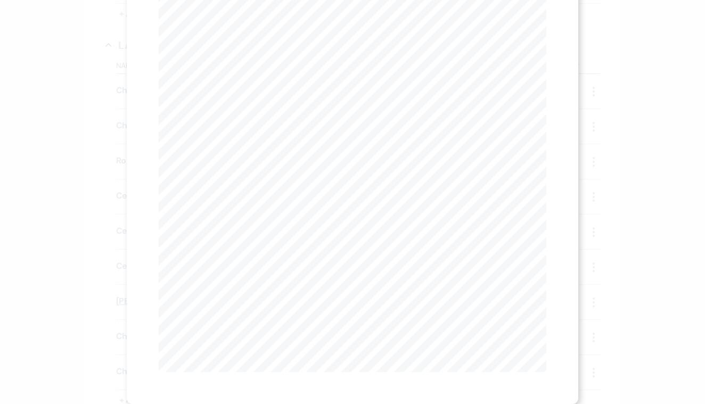
scroll to position [0, 0]
click at [543, 29] on icon "X" at bounding box center [542, 29] width 10 height 10
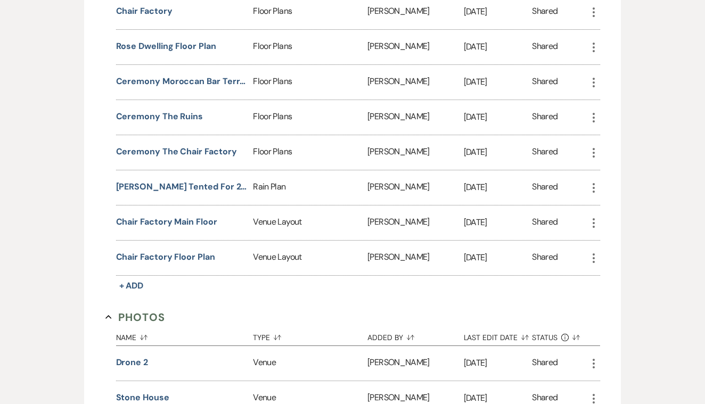
scroll to position [1018, 0]
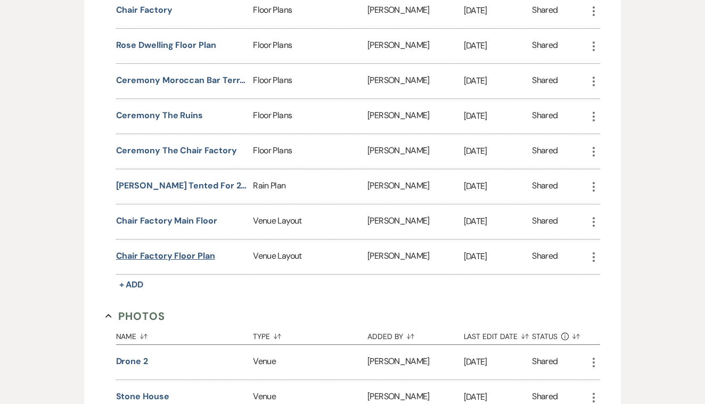
click at [199, 253] on button "chair factory floor plan" at bounding box center [165, 256] width 99 height 13
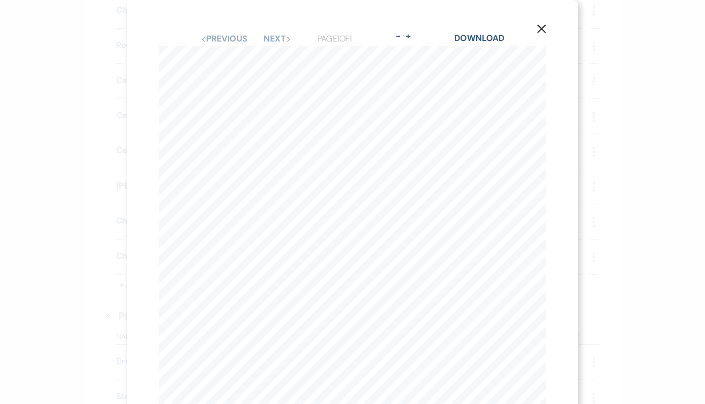
click at [540, 28] on use "button" at bounding box center [541, 28] width 9 height 9
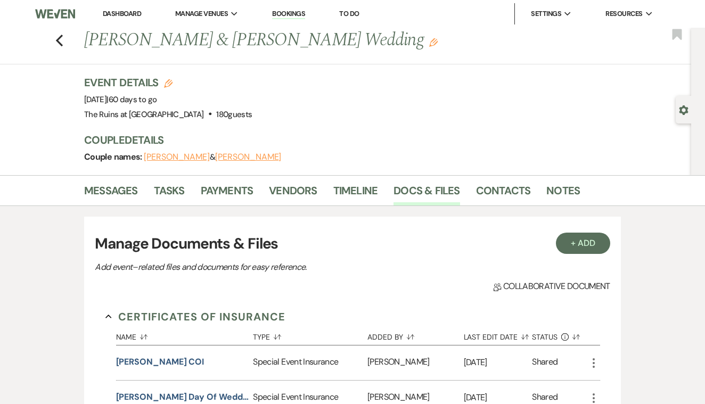
scroll to position [0, 0]
click at [56, 39] on icon "Previous" at bounding box center [59, 40] width 8 height 13
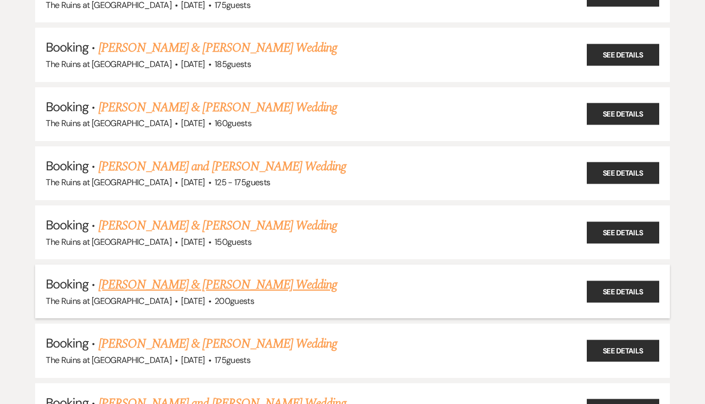
scroll to position [693, 0]
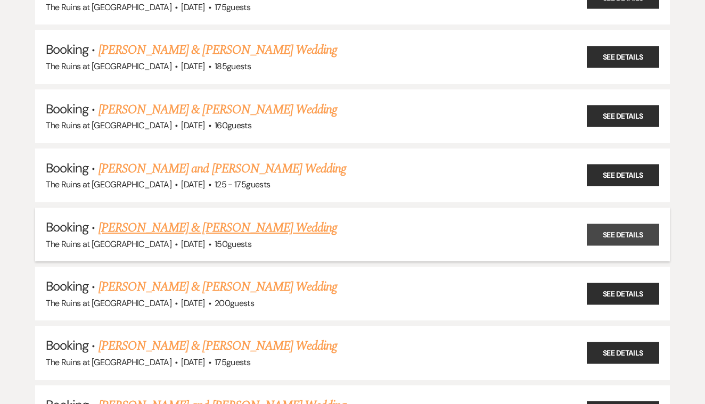
click at [601, 224] on link "See Details" at bounding box center [623, 235] width 72 height 22
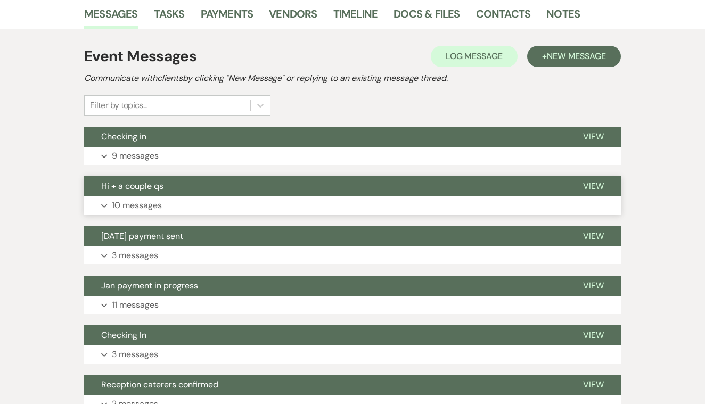
scroll to position [190, 0]
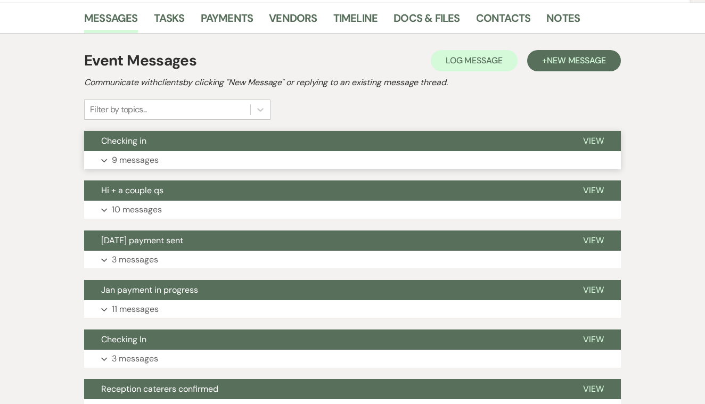
click at [598, 139] on span "View" at bounding box center [593, 140] width 21 height 11
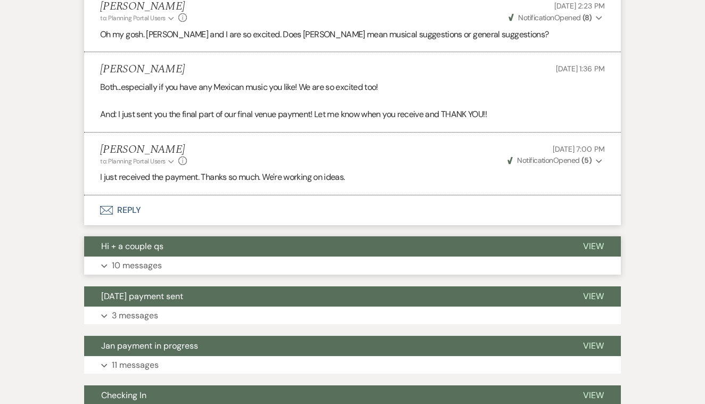
scroll to position [1300, 0]
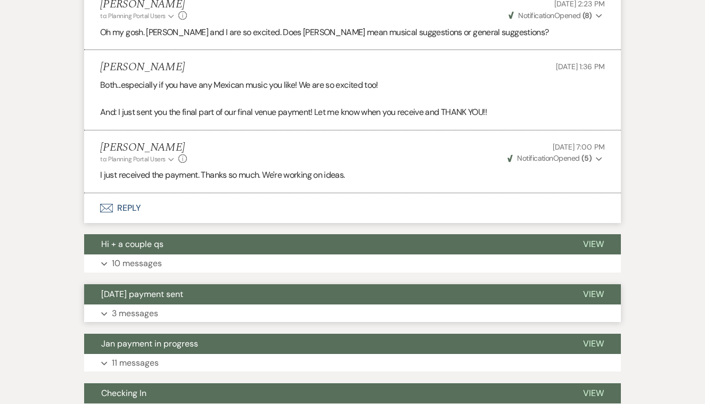
click at [595, 289] on span "View" at bounding box center [593, 294] width 21 height 11
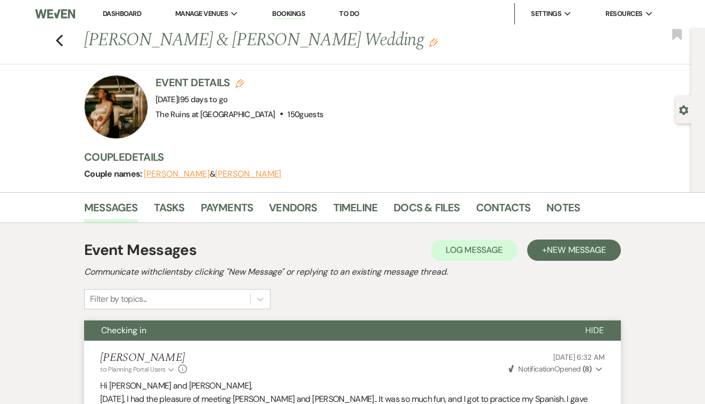
scroll to position [0, 0]
click at [412, 206] on link "Docs & Files" at bounding box center [426, 210] width 66 height 23
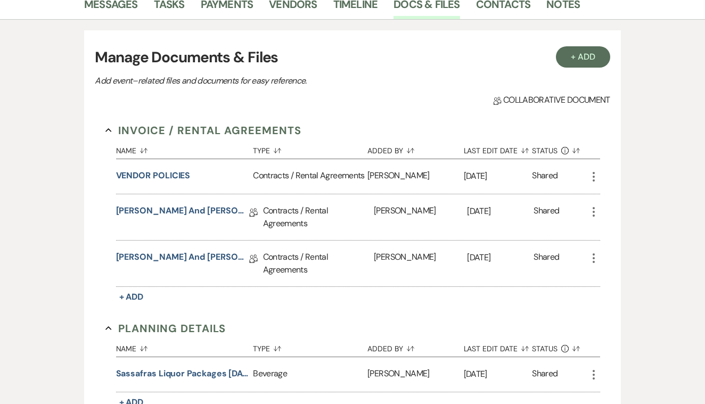
scroll to position [196, 0]
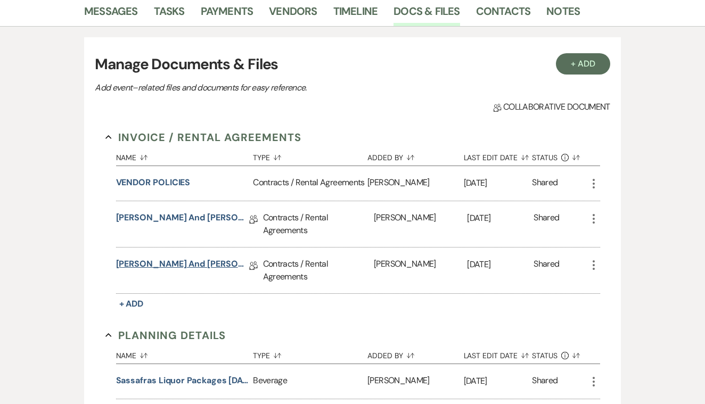
click at [200, 262] on link "[PERSON_NAME] and [PERSON_NAME]'s Revised Wedding Property & Venue Lease Contra…" at bounding box center [182, 266] width 133 height 17
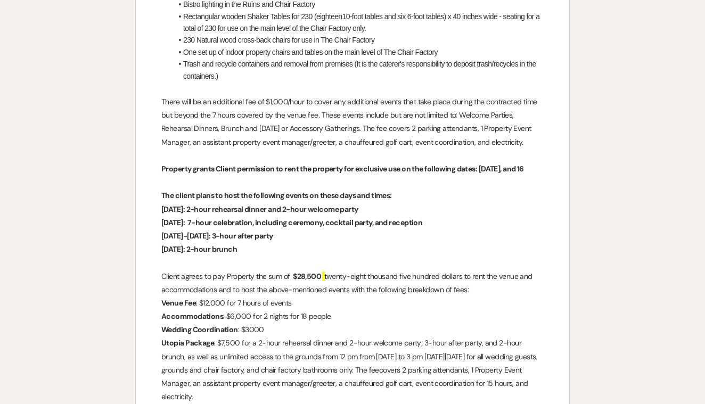
scroll to position [1115, 0]
